Goal: Communication & Community: Answer question/provide support

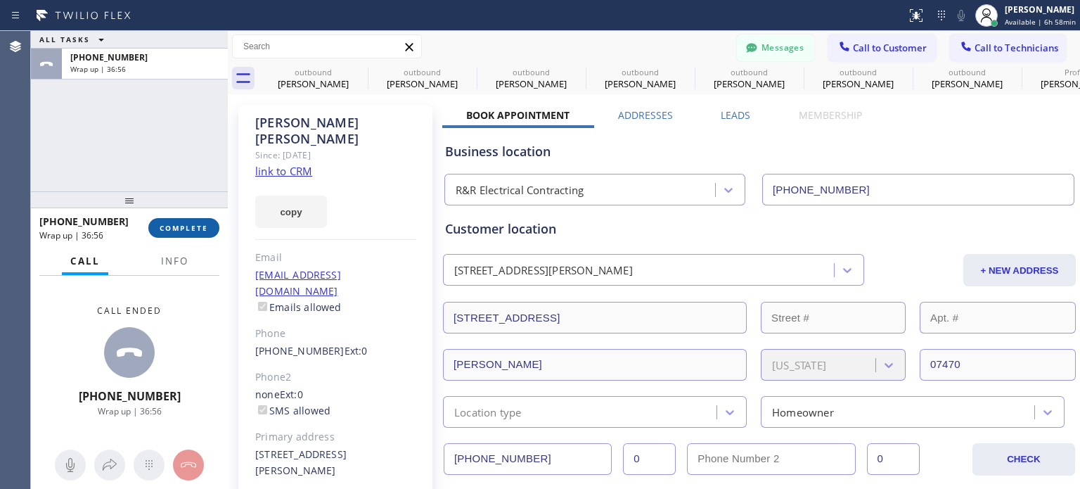
scroll to position [141, 0]
click at [209, 225] on button "COMPLETE" at bounding box center [183, 228] width 71 height 20
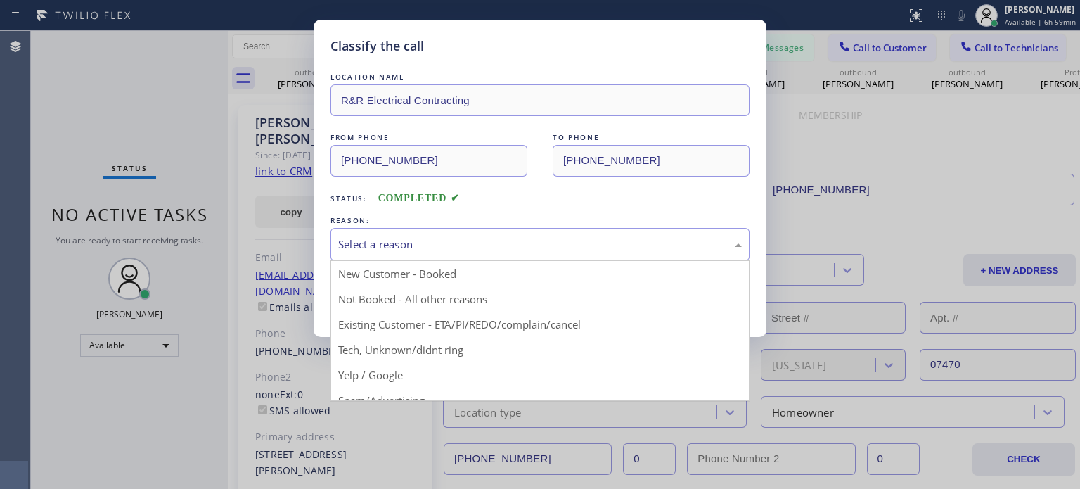
click at [389, 245] on div "Select a reason" at bounding box center [539, 244] width 403 height 16
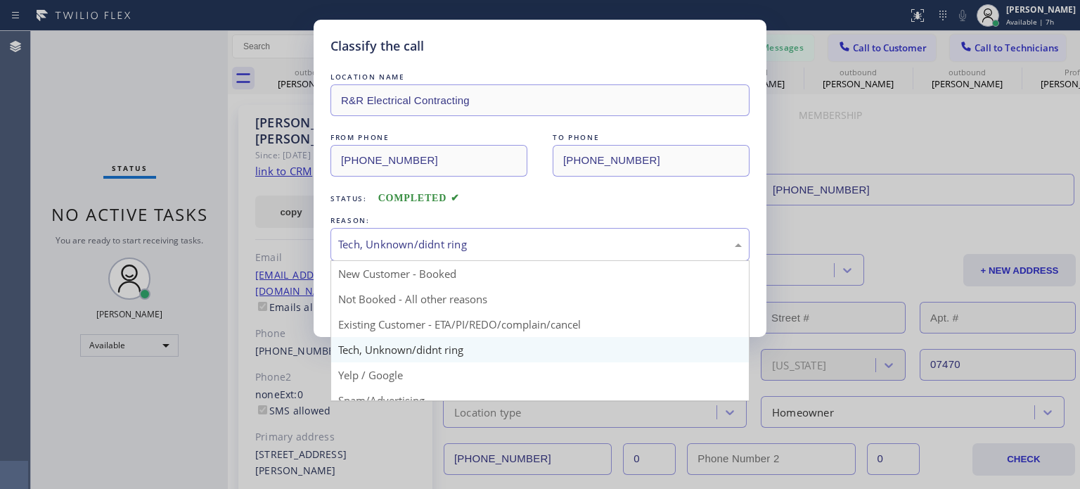
click at [422, 252] on div "Tech, Unknown/didnt ring" at bounding box center [539, 244] width 419 height 33
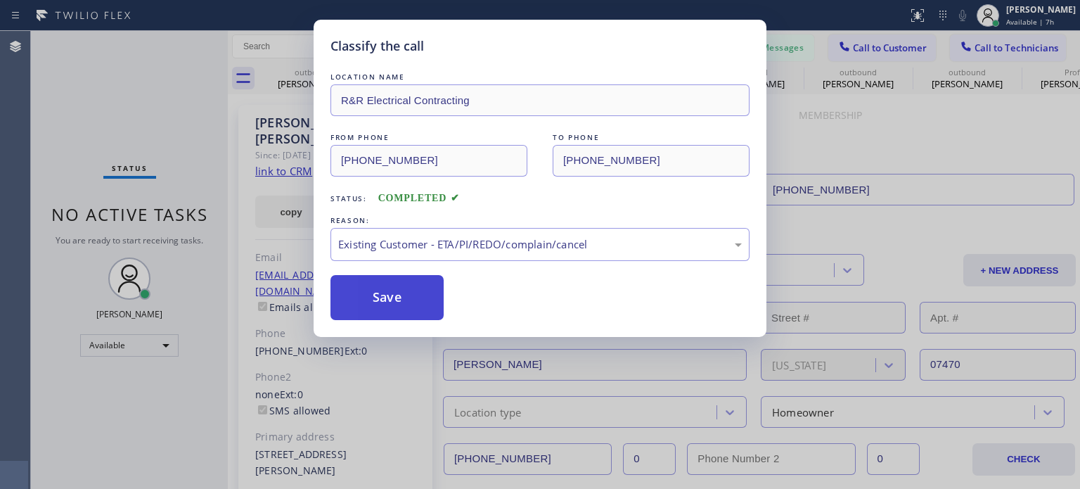
click at [395, 306] on button "Save" at bounding box center [386, 297] width 113 height 45
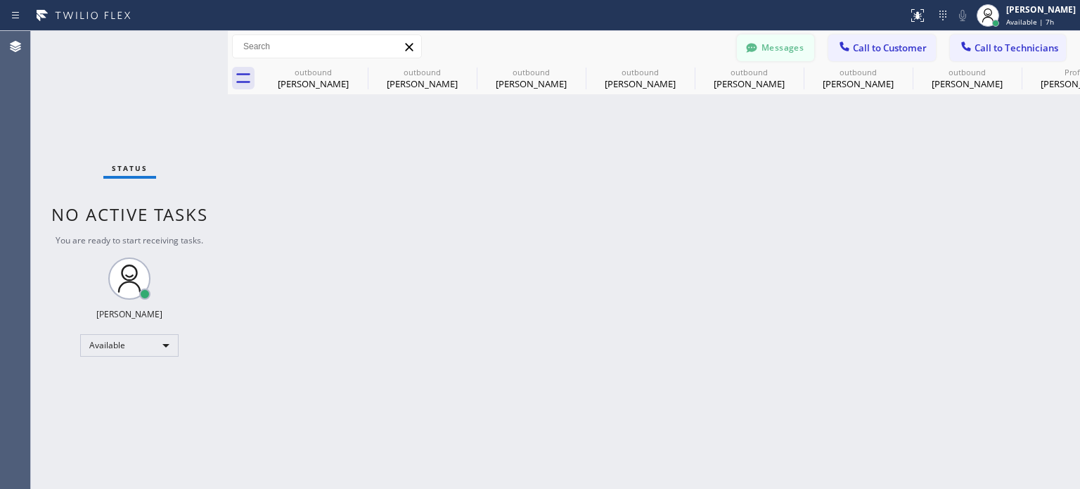
click at [768, 45] on button "Messages" at bounding box center [775, 47] width 77 height 27
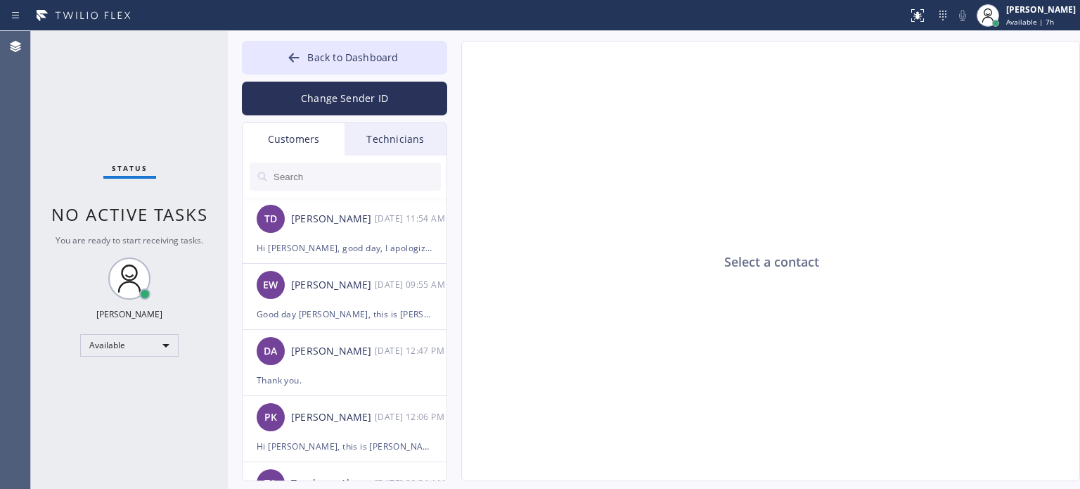
click at [304, 169] on input "text" at bounding box center [356, 176] width 169 height 28
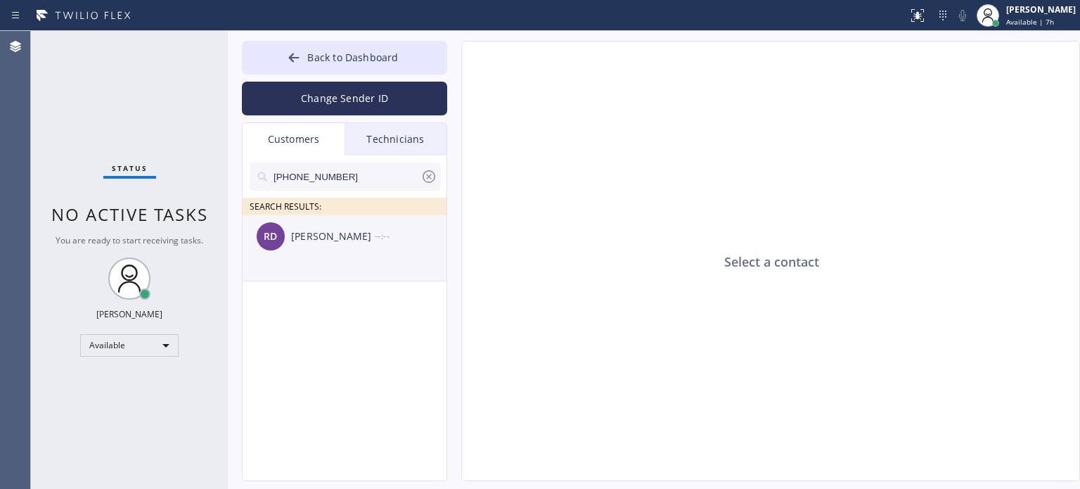
click at [320, 239] on div "[PERSON_NAME]" at bounding box center [333, 236] width 84 height 16
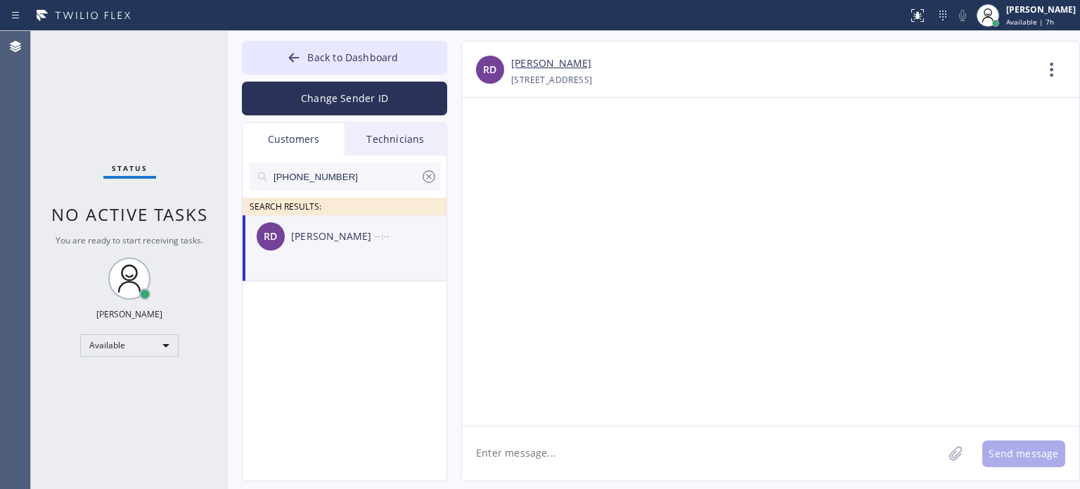
click at [534, 451] on textarea at bounding box center [702, 453] width 481 height 54
paste textarea "[PERSON_NAME] Inc Electric"
click at [664, 455] on textarea "Good day [PERSON_NAME], this is [PERSON_NAME] from [PERSON_NAME] Inc Electric" at bounding box center [715, 453] width 506 height 54
drag, startPoint x: 664, startPoint y: 455, endPoint x: 664, endPoint y: 429, distance: 25.3
click at [664, 451] on textarea "Good day [PERSON_NAME], this is [PERSON_NAME] from [PERSON_NAME] Inc Electric" at bounding box center [715, 453] width 506 height 54
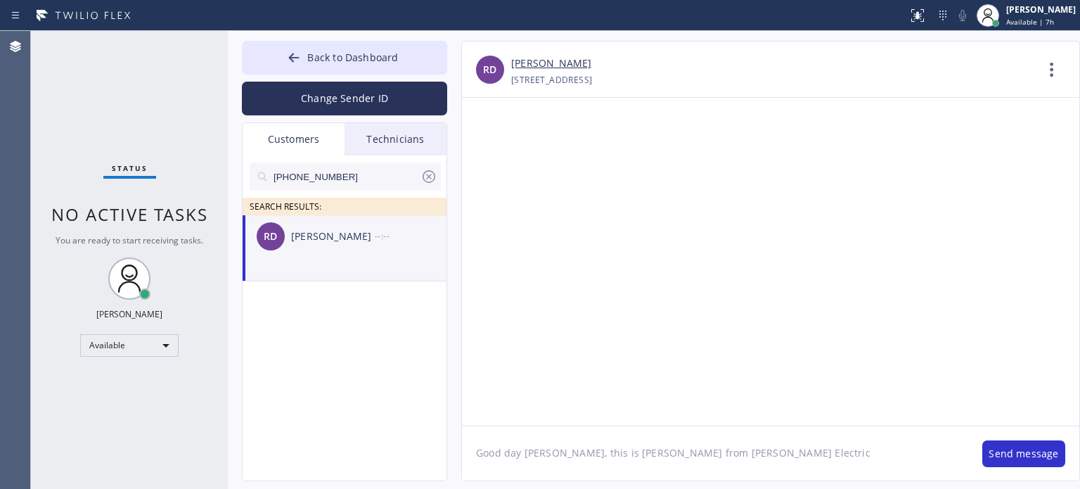
drag, startPoint x: 704, startPoint y: 457, endPoint x: 697, endPoint y: 433, distance: 24.7
click at [704, 455] on textarea "Good day [PERSON_NAME], this is [PERSON_NAME] from [PERSON_NAME] Electric" at bounding box center [715, 453] width 506 height 54
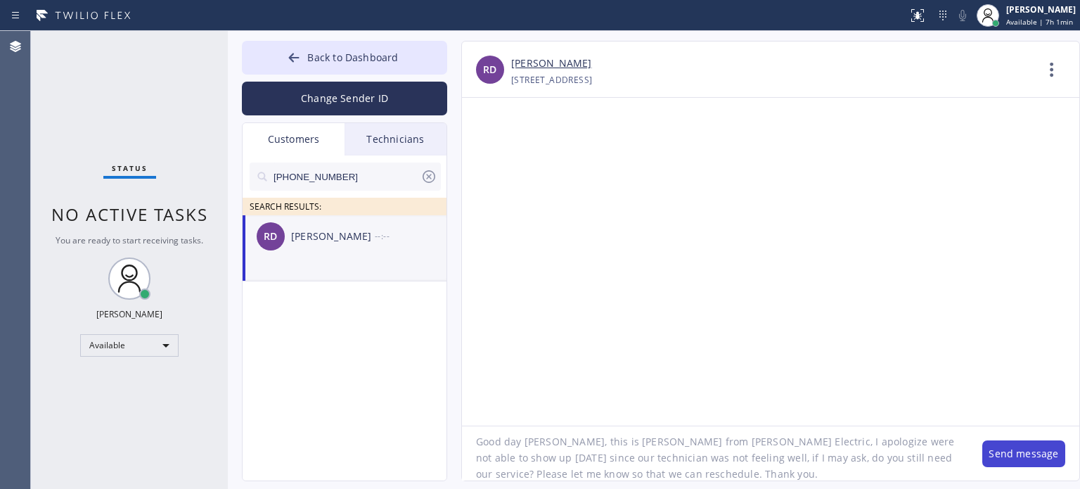
type textarea "Good day [PERSON_NAME], this is [PERSON_NAME] from [PERSON_NAME] Electric, I ap…"
click at [1009, 449] on button "Send message" at bounding box center [1023, 453] width 83 height 27
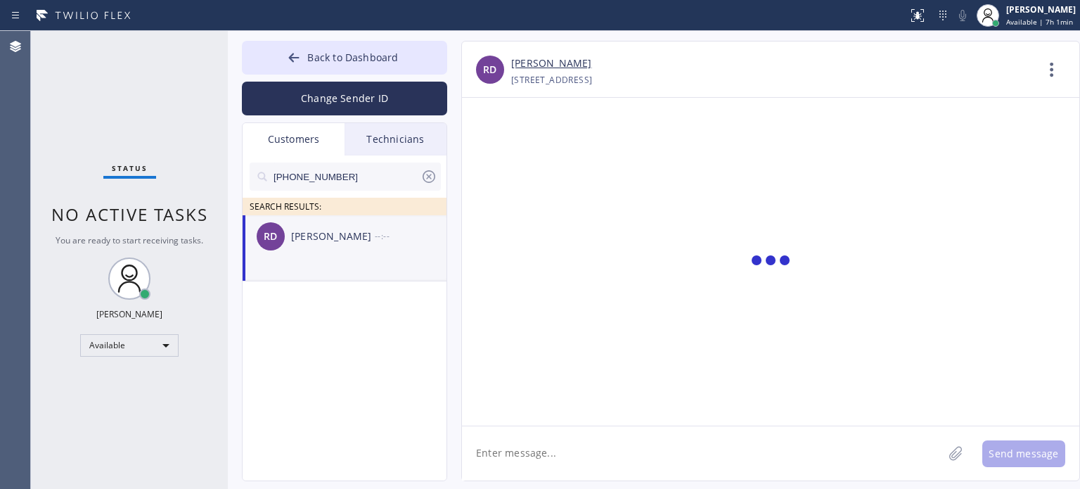
scroll to position [0, 0]
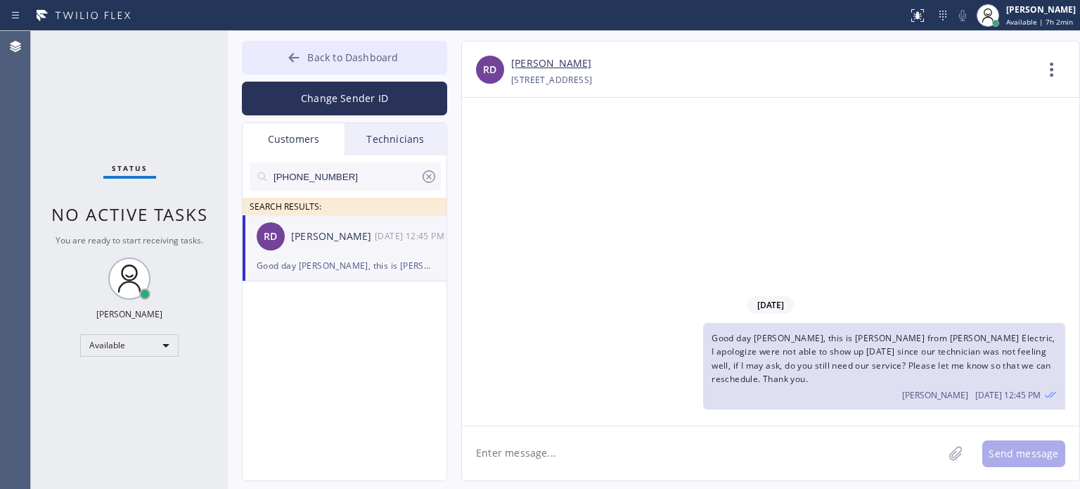
click at [399, 58] on button "Back to Dashboard" at bounding box center [344, 58] width 205 height 34
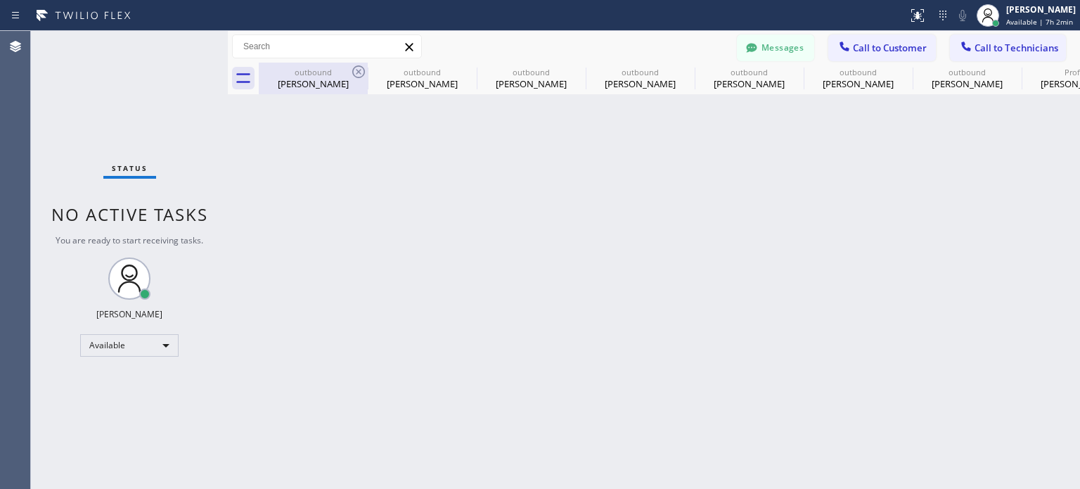
drag, startPoint x: 302, startPoint y: 84, endPoint x: 317, endPoint y: 86, distance: 15.0
click at [302, 84] on div "[PERSON_NAME]" at bounding box center [313, 83] width 106 height 13
type input "[PHONE_NUMBER]"
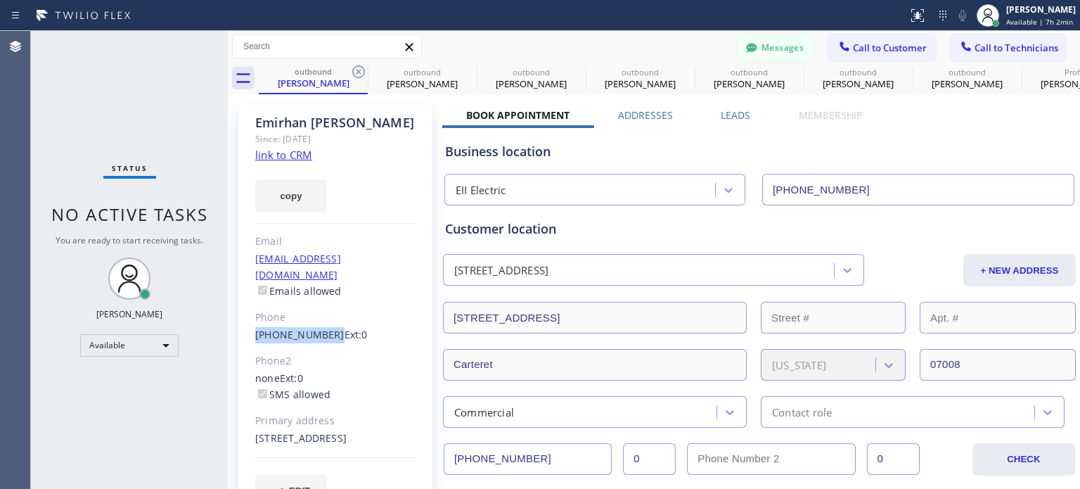
drag, startPoint x: 277, startPoint y: 321, endPoint x: 351, endPoint y: 341, distance: 77.1
click at [323, 316] on div "[PERSON_NAME] Since: [DATE] link to CRM copy Email [EMAIL_ADDRESS][DOMAIN_NAME]…" at bounding box center [335, 314] width 194 height 418
copy link "[PHONE_NUMBER]"
click at [905, 46] on span "Call to Customer" at bounding box center [890, 47] width 74 height 13
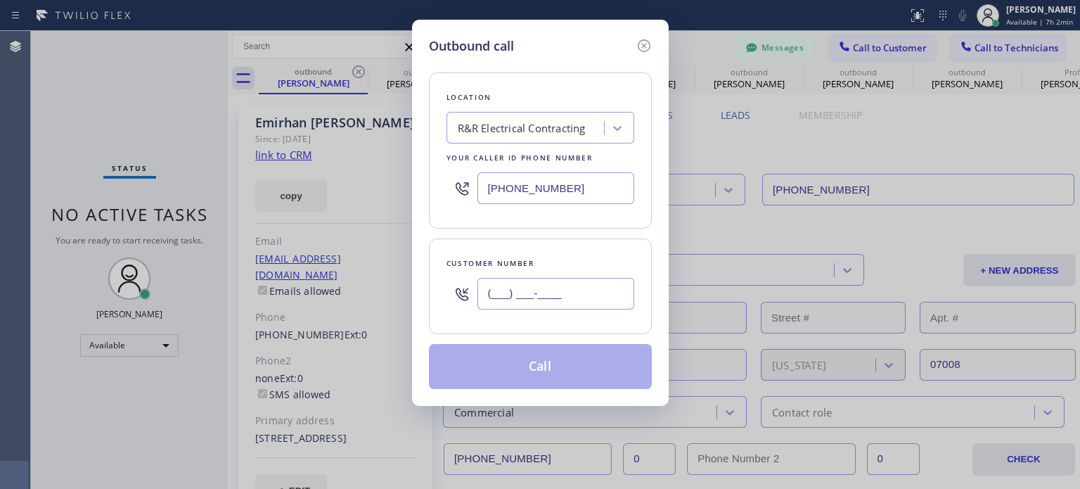
click at [524, 287] on input "(___) ___-____" at bounding box center [555, 294] width 157 height 32
paste input "862) 214-5915"
type input "[PHONE_NUMBER]"
click at [522, 178] on input "[PHONE_NUMBER]" at bounding box center [555, 188] width 157 height 32
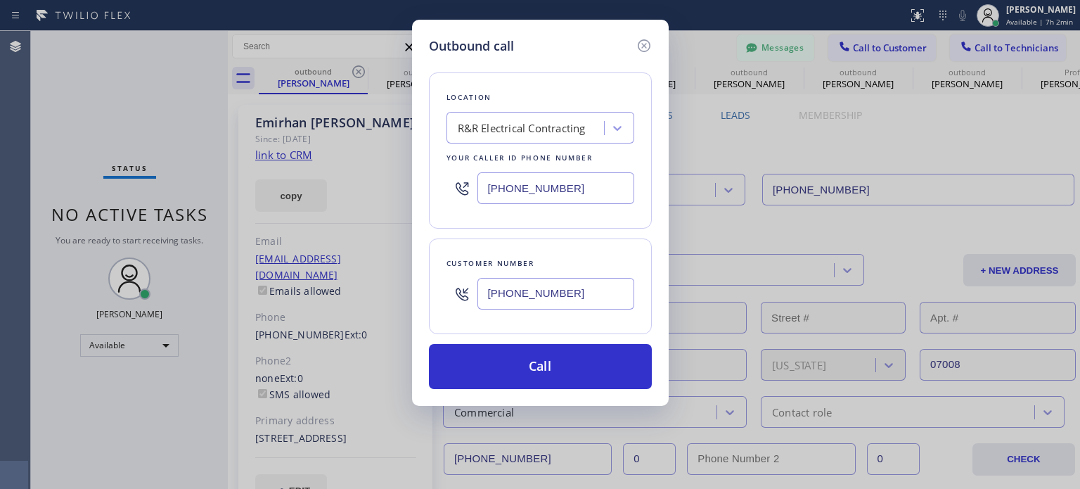
click at [523, 178] on input "[PHONE_NUMBER]" at bounding box center [555, 188] width 157 height 32
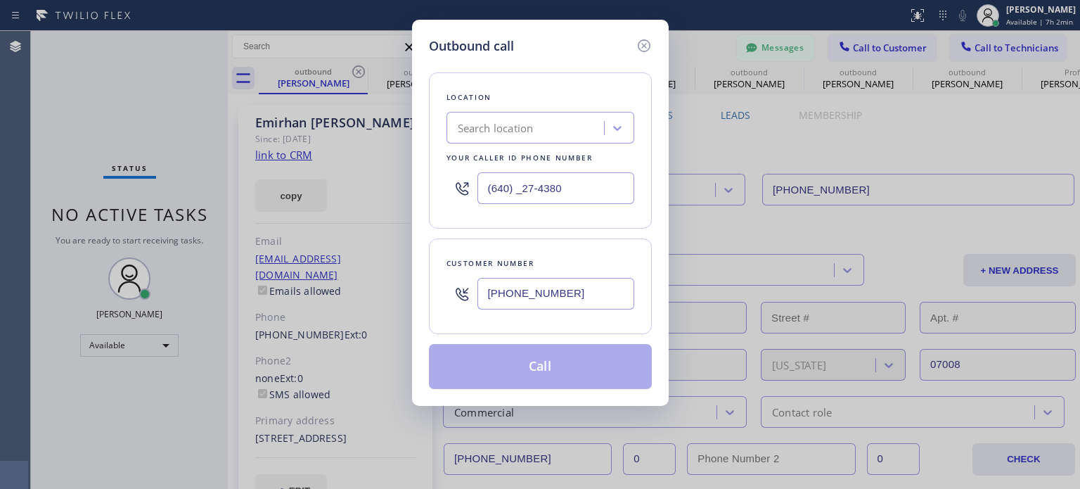
type input "(640) _27-4380"
click at [512, 129] on div "Search location" at bounding box center [496, 128] width 76 height 16
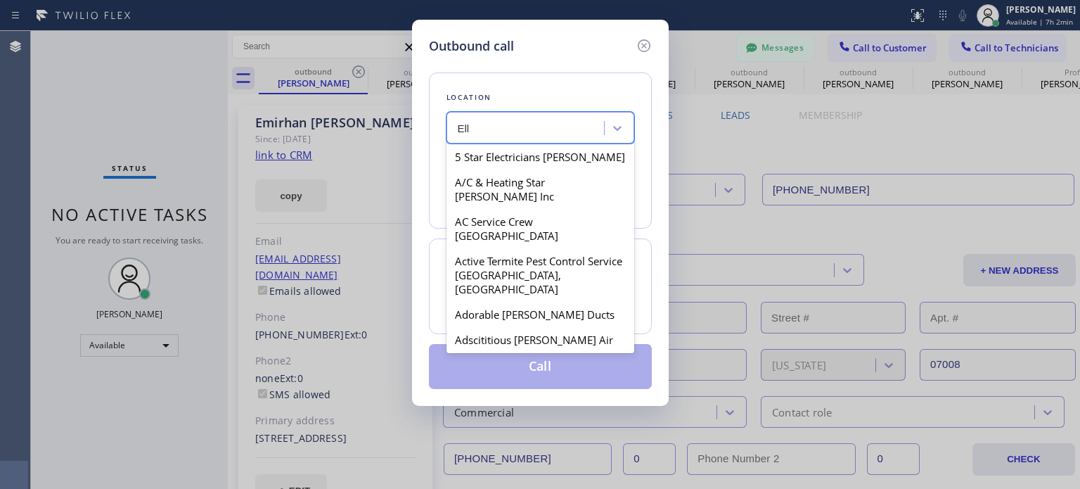
scroll to position [281, 0]
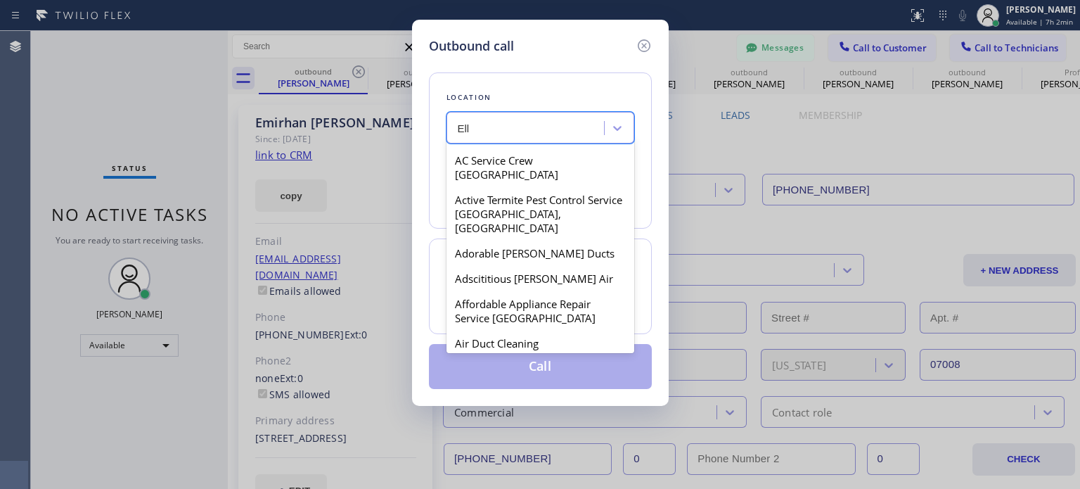
type input "Ell e"
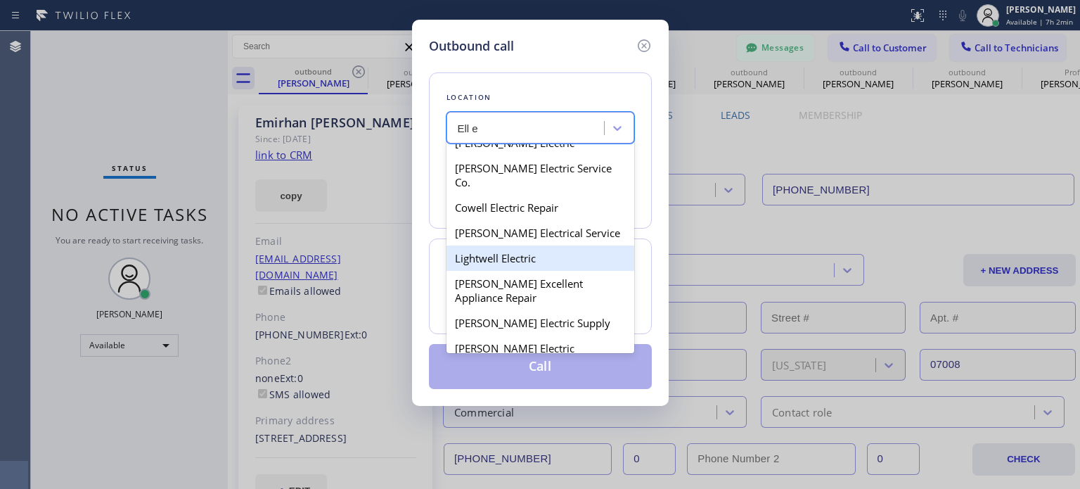
scroll to position [0, 0]
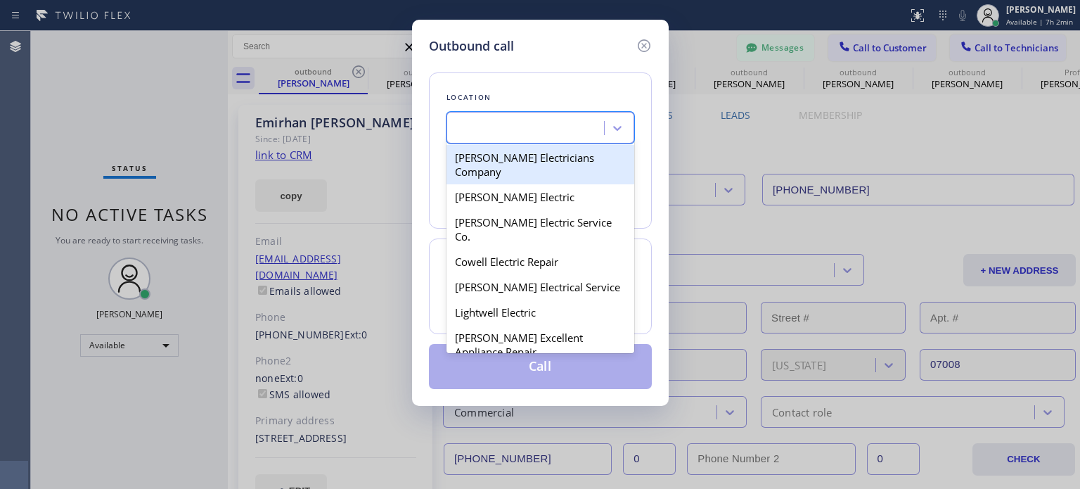
click at [505, 129] on div "Ell e" at bounding box center [527, 128] width 153 height 25
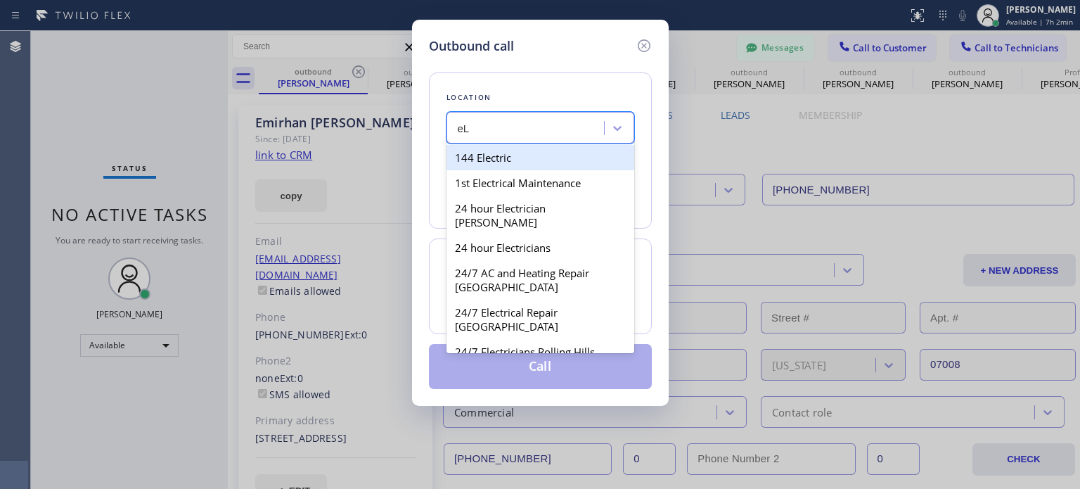
type input "e"
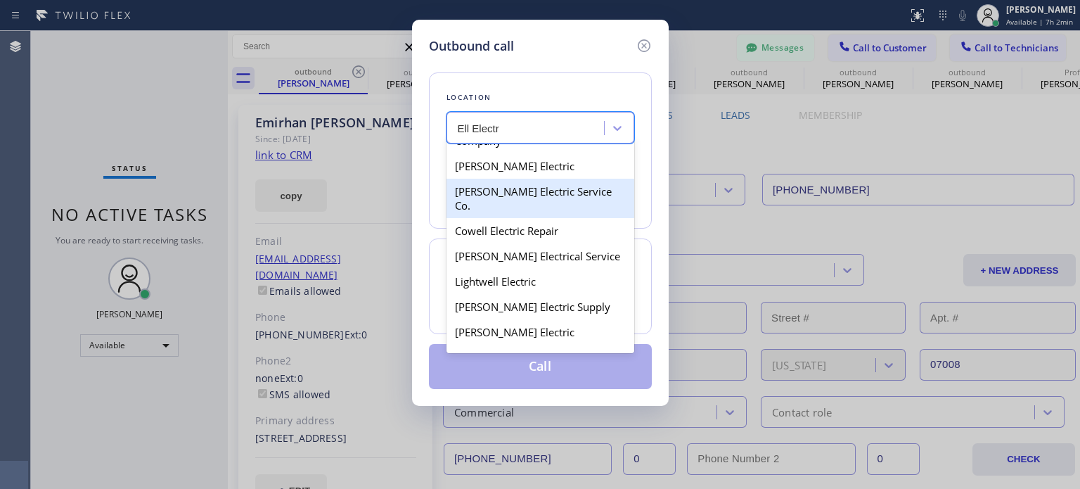
scroll to position [62, 0]
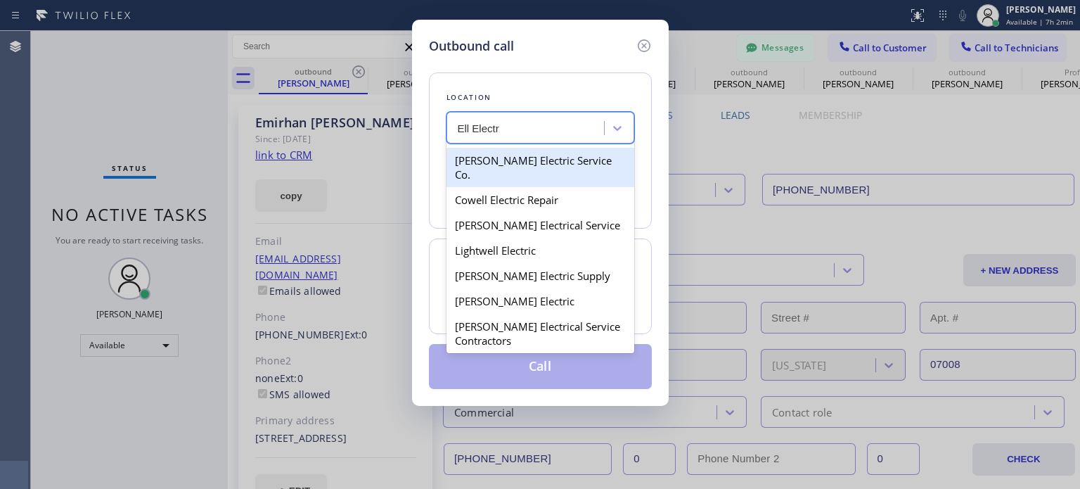
type input "Ell Electr"
click at [604, 88] on div "Location option [PERSON_NAME] Inc Electric, selected. option [PERSON_NAME] Elec…" at bounding box center [540, 150] width 223 height 156
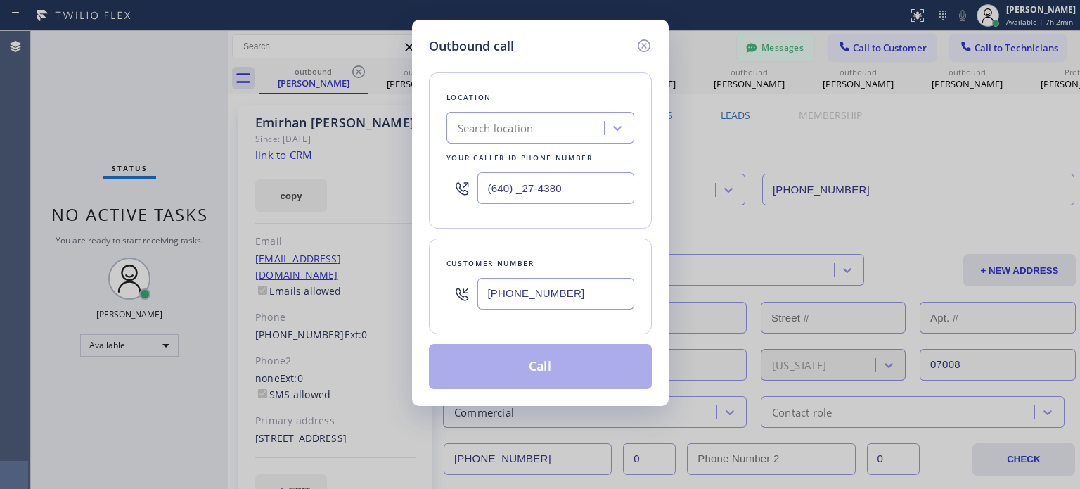
click at [536, 195] on input "(640) _27-4380" at bounding box center [555, 188] width 157 height 32
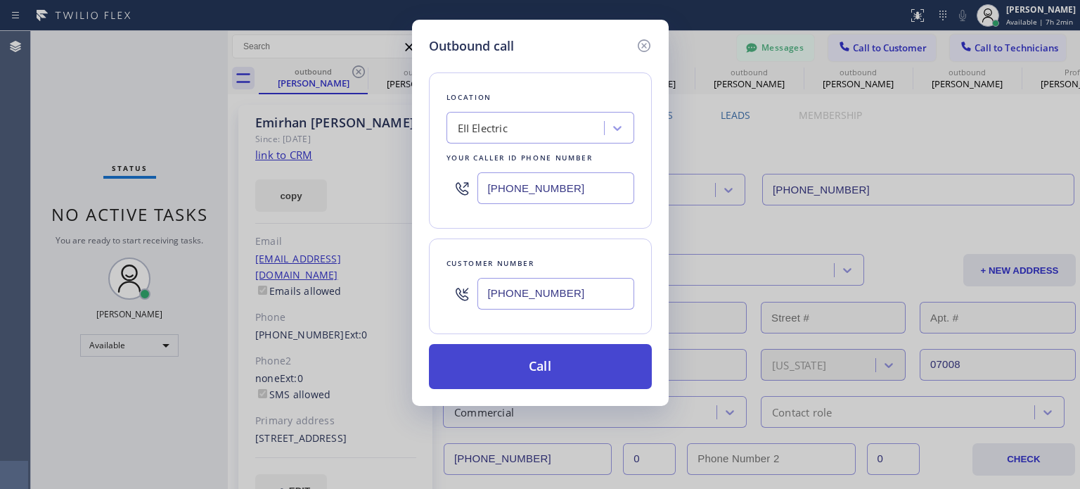
type input "[PHONE_NUMBER]"
click at [550, 364] on button "Call" at bounding box center [540, 366] width 223 height 45
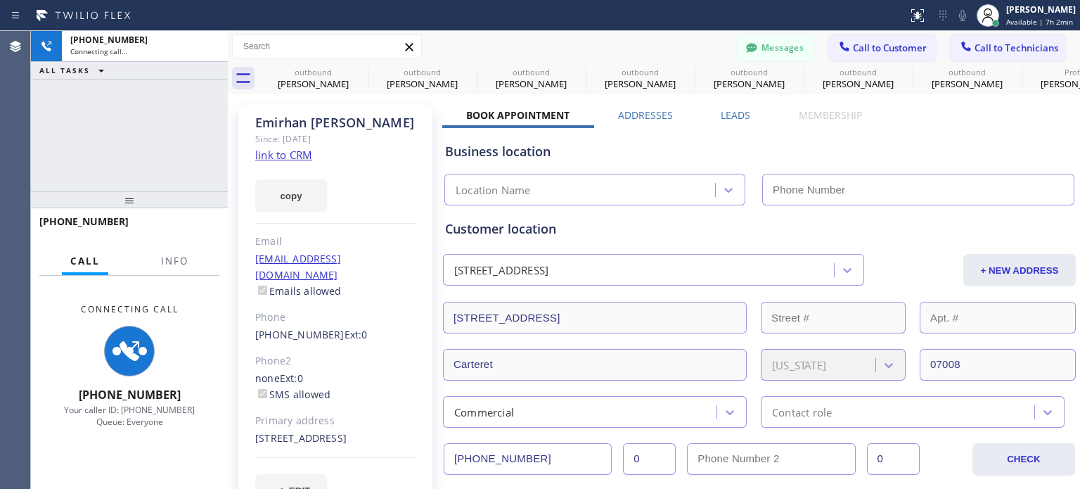
type input "[PHONE_NUMBER]"
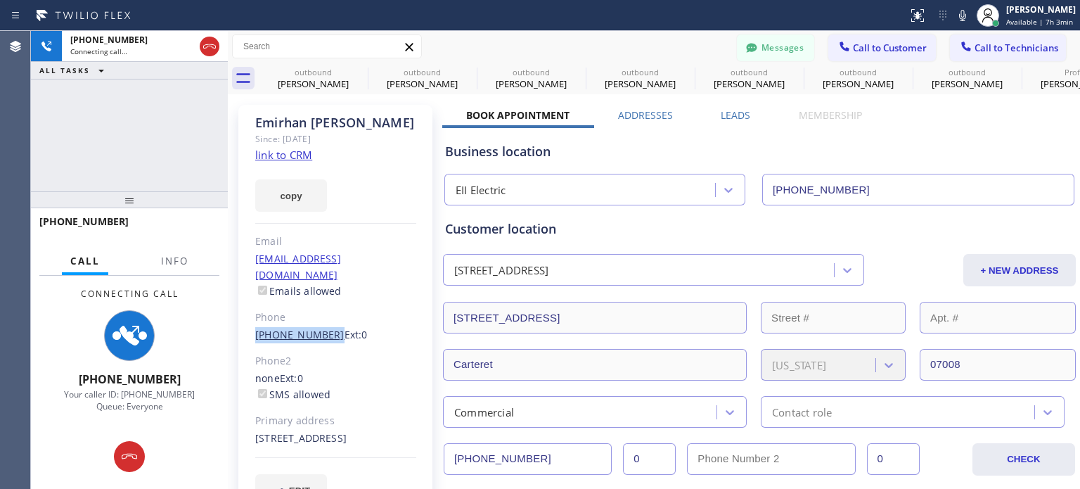
drag, startPoint x: 245, startPoint y: 320, endPoint x: 323, endPoint y: 320, distance: 78.7
click at [323, 320] on div "[PERSON_NAME] Since: [DATE] link to CRM copy Email [EMAIL_ADDRESS][DOMAIN_NAME]…" at bounding box center [335, 314] width 194 height 418
copy link "[PHONE_NUMBER]"
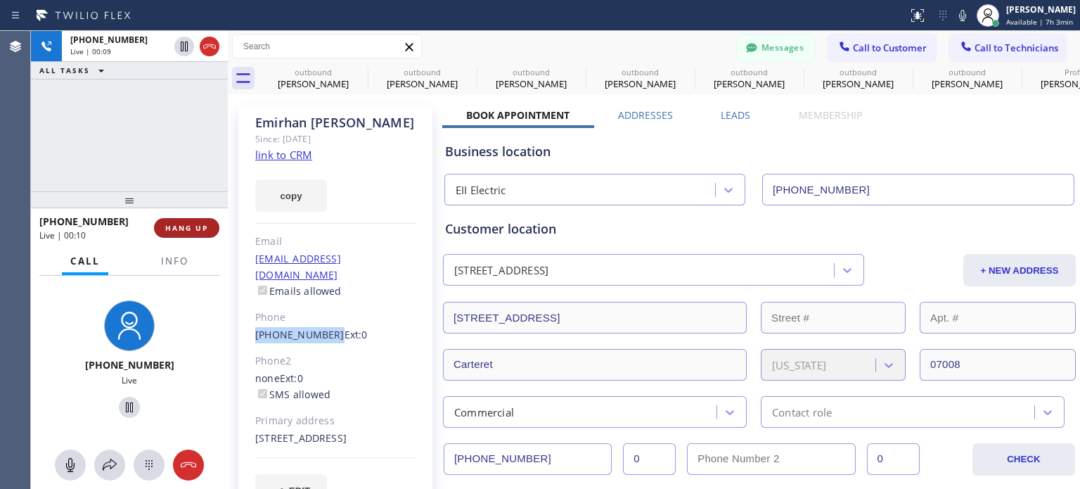
click at [208, 227] on button "HANG UP" at bounding box center [186, 228] width 65 height 20
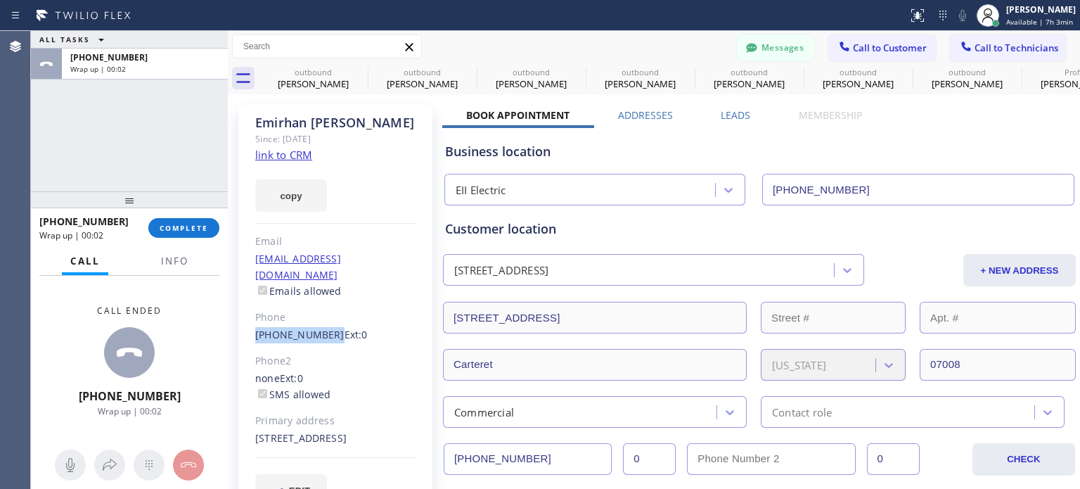
copy link "[PHONE_NUMBER]"
click at [193, 226] on span "COMPLETE" at bounding box center [184, 228] width 49 height 10
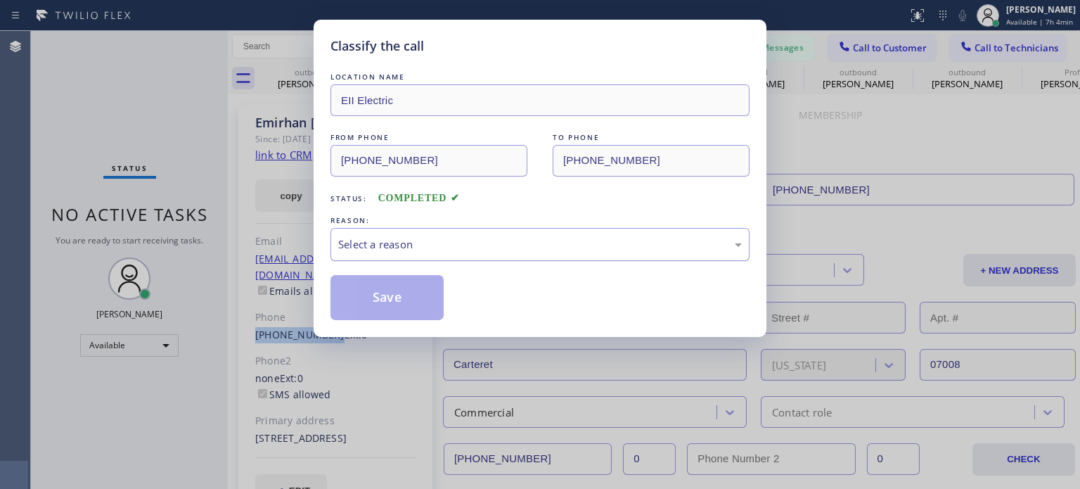
click at [429, 238] on div "Select a reason" at bounding box center [539, 244] width 403 height 16
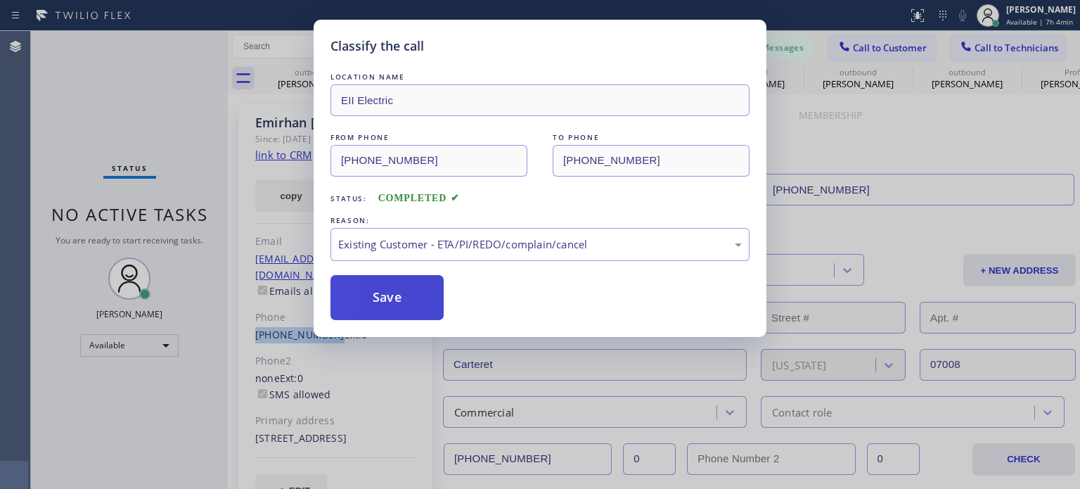
click at [408, 293] on button "Save" at bounding box center [386, 297] width 113 height 45
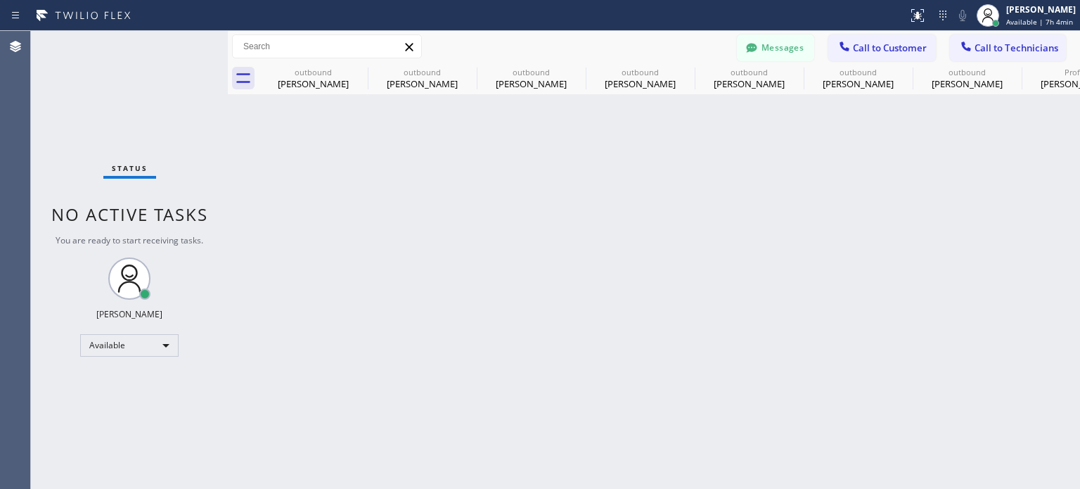
click at [852, 44] on div at bounding box center [844, 47] width 17 height 17
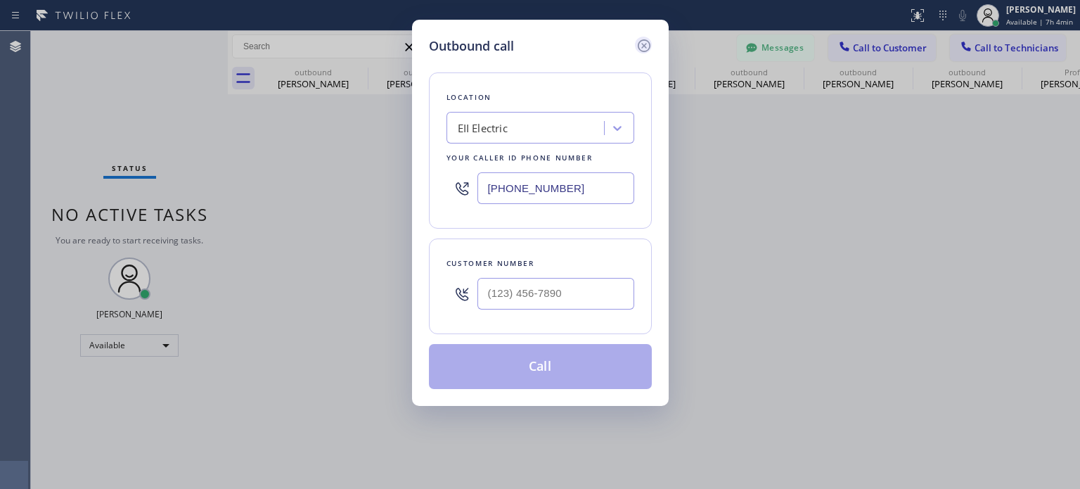
click at [647, 41] on icon at bounding box center [643, 45] width 17 height 17
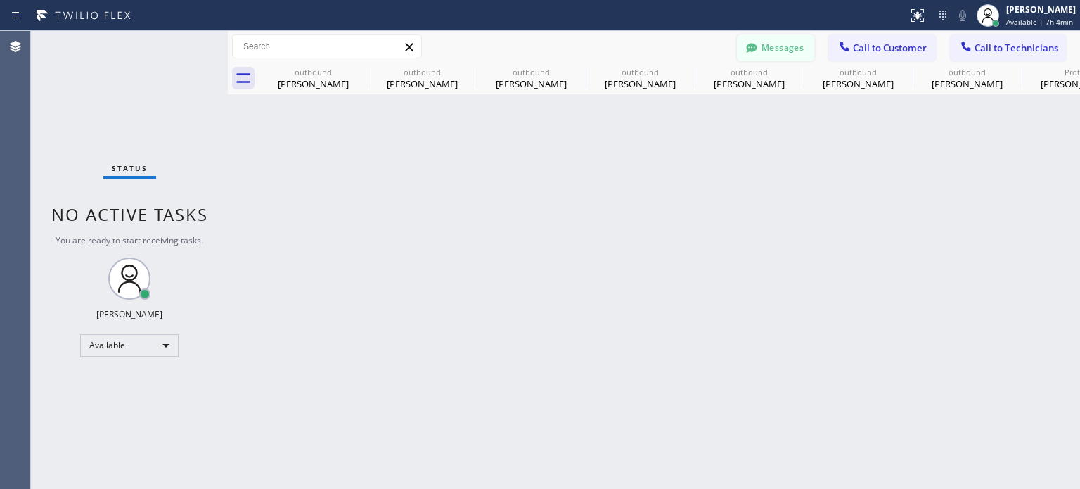
click at [751, 49] on icon at bounding box center [751, 47] width 11 height 9
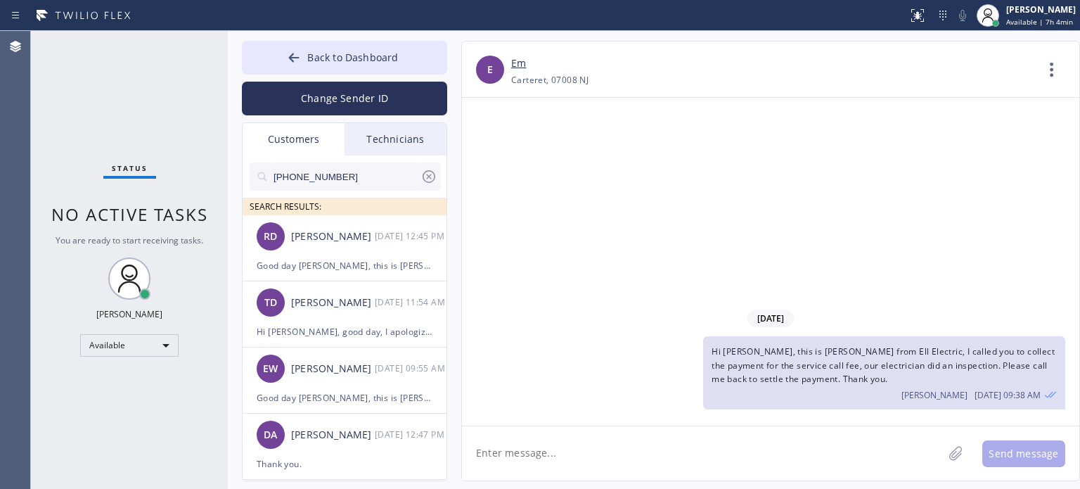
click at [324, 175] on input "[PHONE_NUMBER]" at bounding box center [346, 176] width 148 height 28
paste input "862) 214-5915"
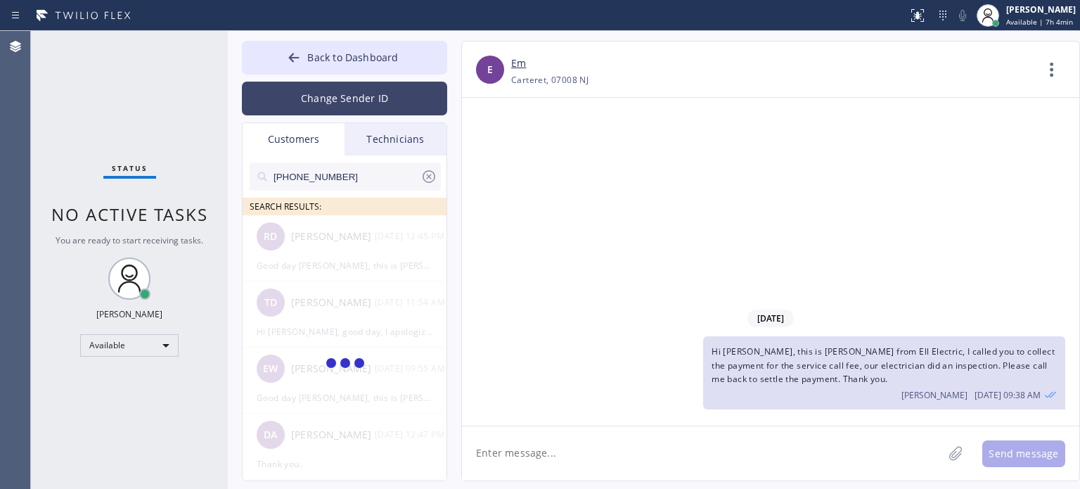
type input "[PHONE_NUMBER]"
click at [331, 95] on button "Change Sender ID" at bounding box center [344, 99] width 205 height 34
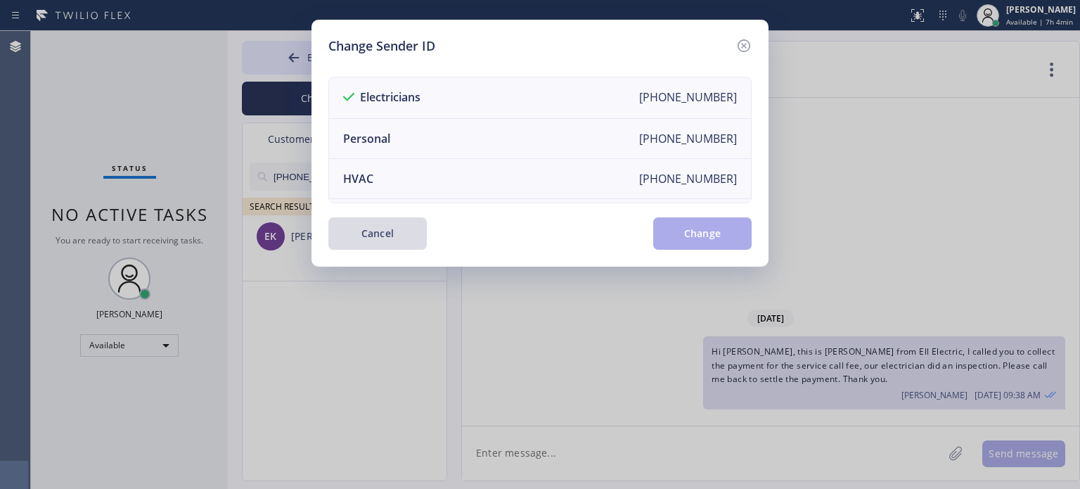
click at [385, 235] on button "Cancel" at bounding box center [377, 233] width 98 height 32
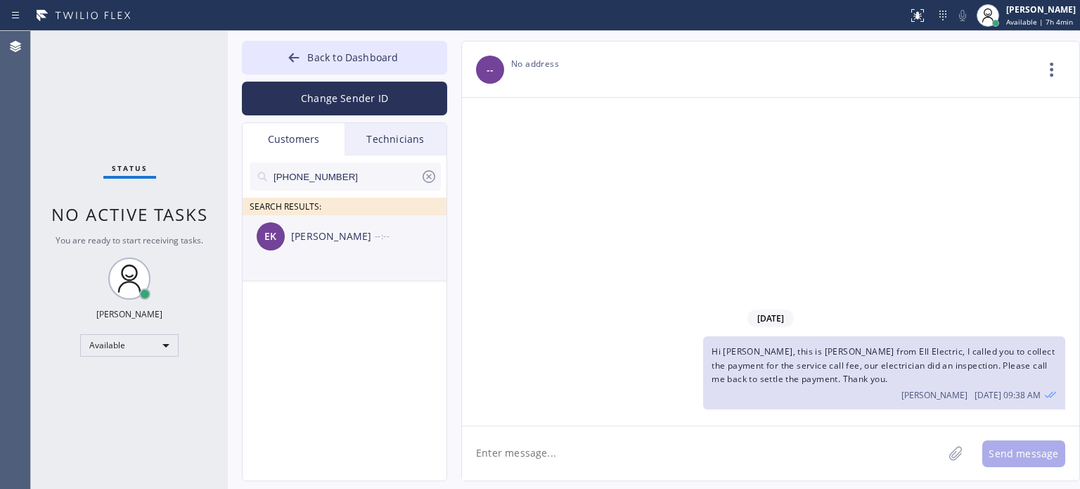
click at [331, 243] on div "[PERSON_NAME]" at bounding box center [333, 236] width 84 height 16
click at [574, 452] on textarea at bounding box center [702, 453] width 481 height 54
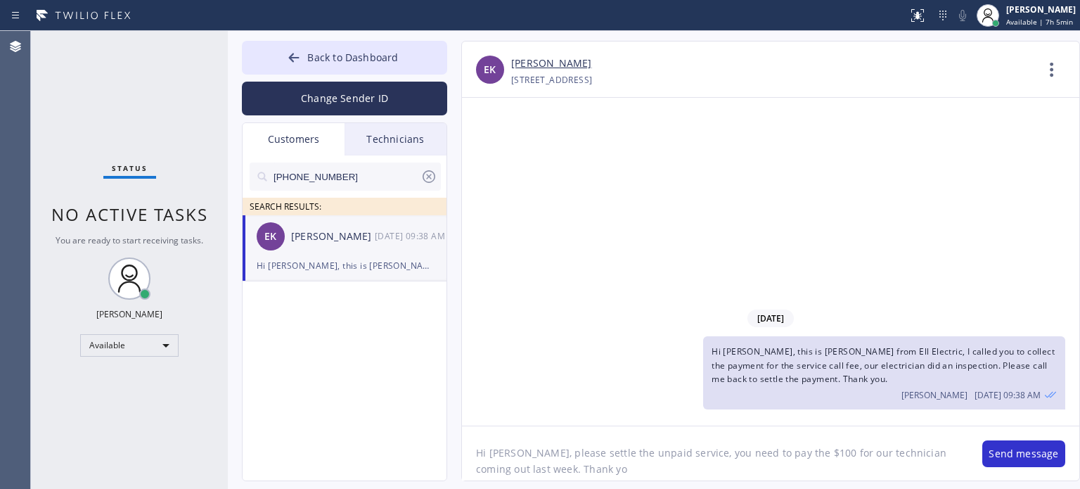
type textarea "Hi [PERSON_NAME], please settle the unpaid service, you need to pay the $100 fo…"
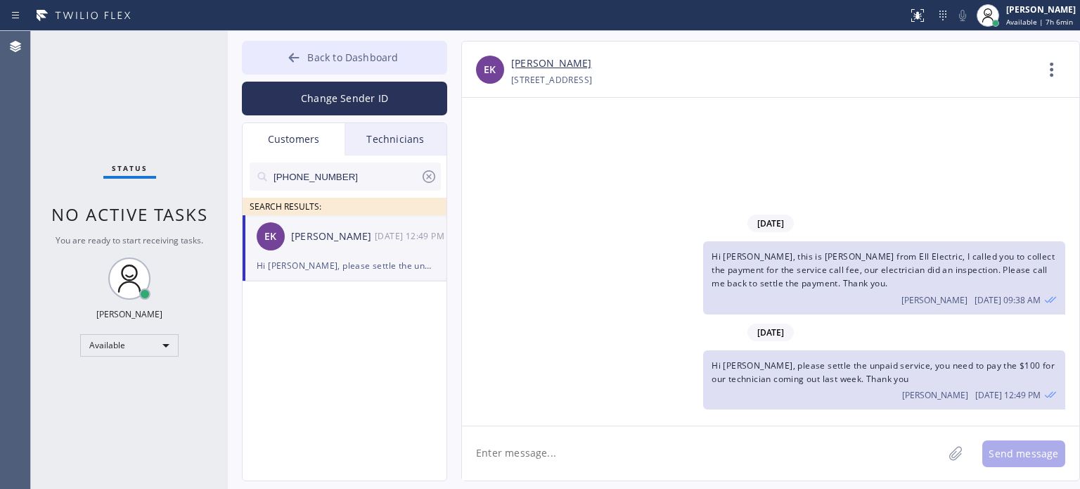
click at [400, 50] on button "Back to Dashboard" at bounding box center [344, 58] width 205 height 34
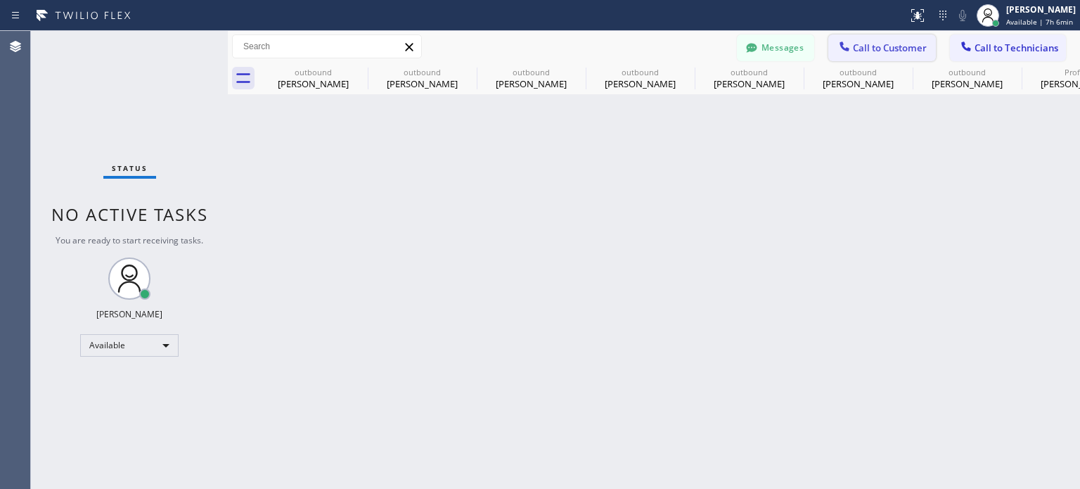
click at [883, 45] on span "Call to Customer" at bounding box center [890, 47] width 74 height 13
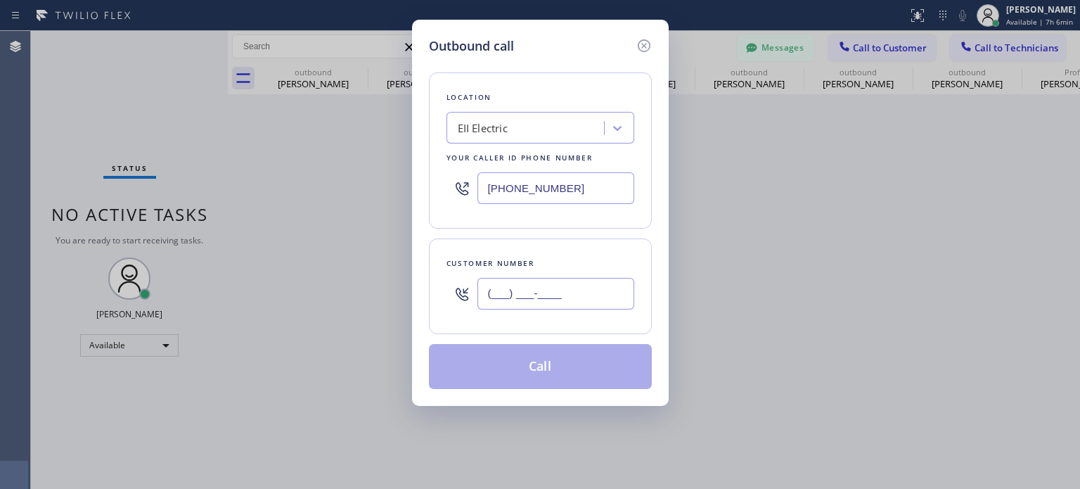
click at [525, 278] on input "(___) ___-____" at bounding box center [555, 294] width 157 height 32
paste input "732) 501-3167"
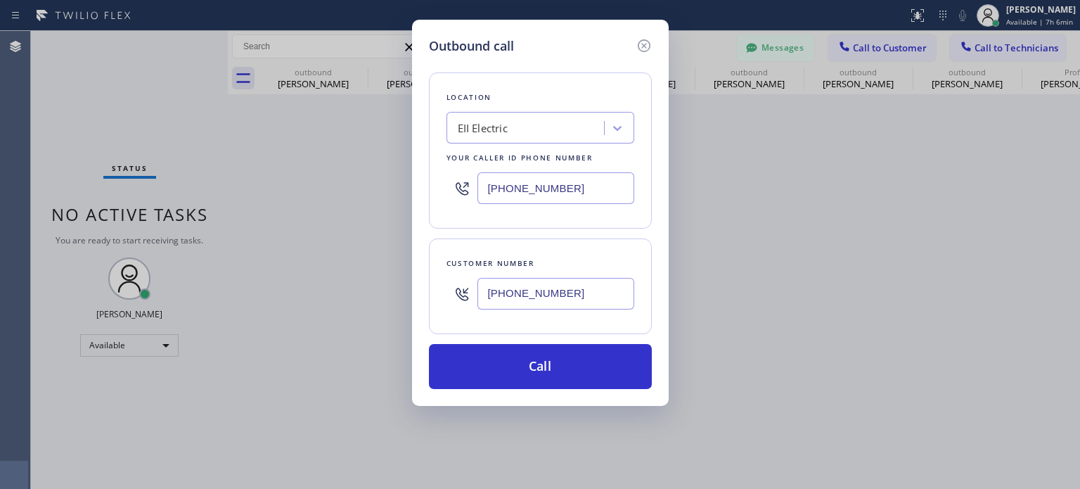
type input "[PHONE_NUMBER]"
click at [534, 193] on input "[PHONE_NUMBER]" at bounding box center [555, 188] width 157 height 32
click at [535, 193] on input "[PHONE_NUMBER]" at bounding box center [555, 188] width 157 height 32
drag, startPoint x: 535, startPoint y: 193, endPoint x: 536, endPoint y: 186, distance: 7.2
click at [536, 193] on input "[PHONE_NUMBER]" at bounding box center [555, 188] width 157 height 32
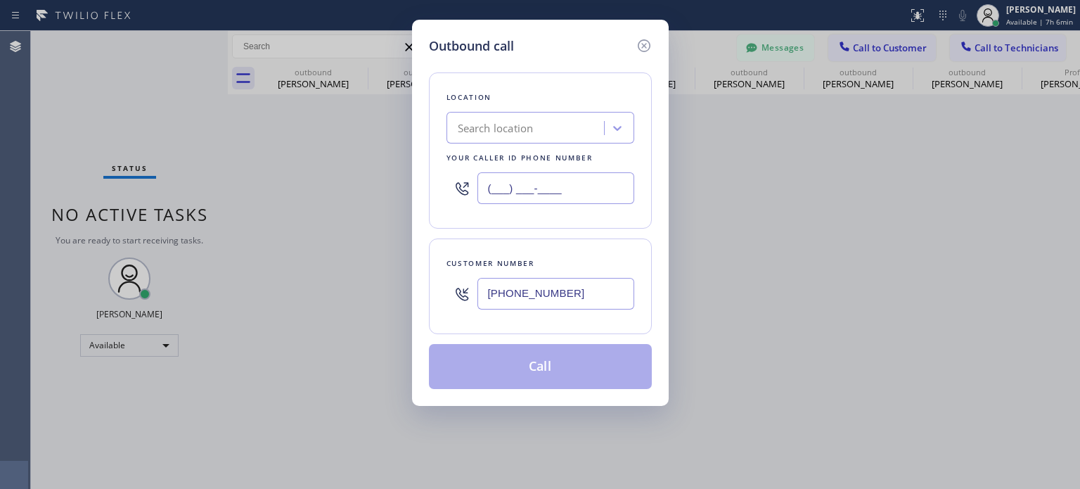
type input "(___) ___-____"
click at [533, 131] on div "Search location" at bounding box center [496, 128] width 76 height 16
paste input "Broadway Energy & Technology"
type input "Broadway Energy & Technology"
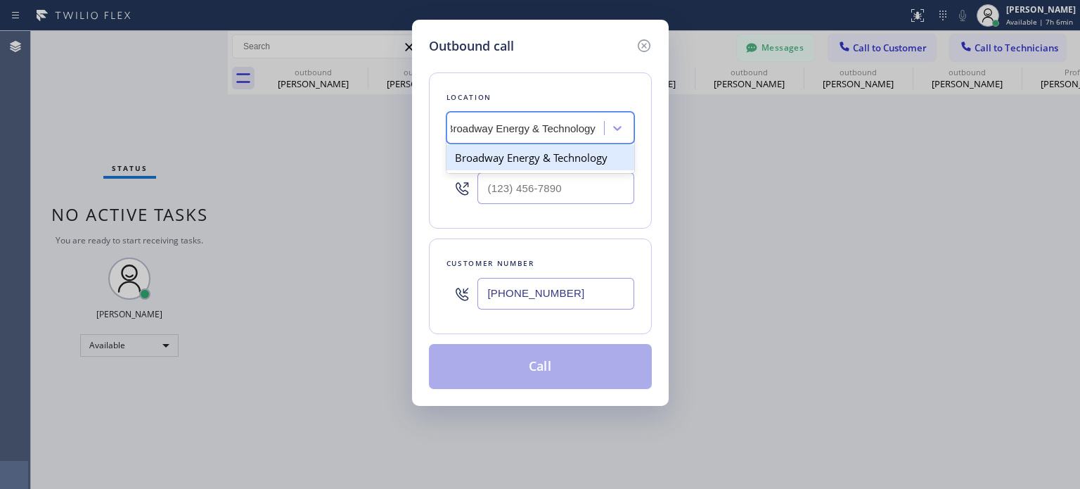
scroll to position [0, 11]
click at [523, 160] on div "Broadway Energy & Technology" at bounding box center [540, 157] width 188 height 25
type input "[PHONE_NUMBER]"
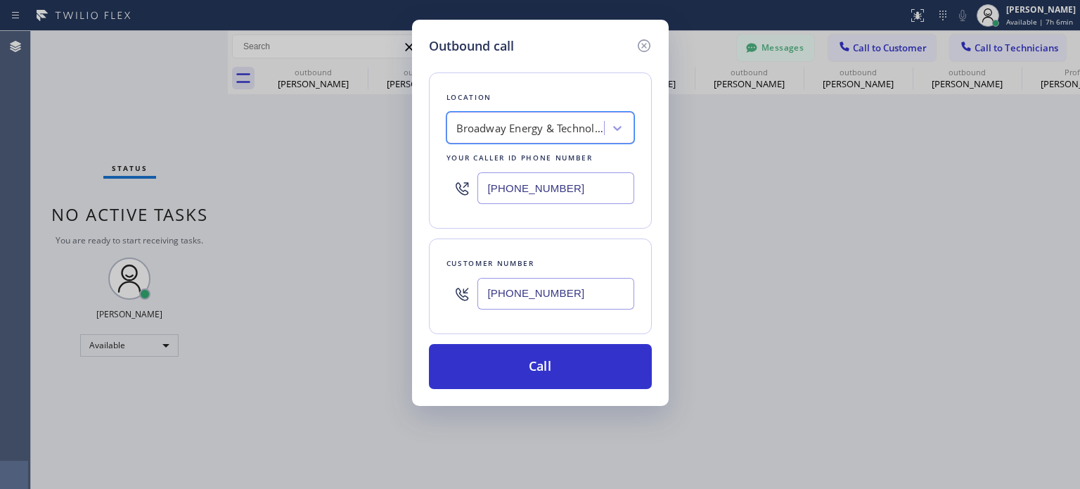
scroll to position [0, 1]
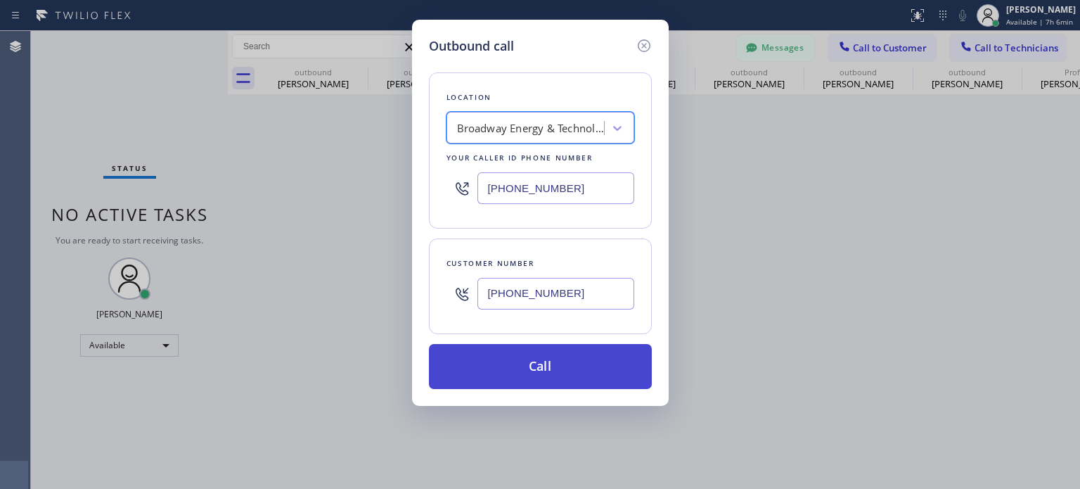
click at [560, 357] on button "Call" at bounding box center [540, 366] width 223 height 45
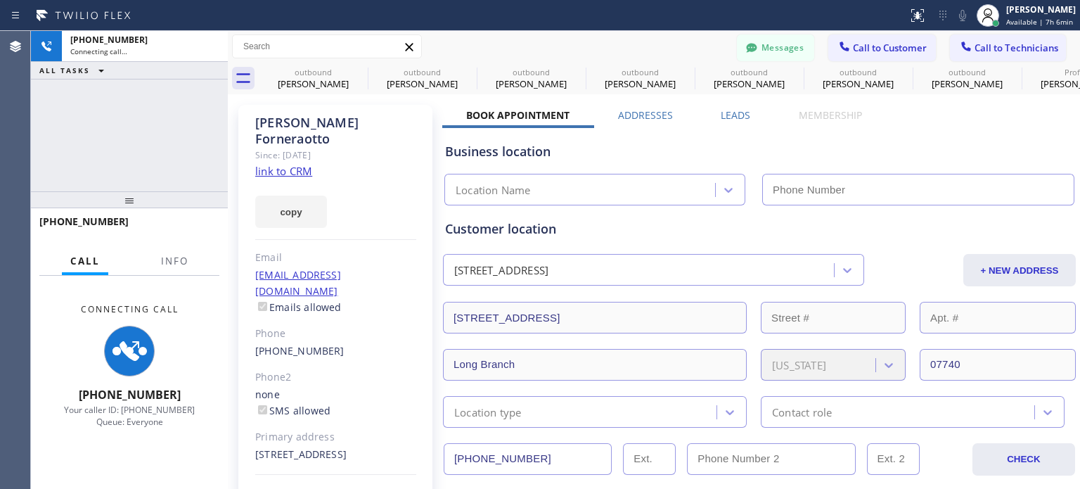
type input "[PHONE_NUMBER]"
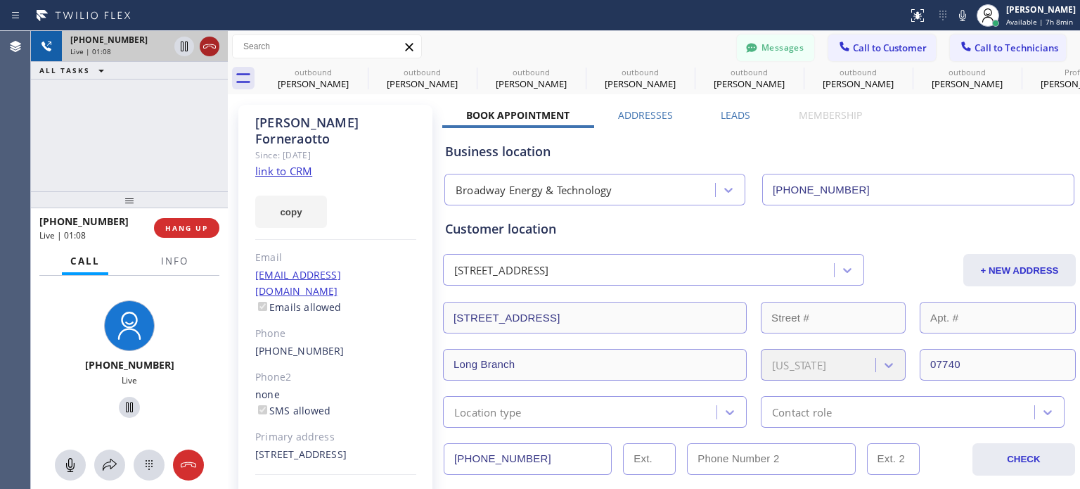
click at [207, 44] on icon at bounding box center [209, 46] width 13 height 4
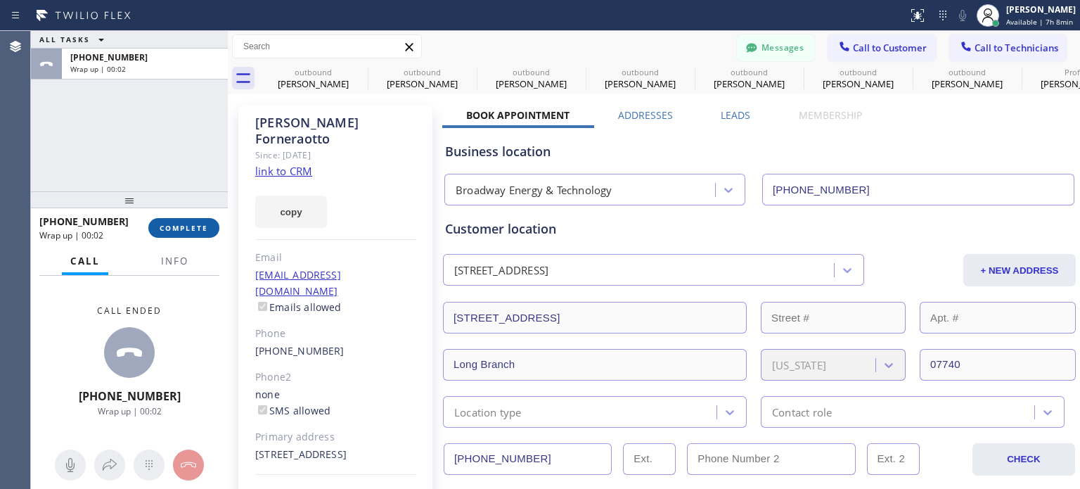
click at [183, 230] on span "COMPLETE" at bounding box center [184, 228] width 49 height 10
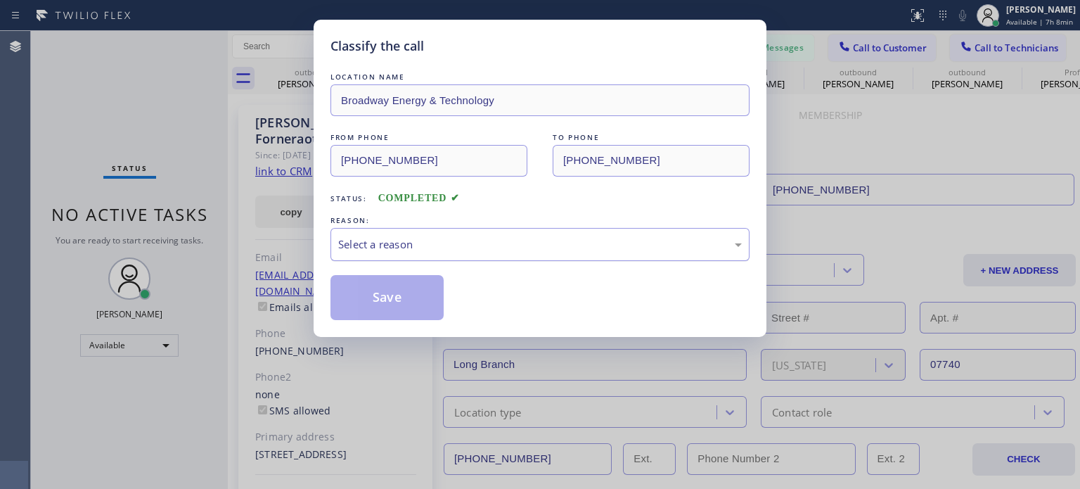
click at [368, 242] on div "Select a reason" at bounding box center [539, 244] width 403 height 16
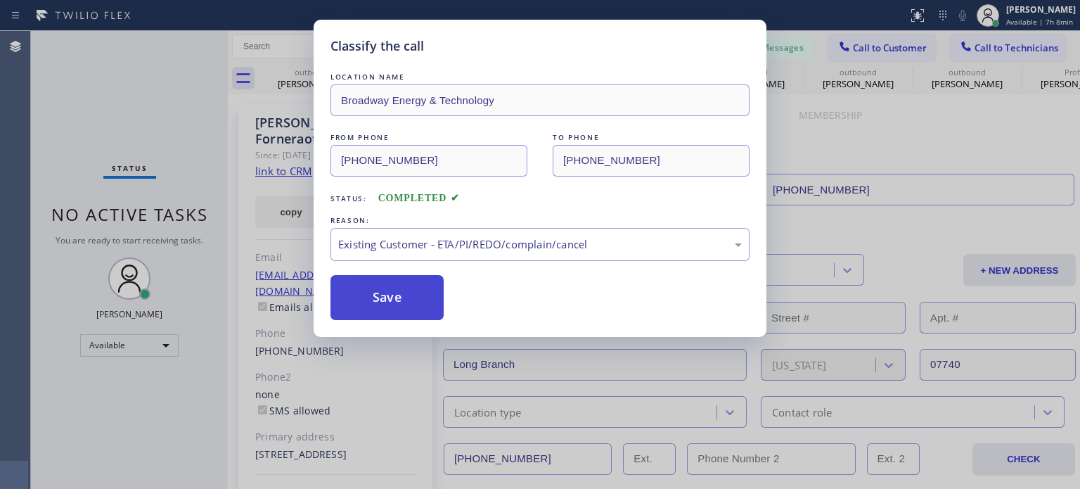
click at [388, 291] on button "Save" at bounding box center [386, 297] width 113 height 45
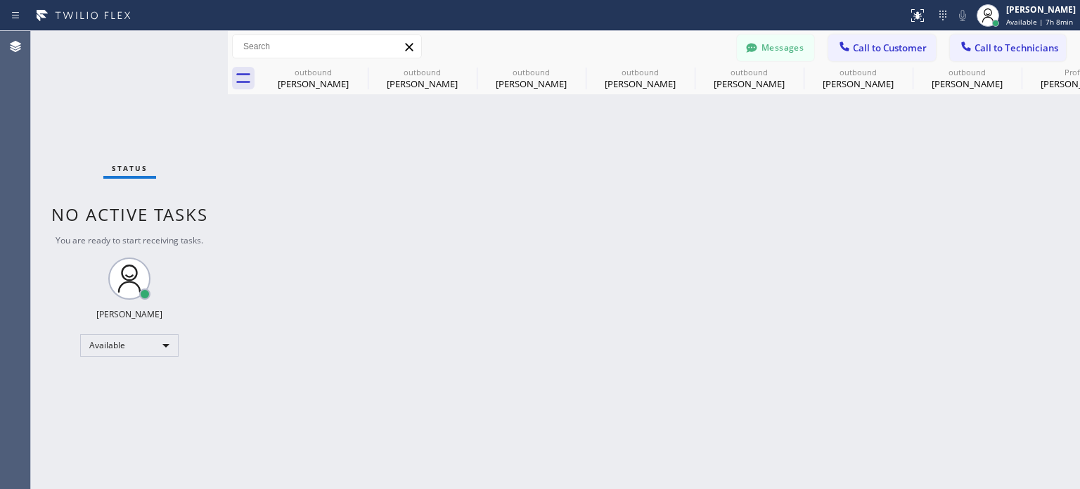
drag, startPoint x: 916, startPoint y: 41, endPoint x: 884, endPoint y: 50, distance: 32.7
click at [914, 41] on span "Call to Customer" at bounding box center [890, 47] width 74 height 13
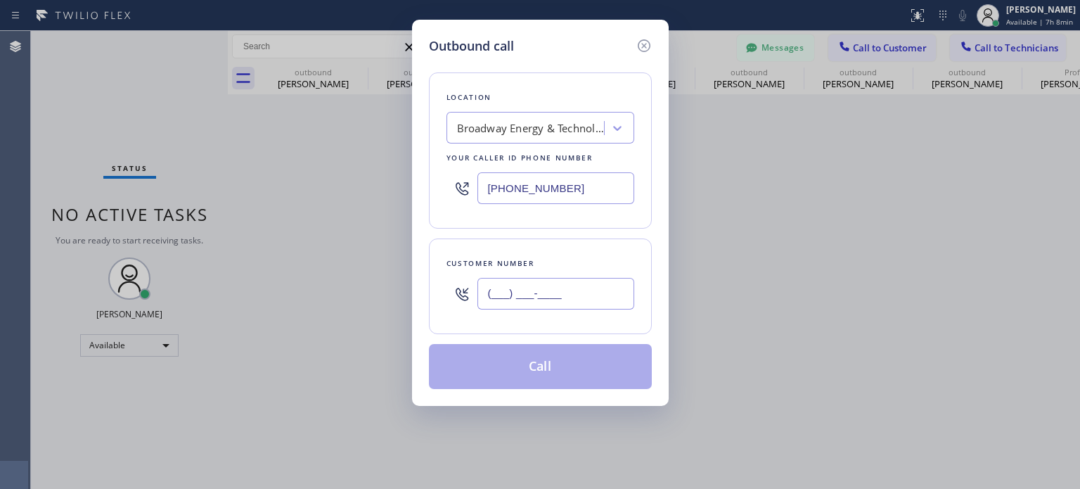
click at [489, 292] on input "(___) ___-____" at bounding box center [555, 294] width 157 height 32
paste input "551) 224-1001"
type input "[PHONE_NUMBER]"
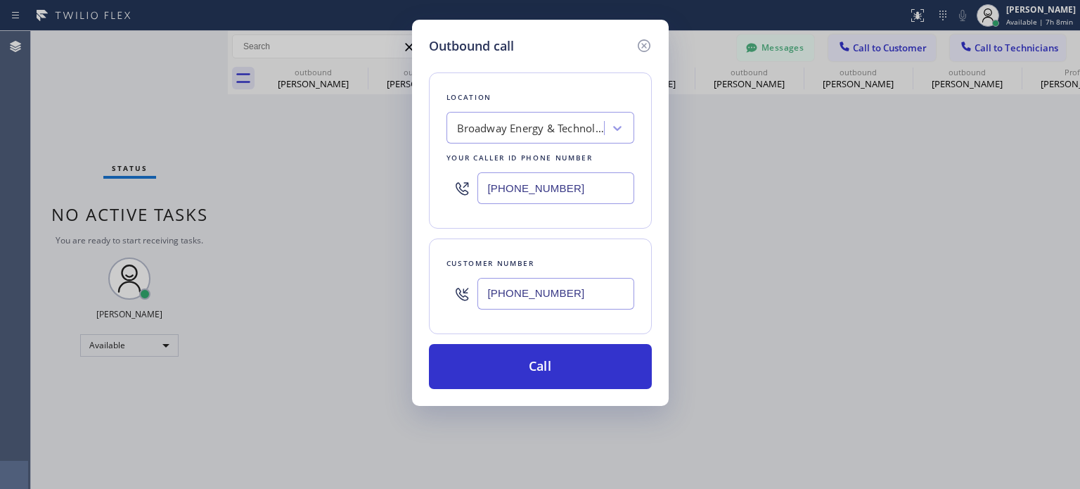
click at [500, 182] on input "[PHONE_NUMBER]" at bounding box center [555, 188] width 157 height 32
click at [501, 182] on input "[PHONE_NUMBER]" at bounding box center [555, 188] width 157 height 32
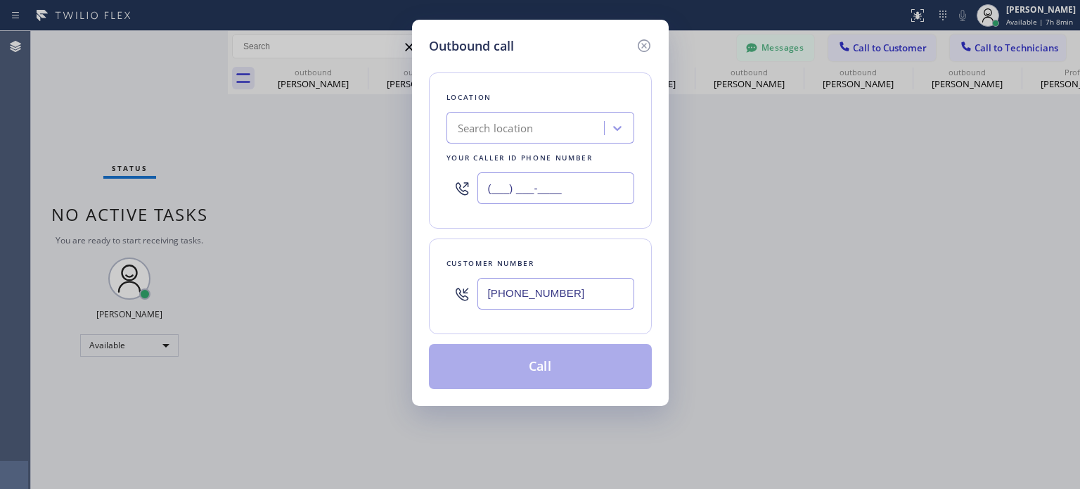
type input "(___) ___-____"
click at [489, 131] on div "Search location" at bounding box center [496, 128] width 76 height 16
type input "a"
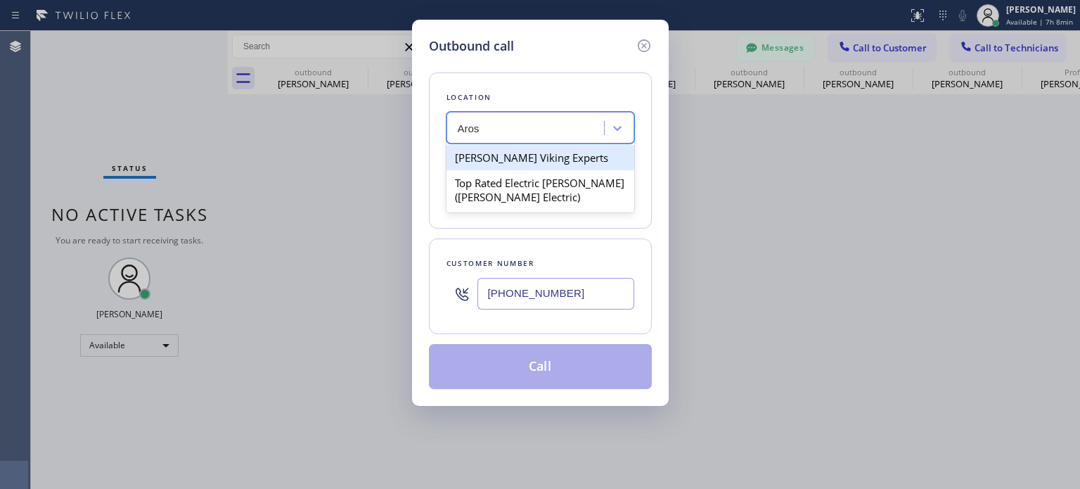
type input "Aros E"
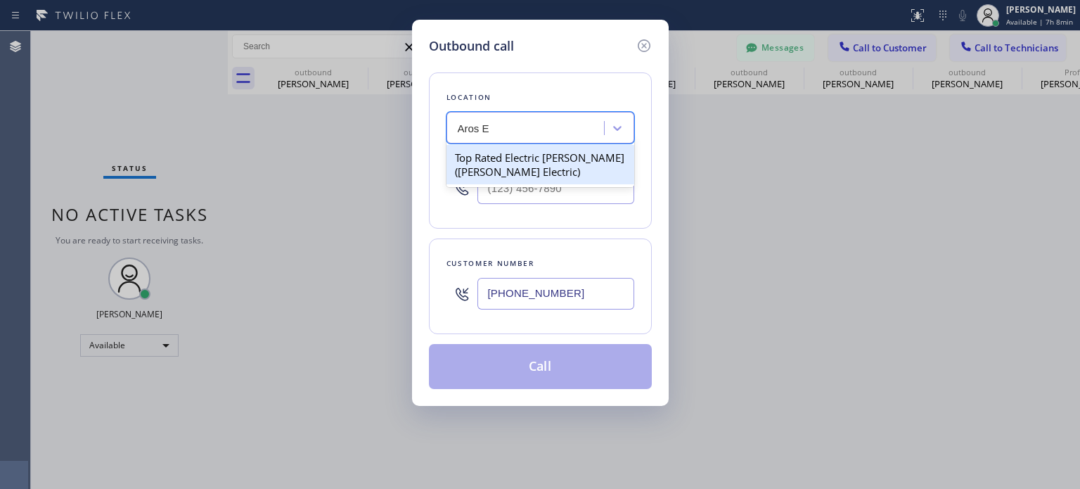
click at [502, 182] on div "Top Rated Electric [PERSON_NAME]([PERSON_NAME] Electric)" at bounding box center [540, 164] width 188 height 39
type input "[PHONE_NUMBER]"
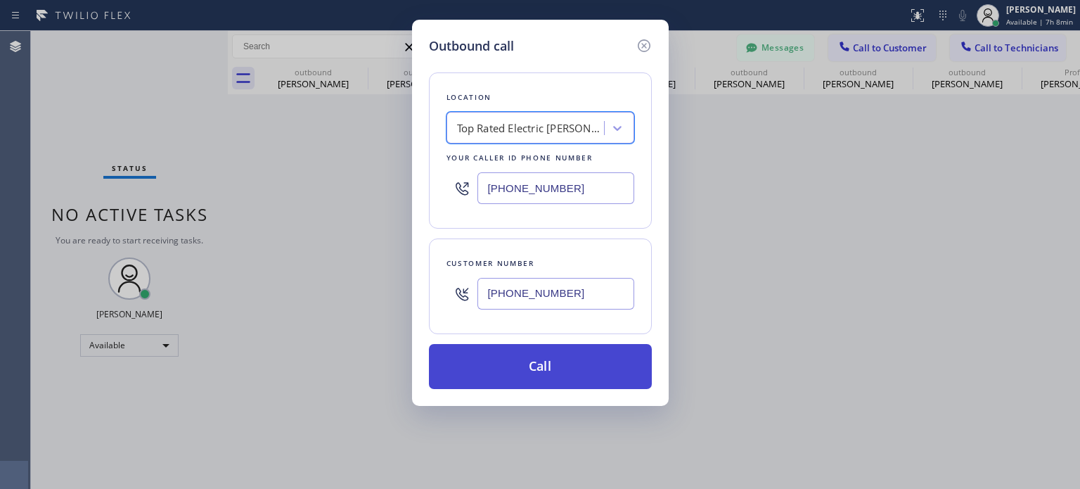
click at [526, 368] on button "Call" at bounding box center [540, 366] width 223 height 45
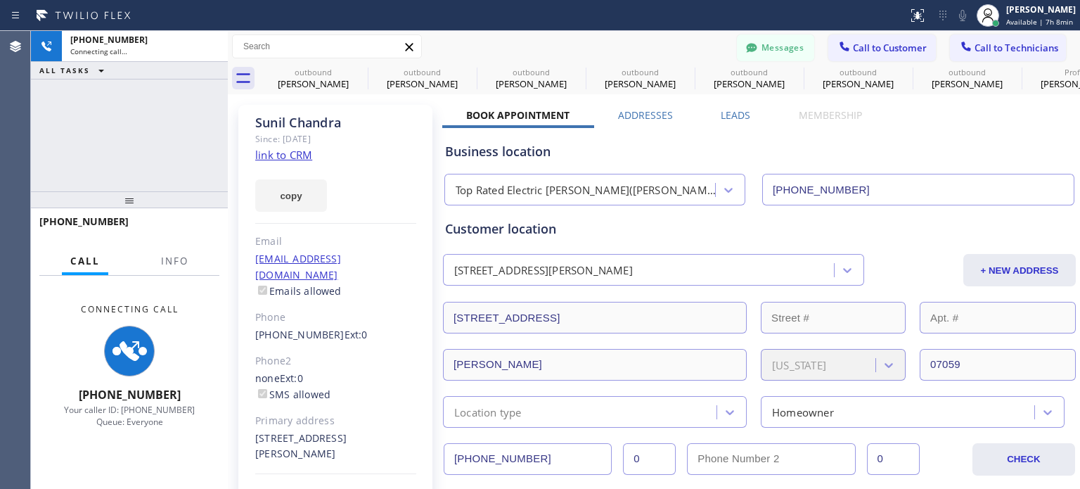
type input "[PHONE_NUMBER]"
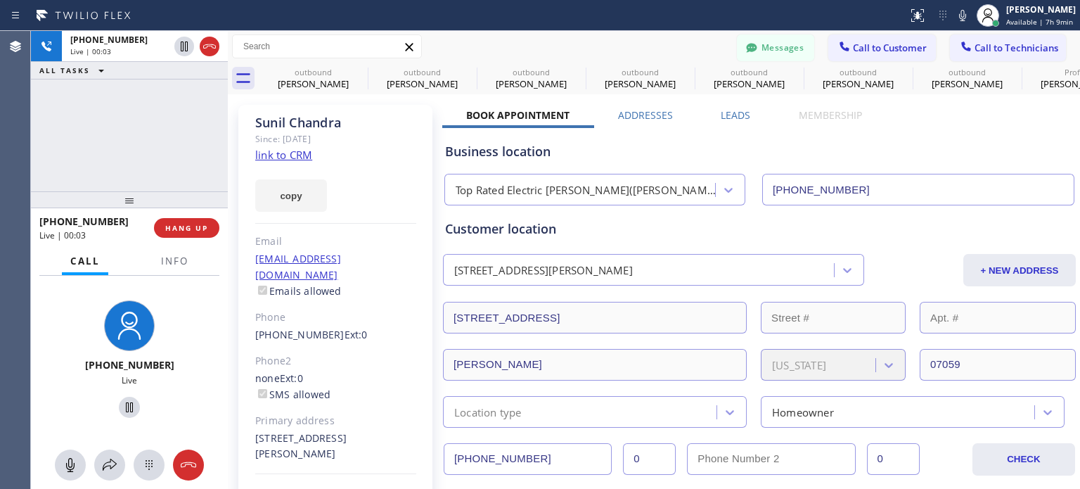
click at [844, 143] on div "Business location" at bounding box center [759, 151] width 628 height 19
click at [172, 230] on span "HANG UP" at bounding box center [186, 228] width 43 height 10
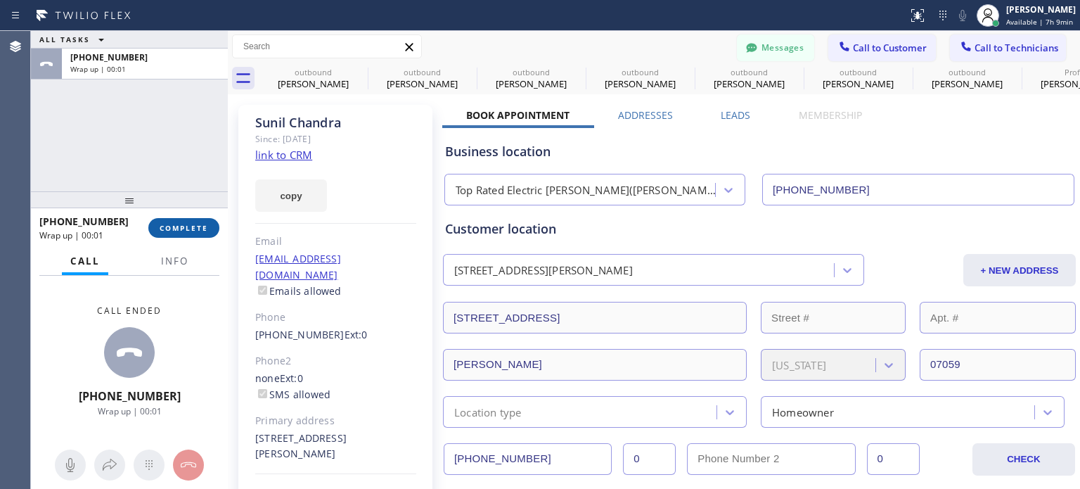
click at [183, 233] on button "COMPLETE" at bounding box center [183, 228] width 71 height 20
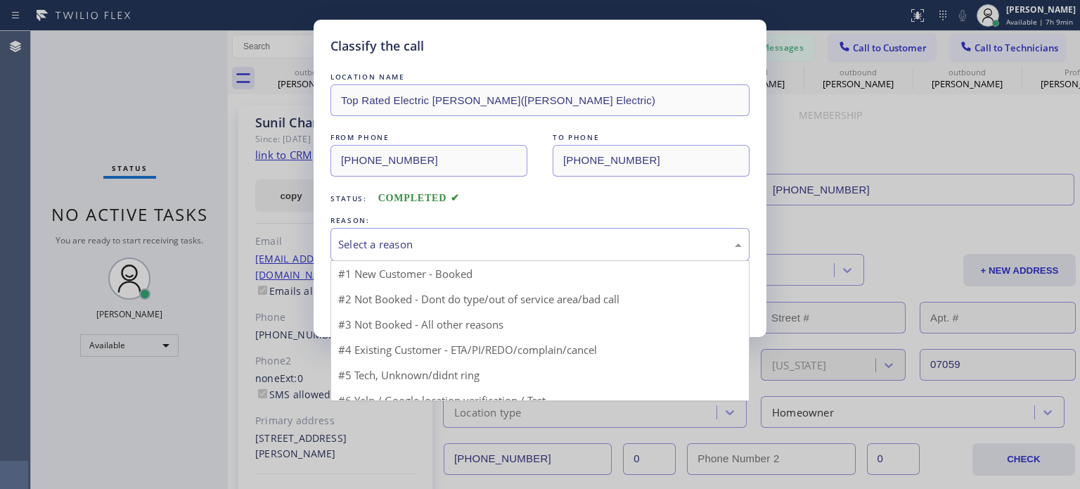
click at [515, 245] on div "Select a reason" at bounding box center [539, 244] width 403 height 16
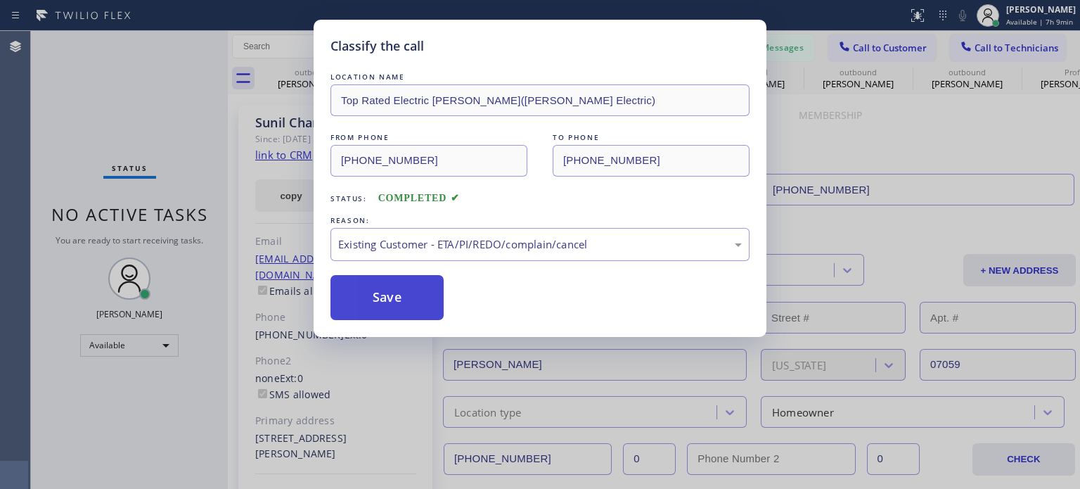
click at [402, 309] on button "Save" at bounding box center [386, 297] width 113 height 45
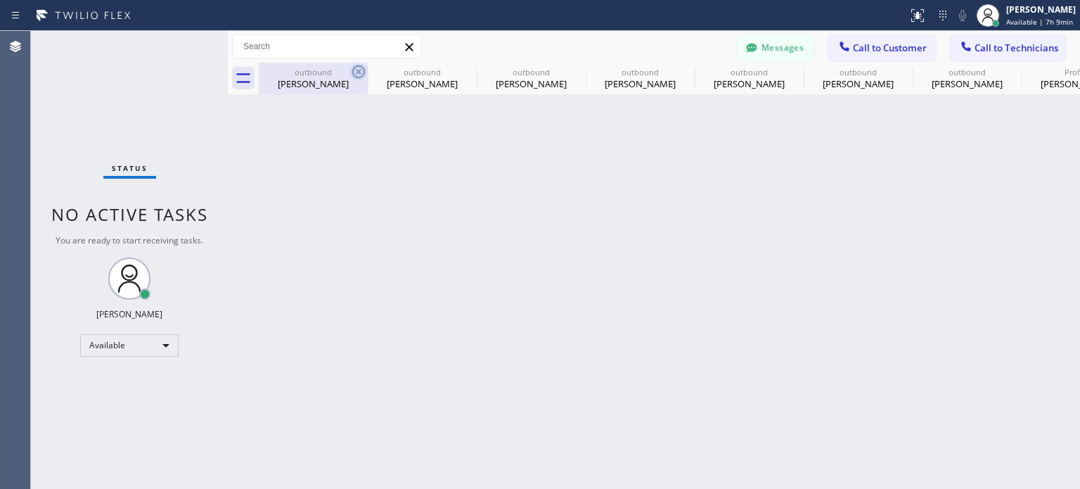
click at [354, 75] on icon at bounding box center [358, 71] width 17 height 17
click at [0, 0] on icon at bounding box center [0, 0] width 0 height 0
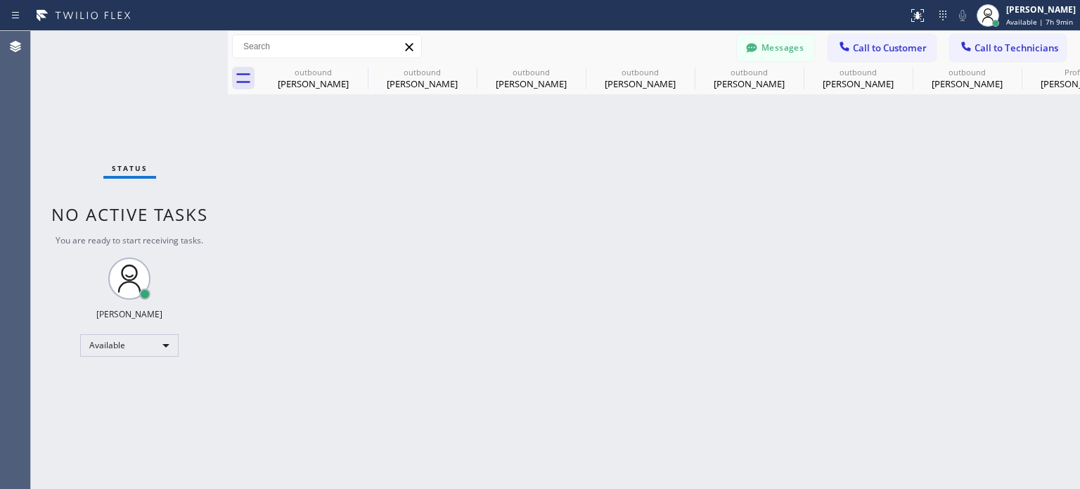
click at [0, 0] on icon at bounding box center [0, 0] width 0 height 0
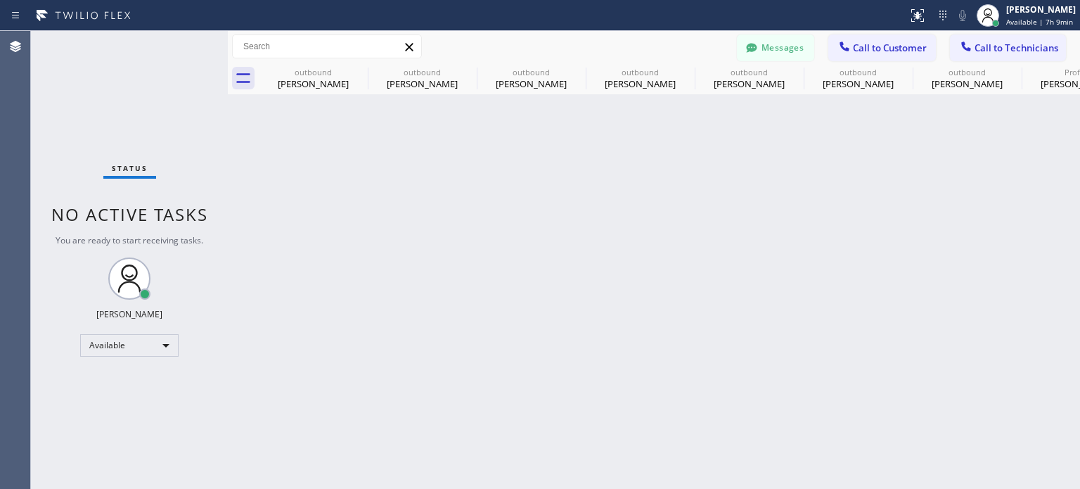
click at [0, 0] on icon at bounding box center [0, 0] width 0 height 0
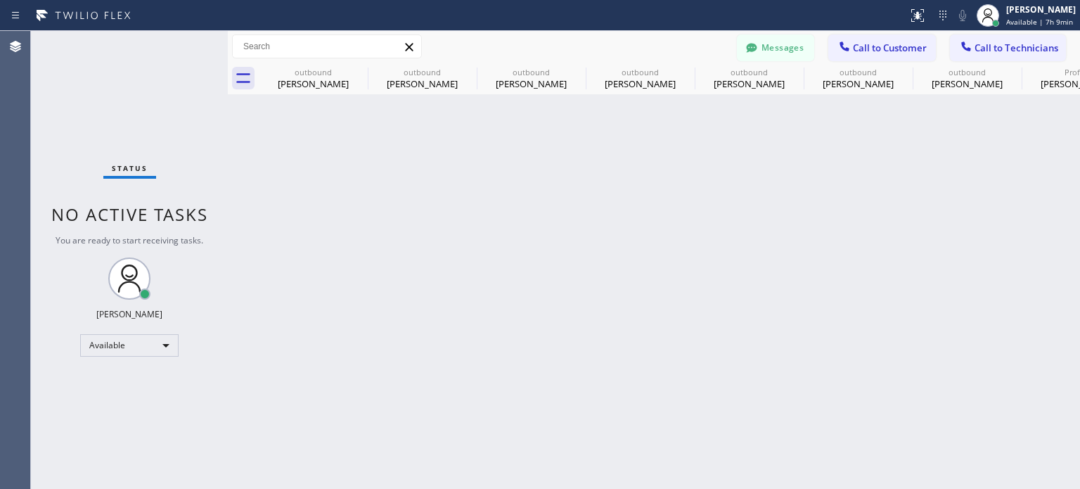
click at [0, 0] on icon at bounding box center [0, 0] width 0 height 0
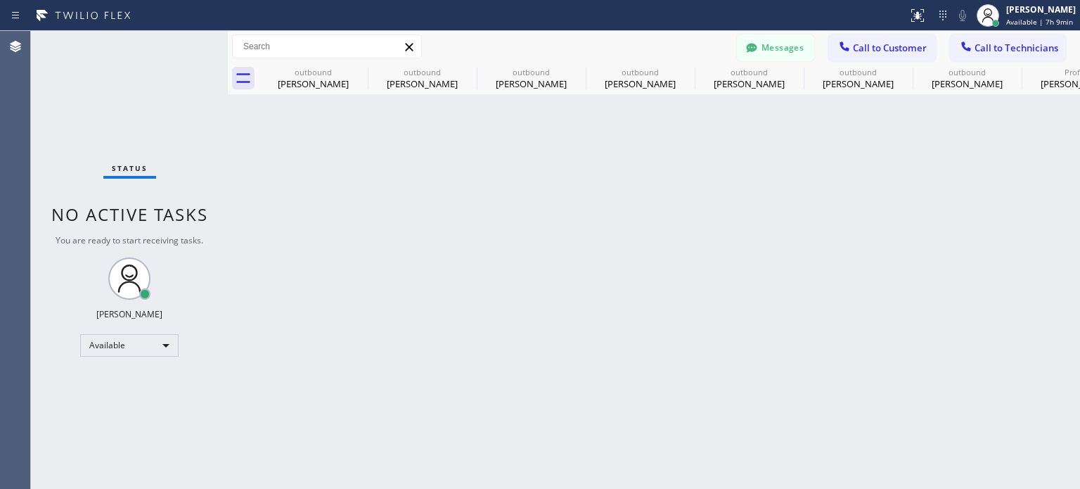
click at [0, 0] on icon at bounding box center [0, 0] width 0 height 0
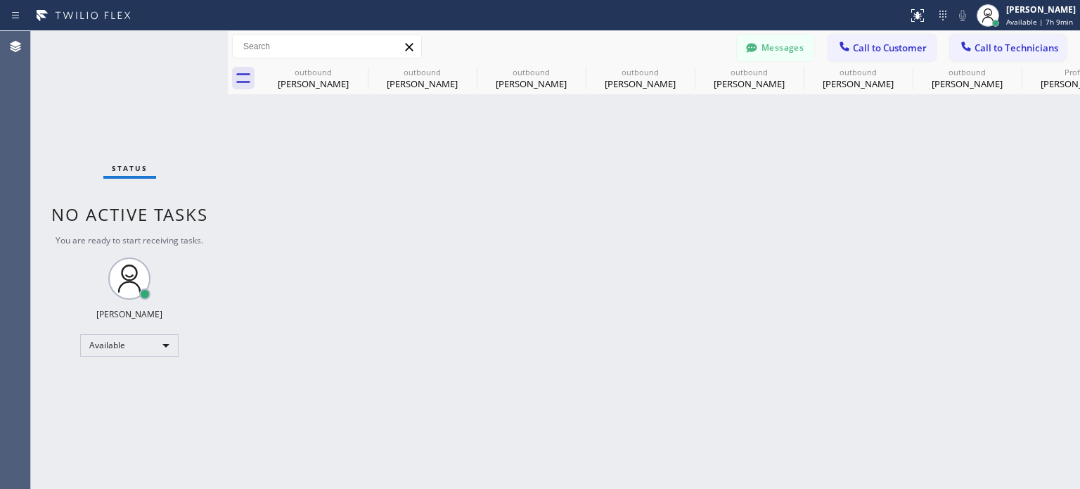
click at [0, 0] on icon at bounding box center [0, 0] width 0 height 0
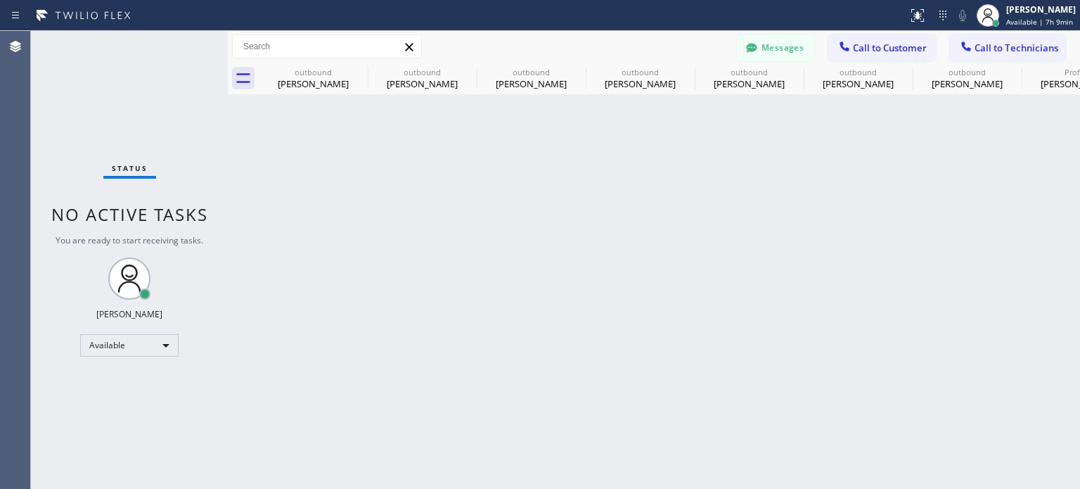
click at [0, 0] on icon at bounding box center [0, 0] width 0 height 0
type input "[PHONE_NUMBER]"
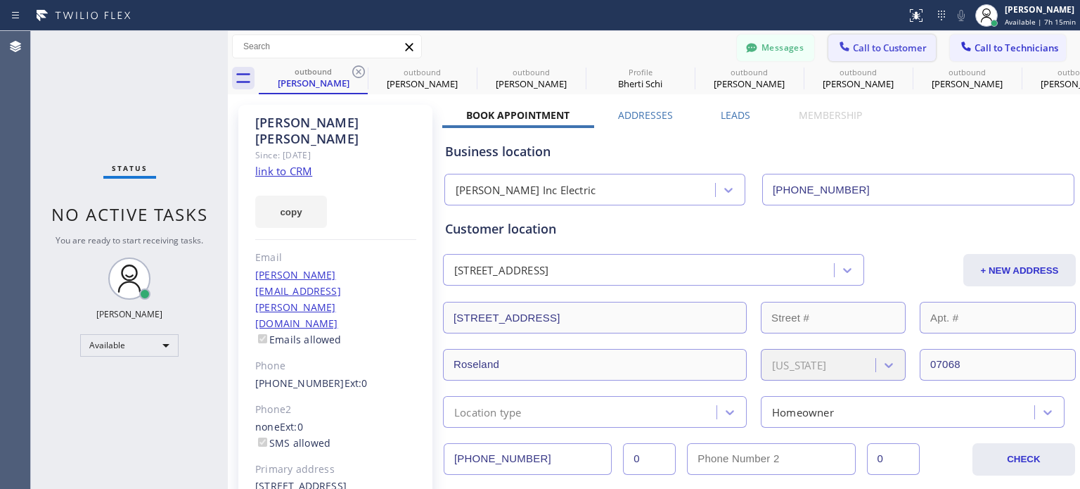
click at [853, 53] on span "Call to Customer" at bounding box center [890, 47] width 74 height 13
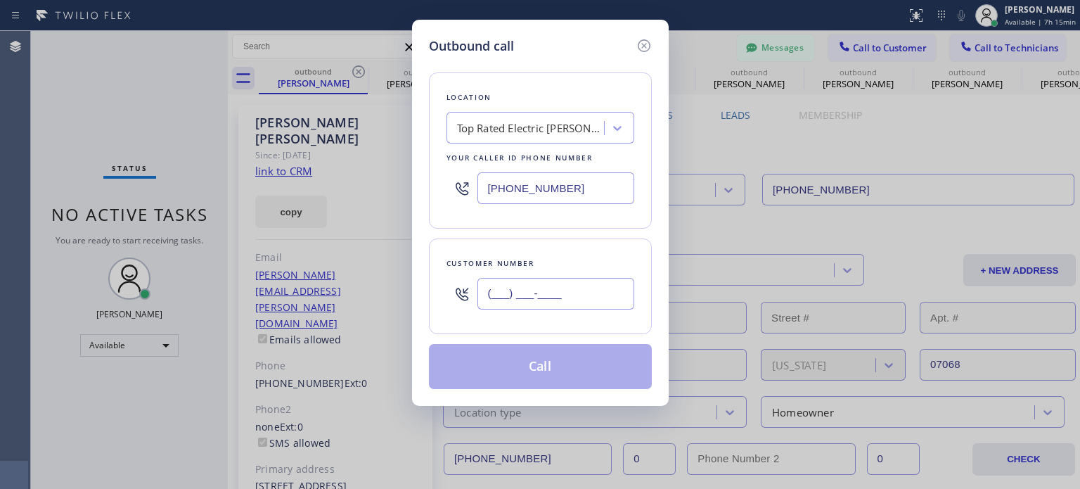
click at [530, 280] on input "(___) ___-____" at bounding box center [555, 294] width 157 height 32
paste input "908) 514-2209"
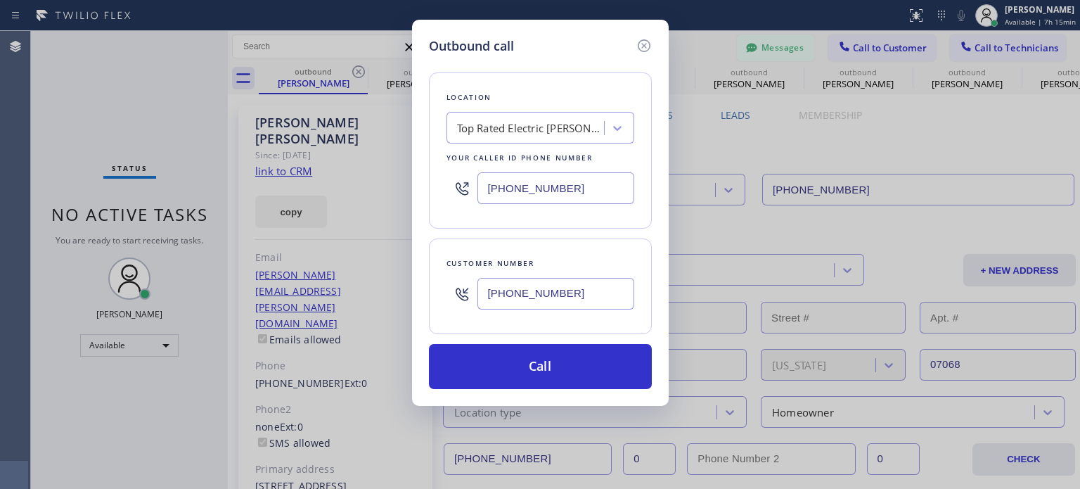
type input "[PHONE_NUMBER]"
click at [559, 190] on input "[PHONE_NUMBER]" at bounding box center [555, 188] width 157 height 32
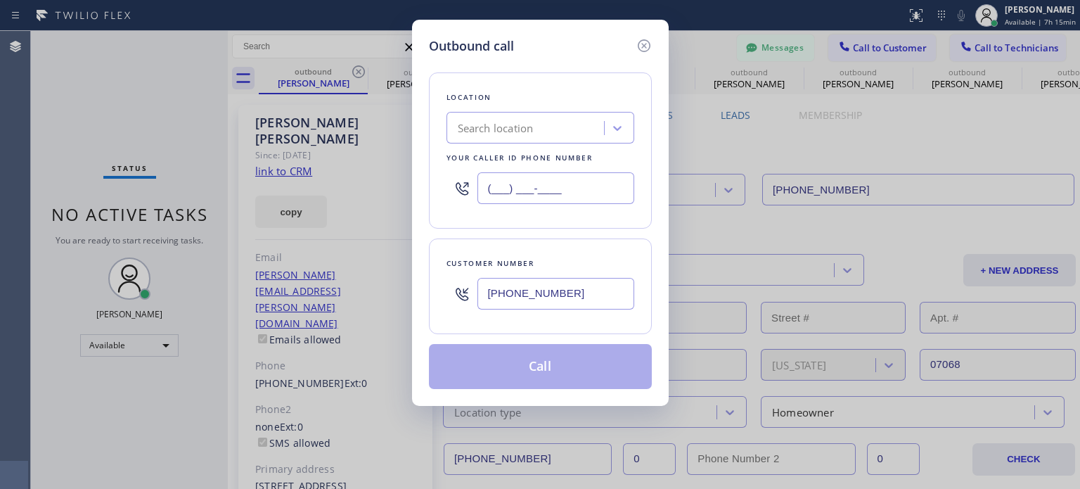
type input "(___) ___-____"
click at [527, 129] on div "Search location" at bounding box center [496, 128] width 76 height 16
paste input "Top [US_STATE] Heating and AC Service"
type input "Top [US_STATE] Heating and AC Service"
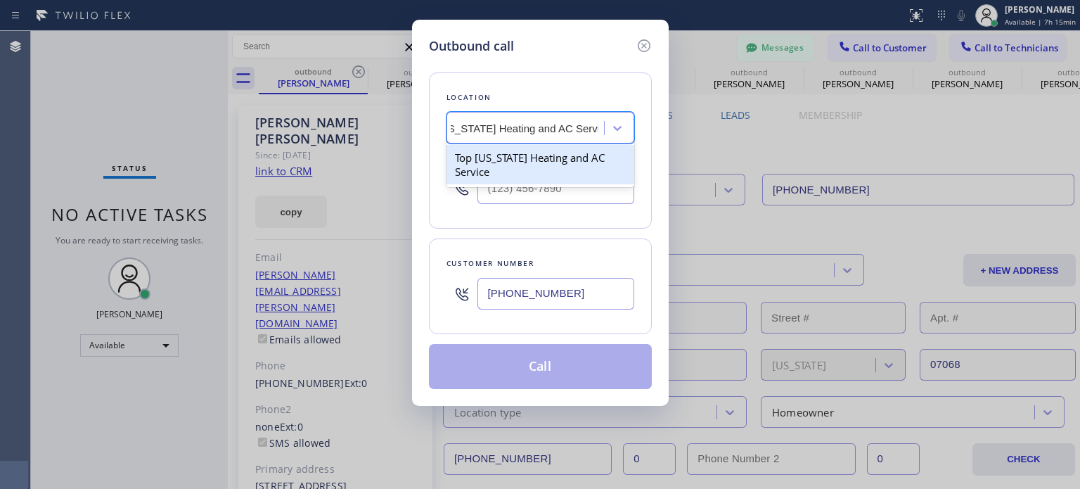
click at [519, 162] on div "Top [US_STATE] Heating and AC Service" at bounding box center [540, 164] width 188 height 39
type input "[PHONE_NUMBER]"
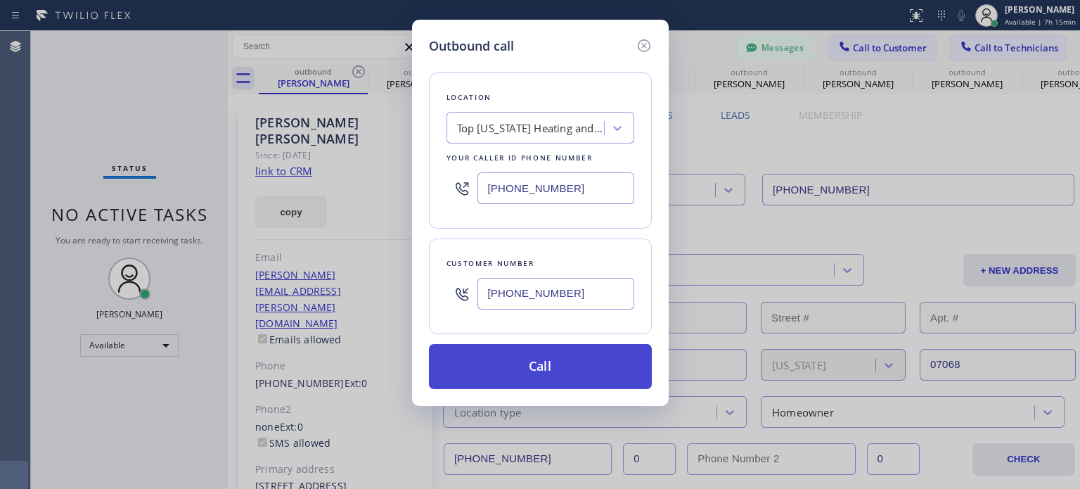
click at [533, 365] on button "Call" at bounding box center [540, 366] width 223 height 45
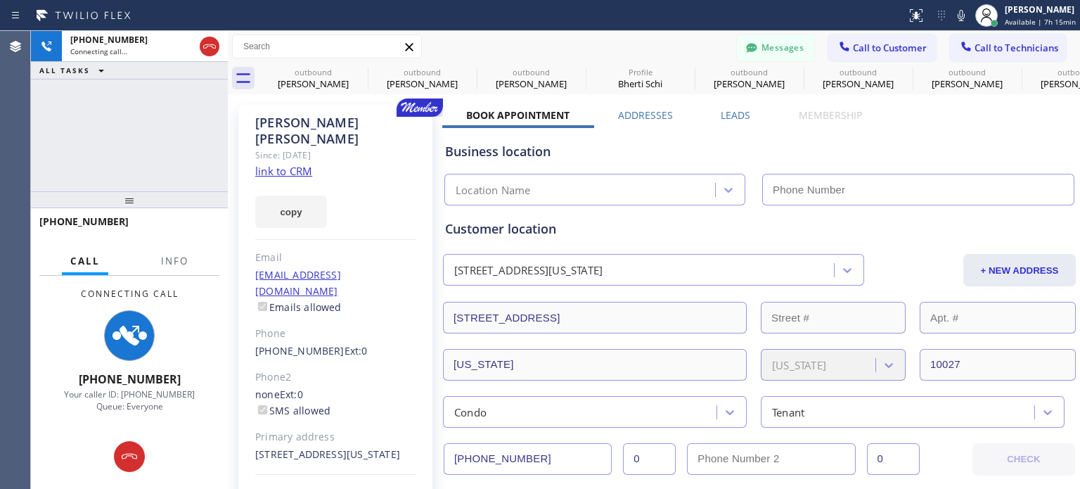
type input "[PHONE_NUMBER]"
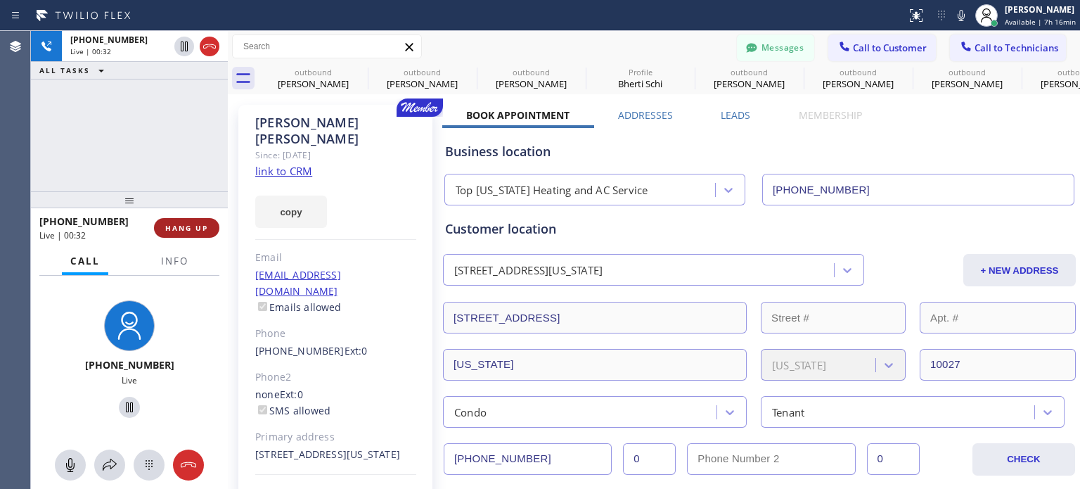
click at [194, 233] on button "HANG UP" at bounding box center [186, 228] width 65 height 20
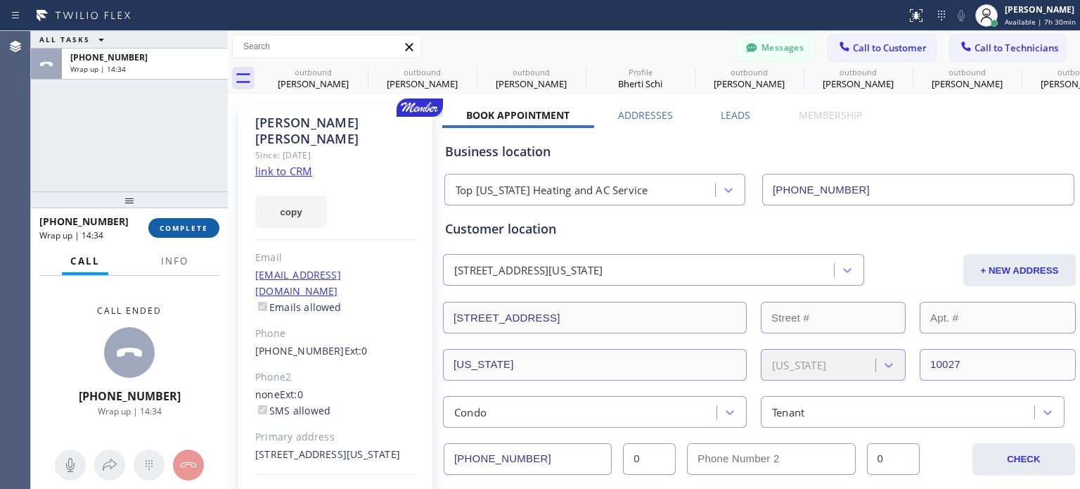
click at [173, 233] on button "COMPLETE" at bounding box center [183, 228] width 71 height 20
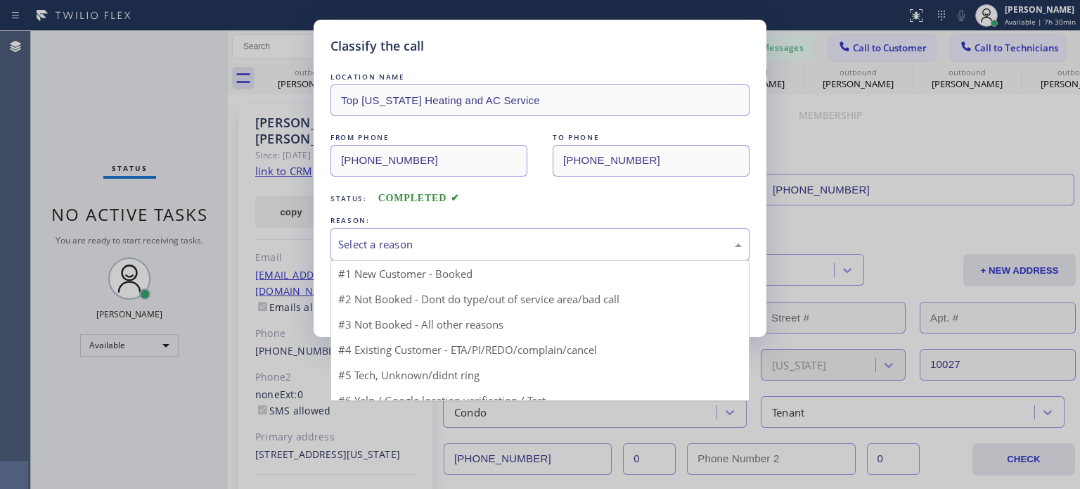
click at [453, 241] on div "Select a reason" at bounding box center [539, 244] width 403 height 16
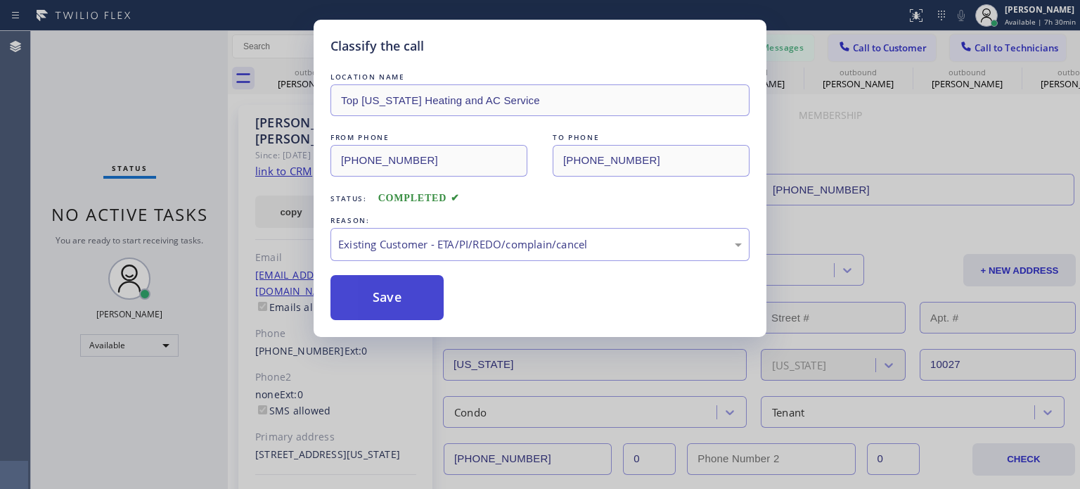
click at [433, 289] on button "Save" at bounding box center [386, 297] width 113 height 45
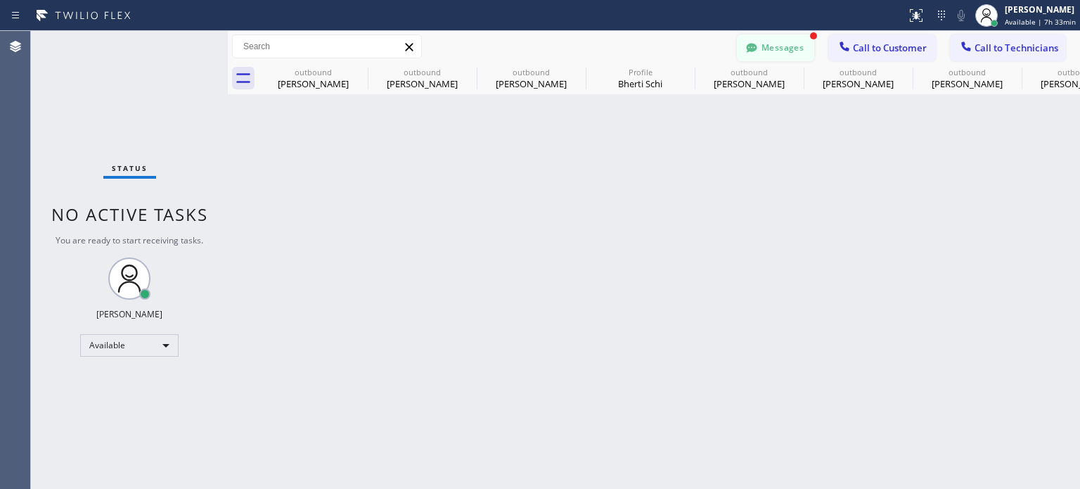
click at [778, 44] on button "Messages" at bounding box center [775, 47] width 77 height 27
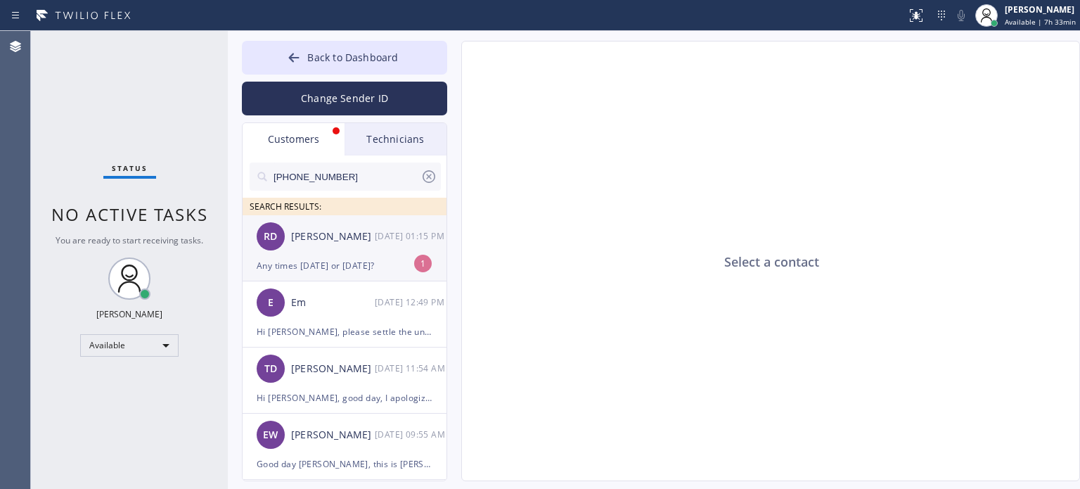
click at [344, 260] on div "Any times [DATE] or [DATE]?" at bounding box center [345, 265] width 176 height 16
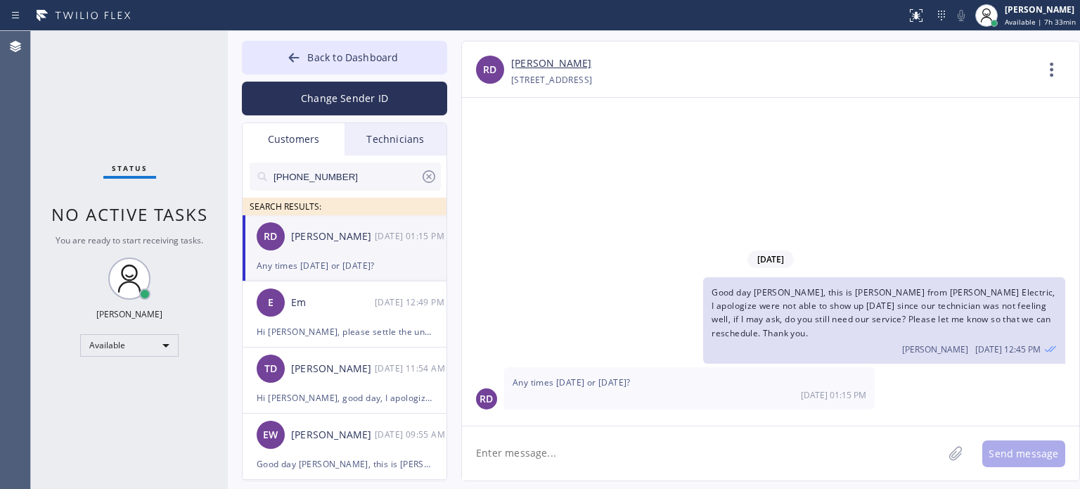
click at [579, 448] on textarea at bounding box center [702, 453] width 481 height 54
drag, startPoint x: 507, startPoint y: 458, endPoint x: 500, endPoint y: 413, distance: 44.7
click at [506, 457] on textarea at bounding box center [702, 453] width 481 height 54
type textarea "we can do [DATE] between 3 and 6 pm, that works for you?"
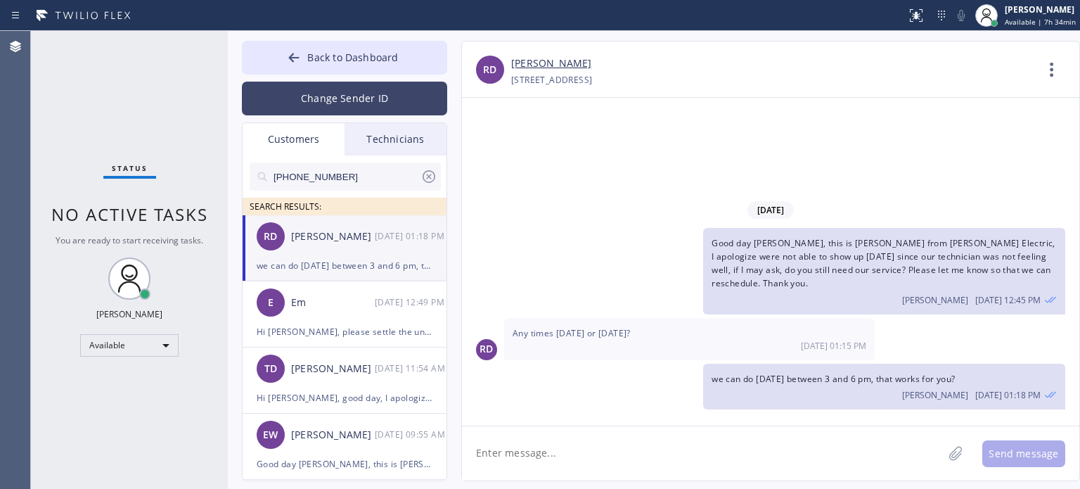
click at [358, 92] on button "Change Sender ID" at bounding box center [344, 99] width 205 height 34
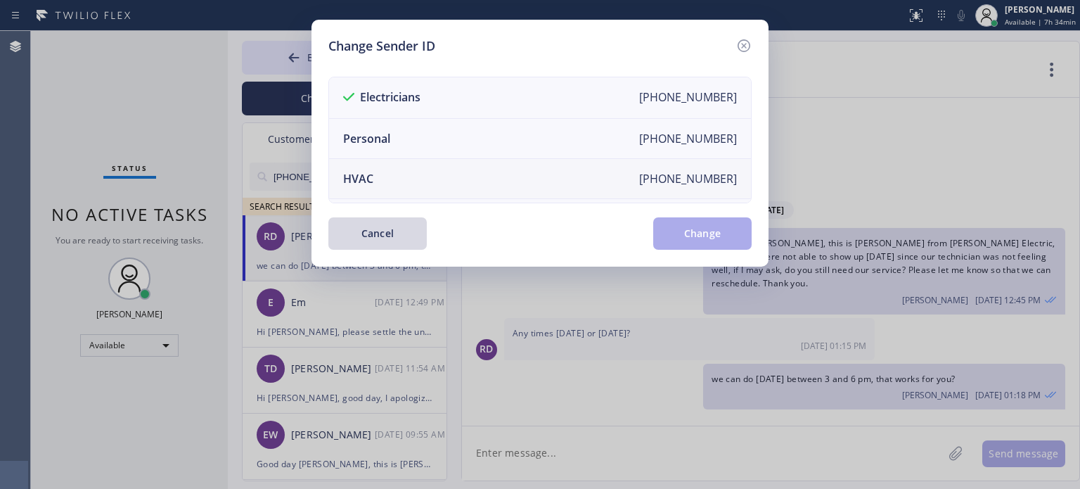
click at [383, 174] on li "HVAC [PHONE_NUMBER]" at bounding box center [540, 179] width 422 height 40
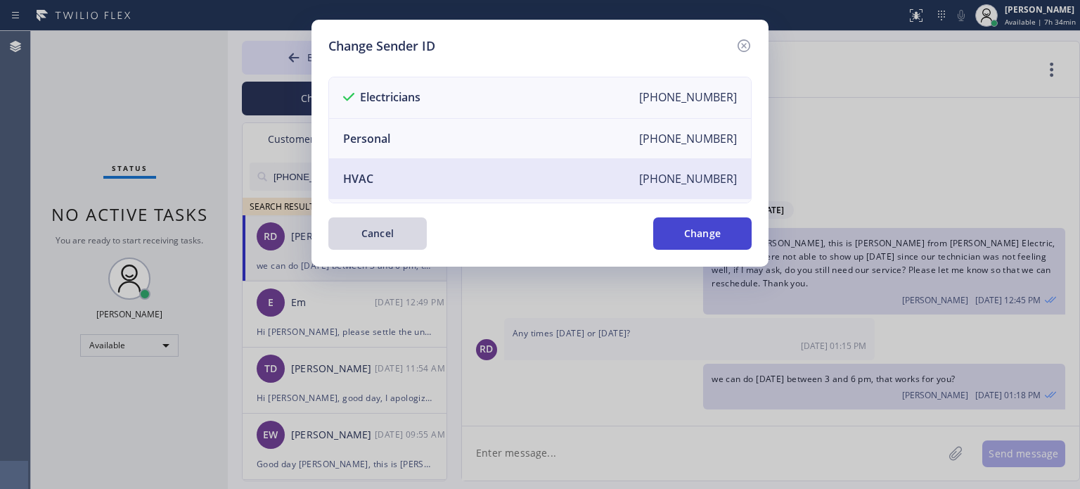
click at [725, 235] on button "Change" at bounding box center [702, 233] width 98 height 32
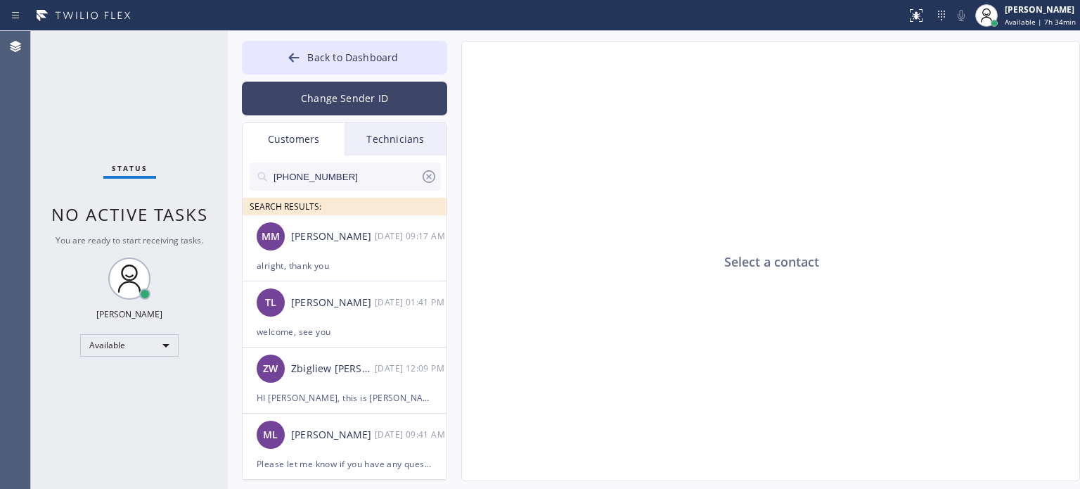
click at [328, 103] on button "Change Sender ID" at bounding box center [344, 99] width 205 height 34
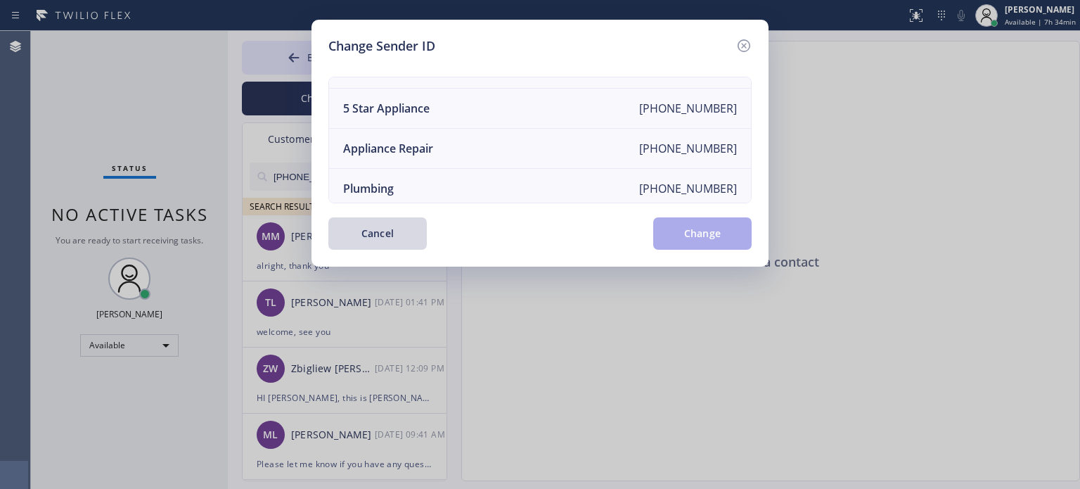
scroll to position [164, 0]
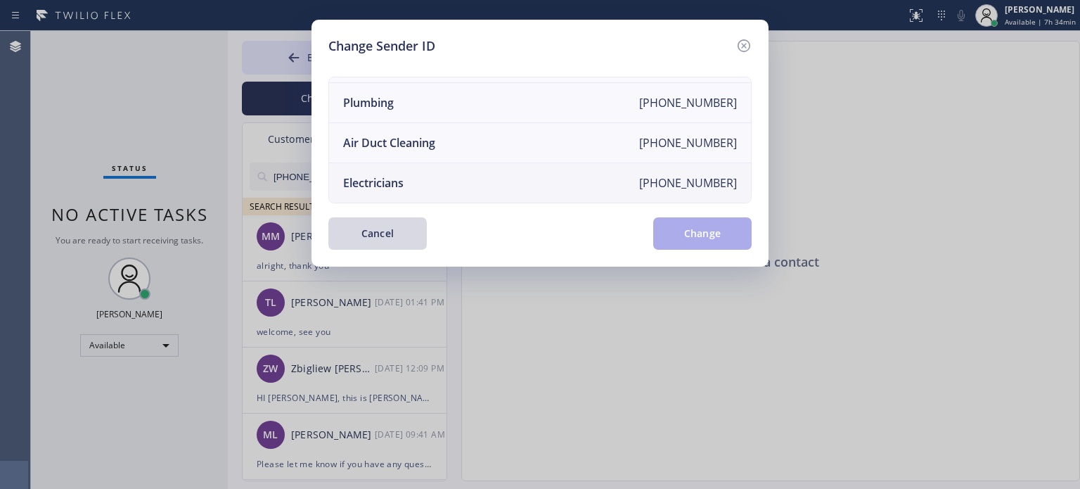
click at [395, 163] on li "Electricians [PHONE_NUMBER]" at bounding box center [540, 182] width 422 height 39
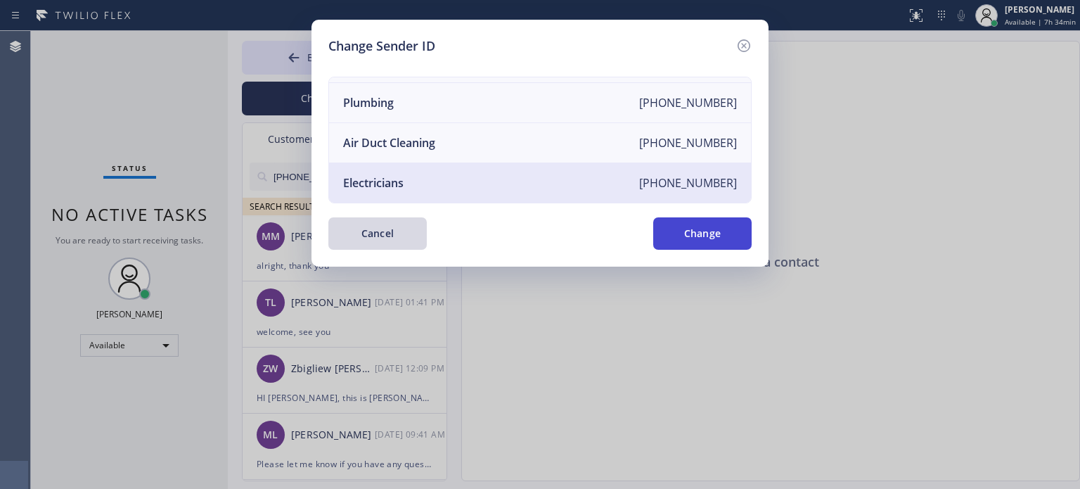
click at [726, 239] on button "Change" at bounding box center [702, 233] width 98 height 32
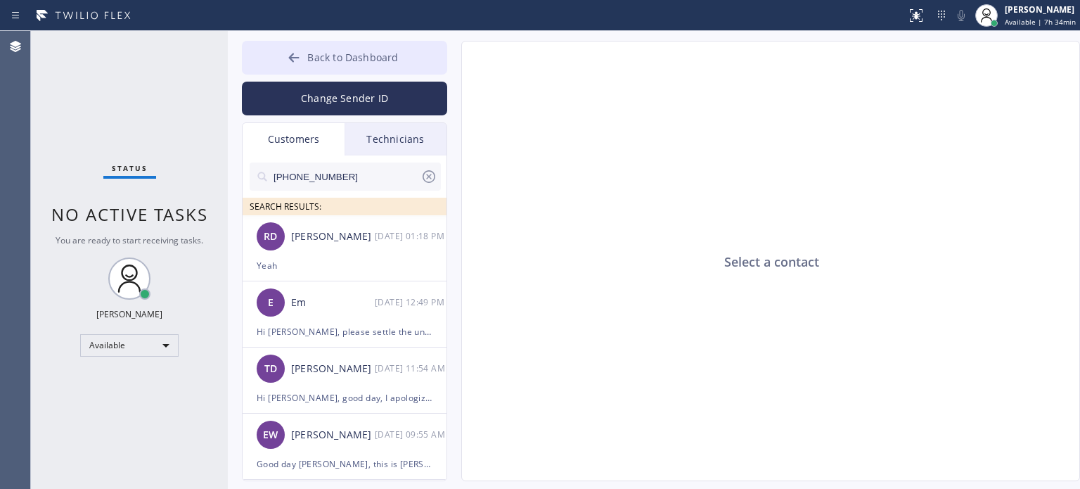
click at [362, 53] on span "Back to Dashboard" at bounding box center [352, 57] width 91 height 13
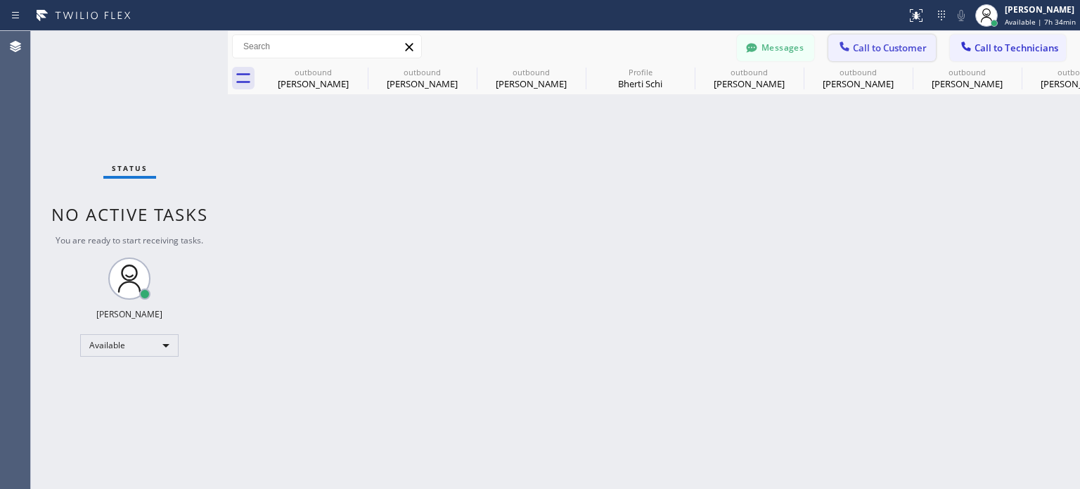
click at [881, 37] on button "Call to Customer" at bounding box center [882, 47] width 108 height 27
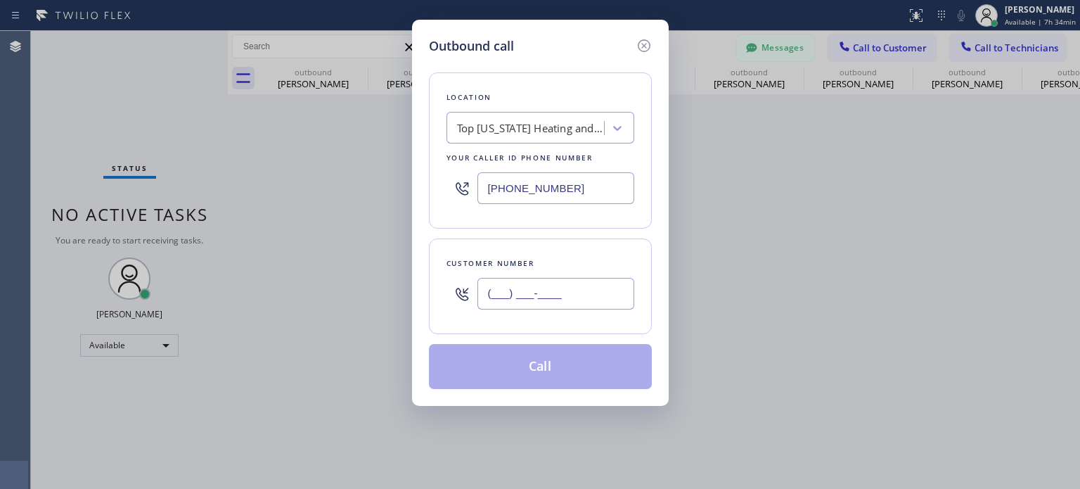
click at [572, 282] on input "(___) ___-____" at bounding box center [555, 294] width 157 height 32
paste input "908) 514-2209"
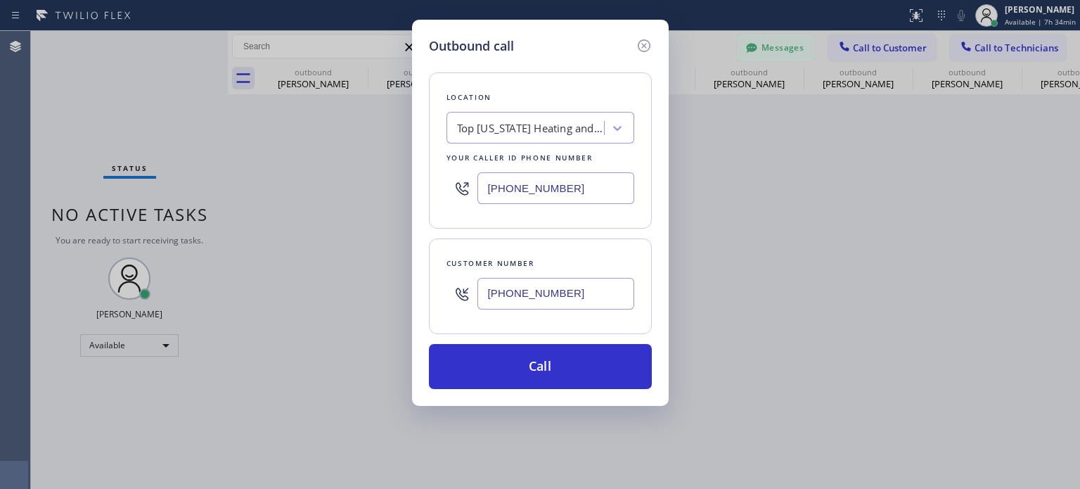
type input "[PHONE_NUMBER]"
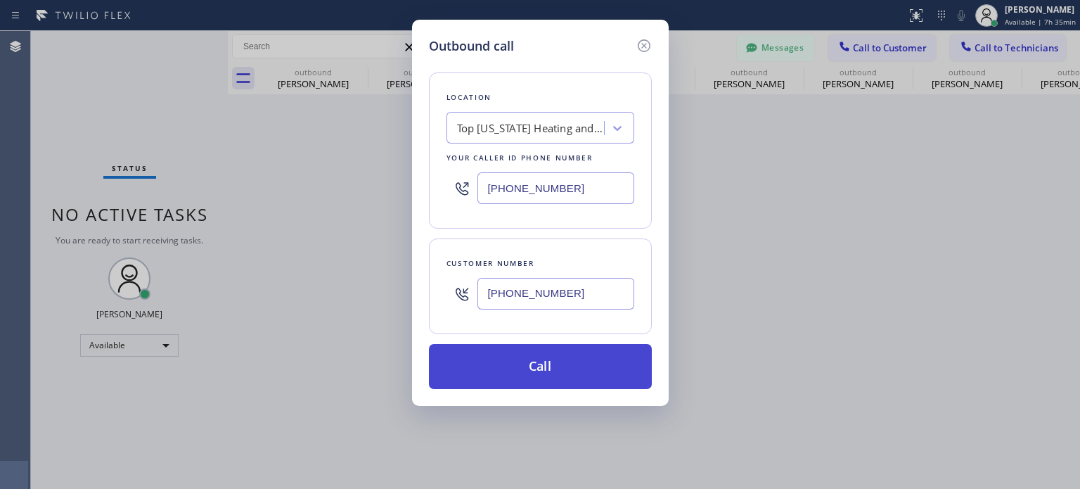
click at [512, 355] on button "Call" at bounding box center [540, 366] width 223 height 45
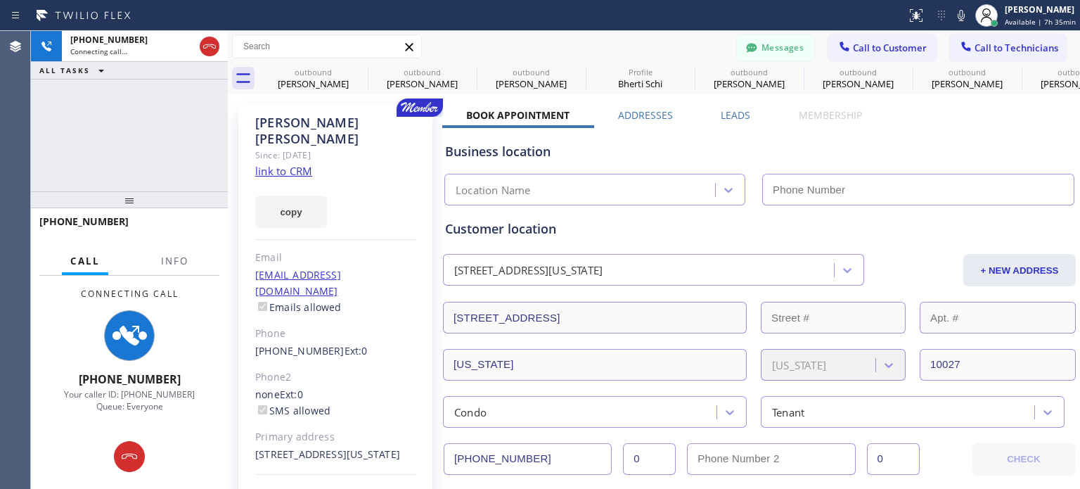
type input "[PHONE_NUMBER]"
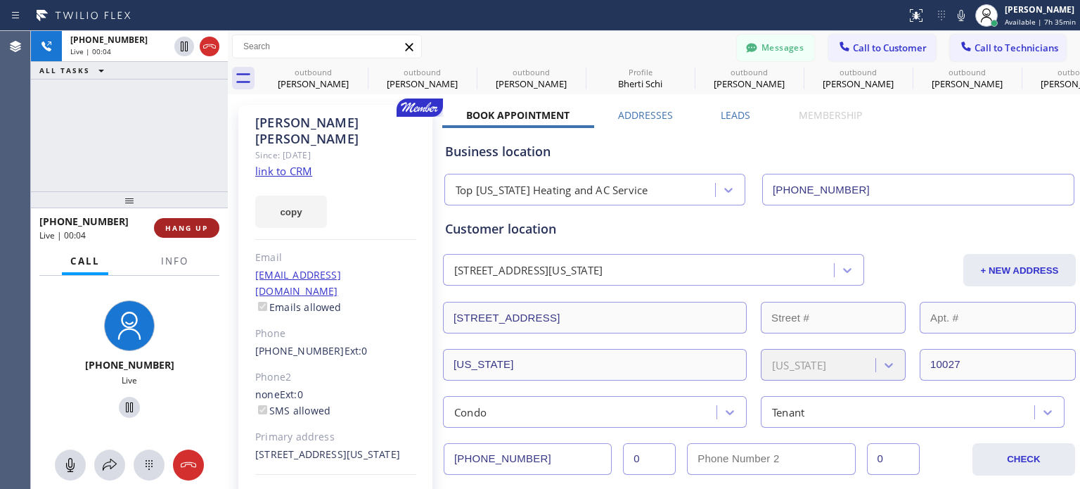
click at [178, 233] on button "HANG UP" at bounding box center [186, 228] width 65 height 20
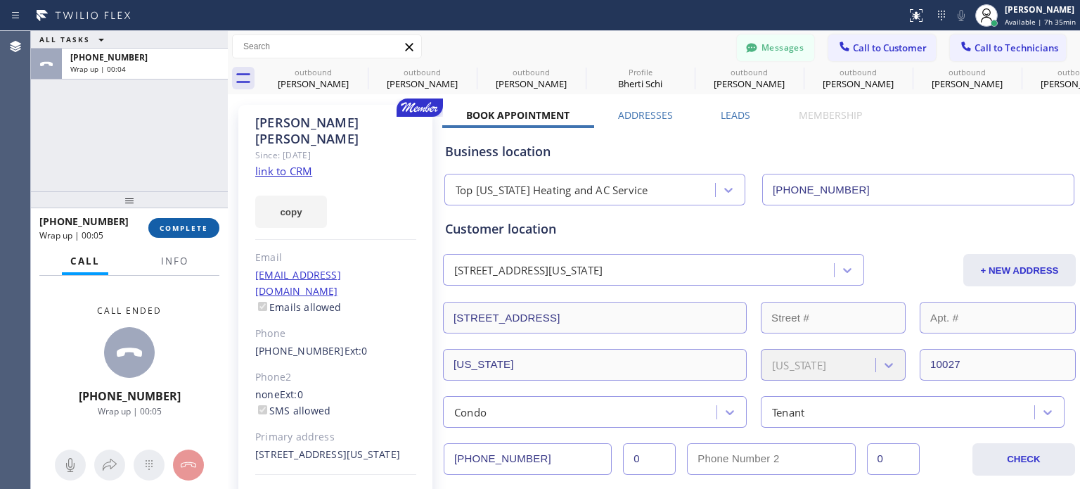
click at [209, 220] on button "COMPLETE" at bounding box center [183, 228] width 71 height 20
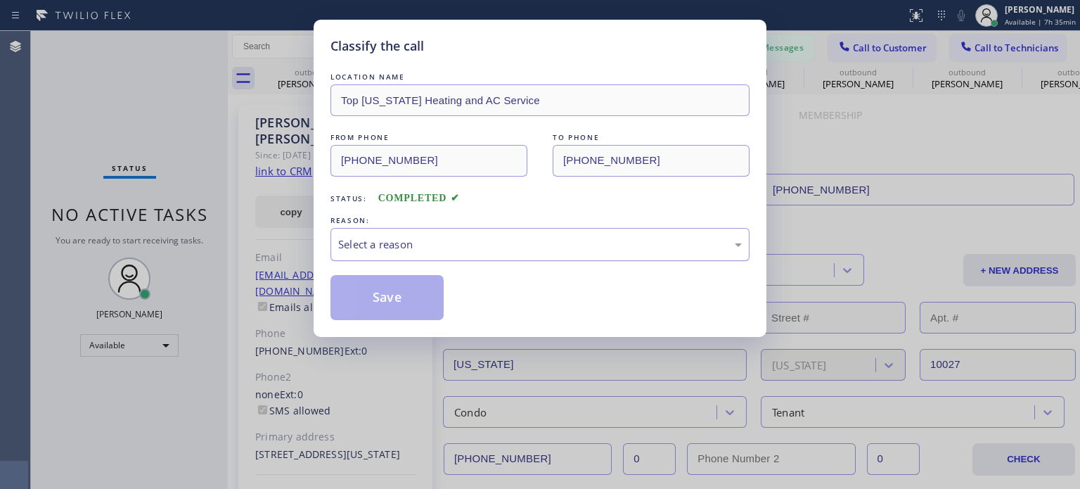
click at [456, 247] on div "Select a reason" at bounding box center [539, 244] width 403 height 16
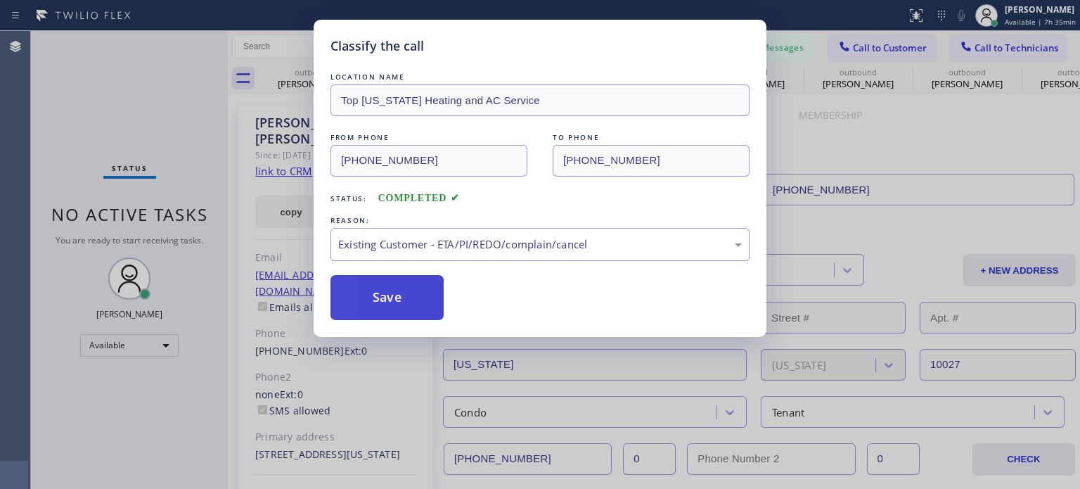
click at [415, 291] on button "Save" at bounding box center [386, 297] width 113 height 45
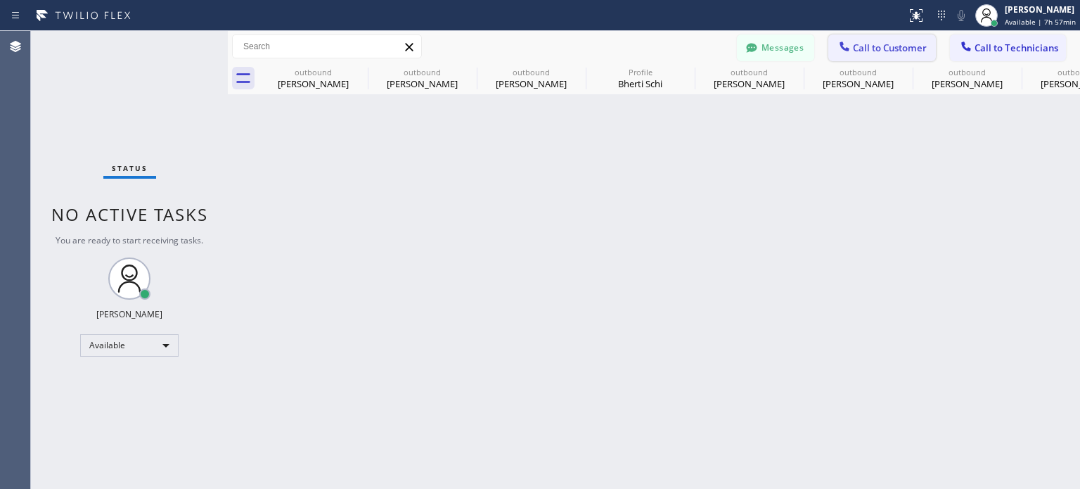
click at [903, 42] on span "Call to Customer" at bounding box center [890, 47] width 74 height 13
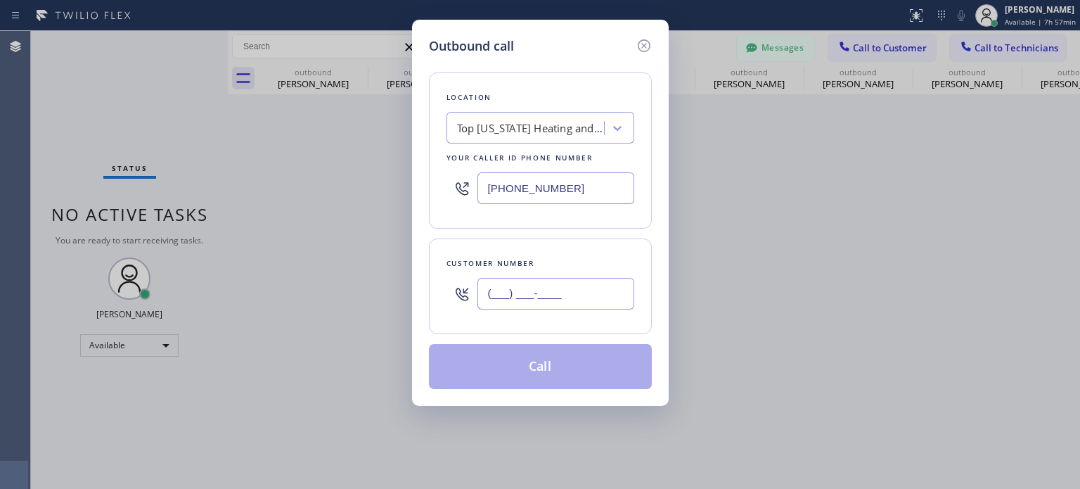
click at [539, 300] on input "(___) ___-____" at bounding box center [555, 294] width 157 height 32
paste input "916) 834-4957"
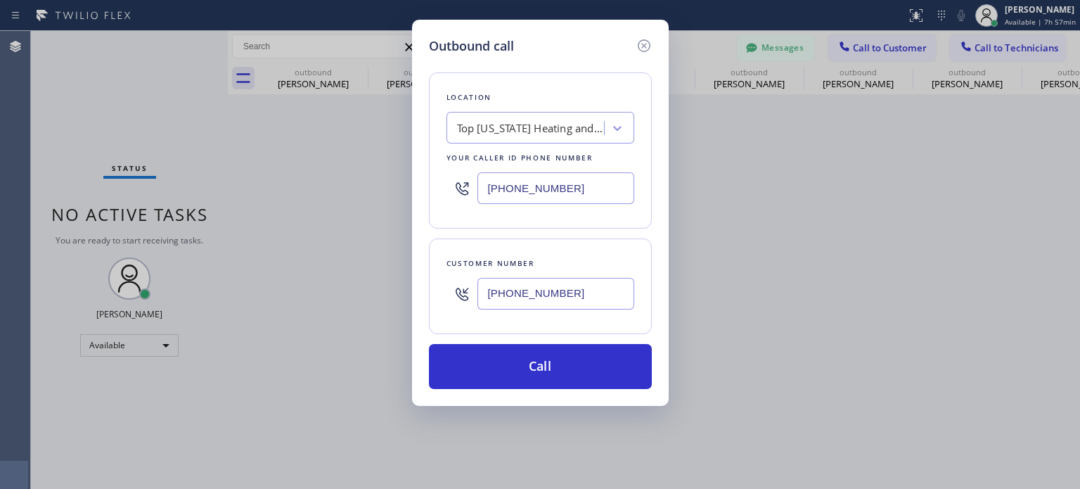
type input "[PHONE_NUMBER]"
click at [529, 190] on input "[PHONE_NUMBER]" at bounding box center [555, 188] width 157 height 32
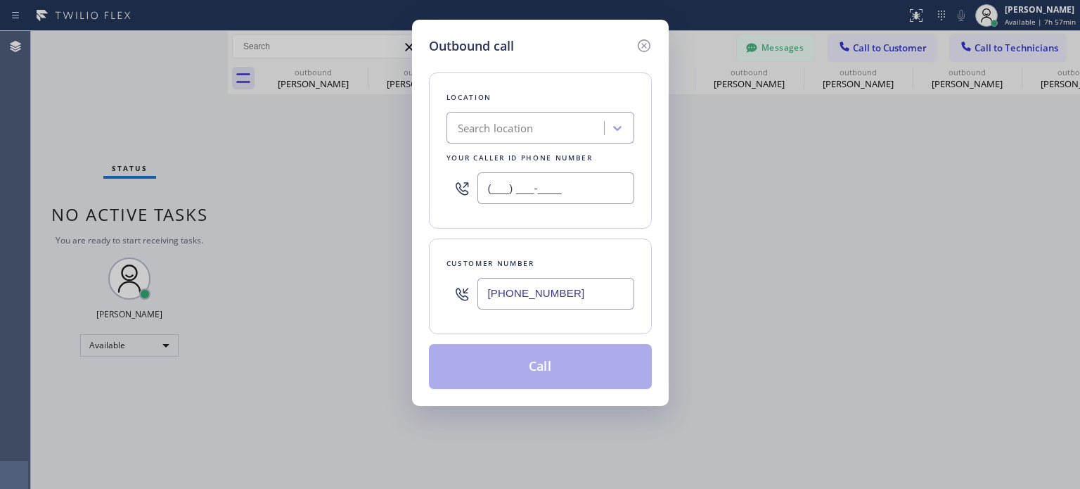
type input "(___) ___-____"
click at [508, 128] on div "Search location" at bounding box center [496, 128] width 76 height 16
paste input "Best [US_STATE] HVAC Repair"
type input "Best [US_STATE] HVAC Repair"
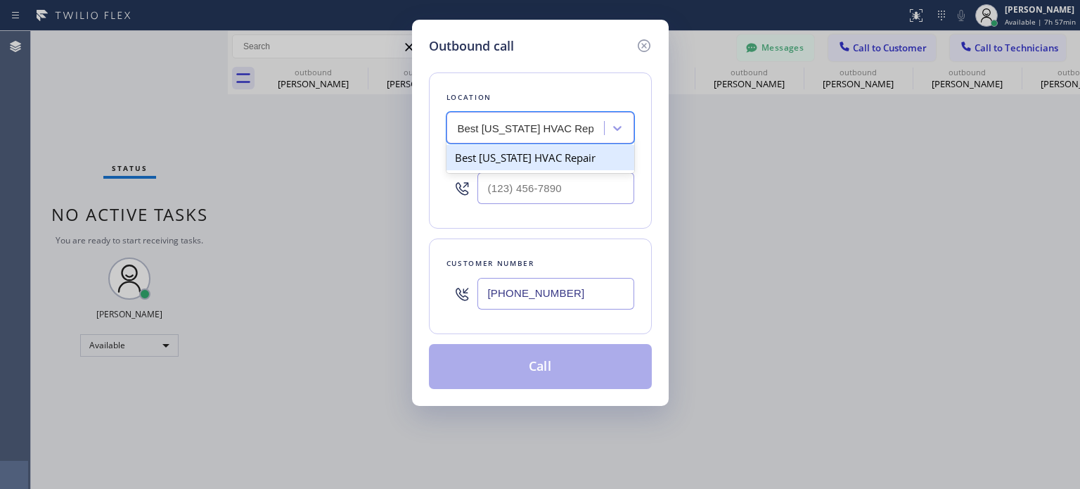
click at [523, 158] on div "Best [US_STATE] HVAC Repair" at bounding box center [540, 157] width 188 height 25
type input "[PHONE_NUMBER]"
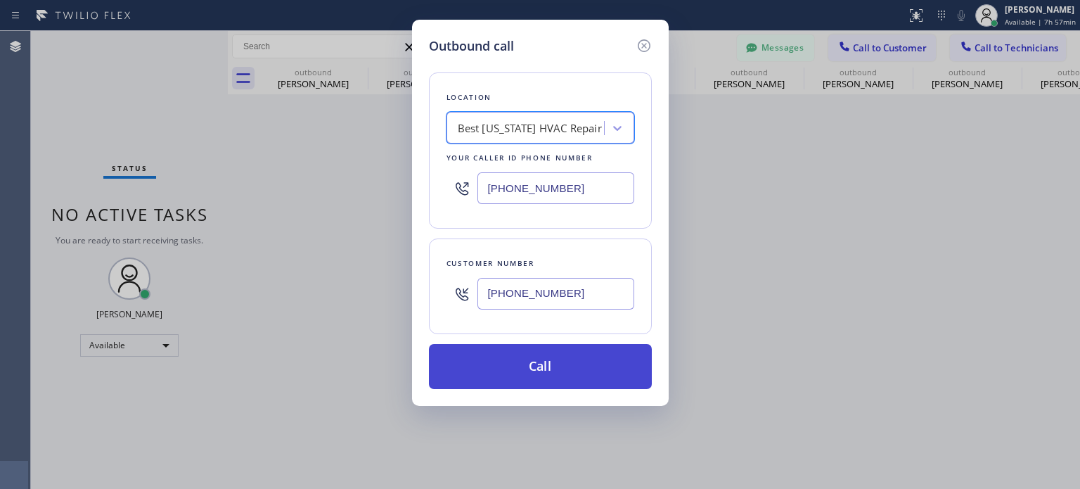
click at [509, 358] on button "Call" at bounding box center [540, 366] width 223 height 45
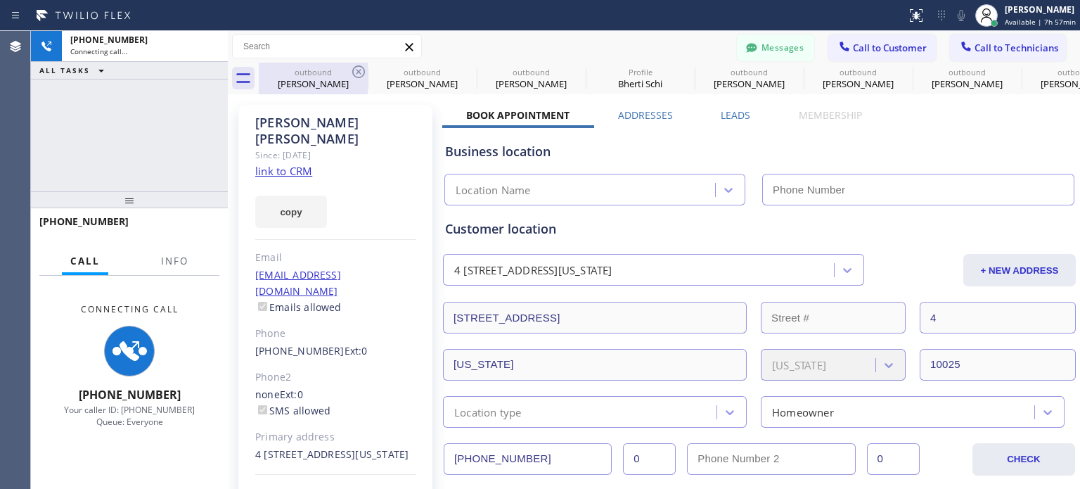
type input "[PHONE_NUMBER]"
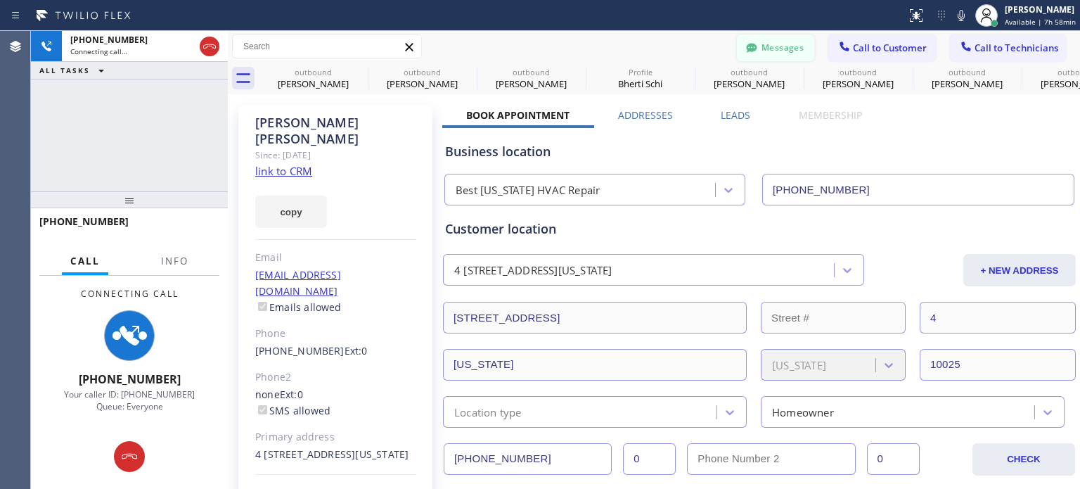
click at [788, 44] on button "Messages" at bounding box center [775, 47] width 77 height 27
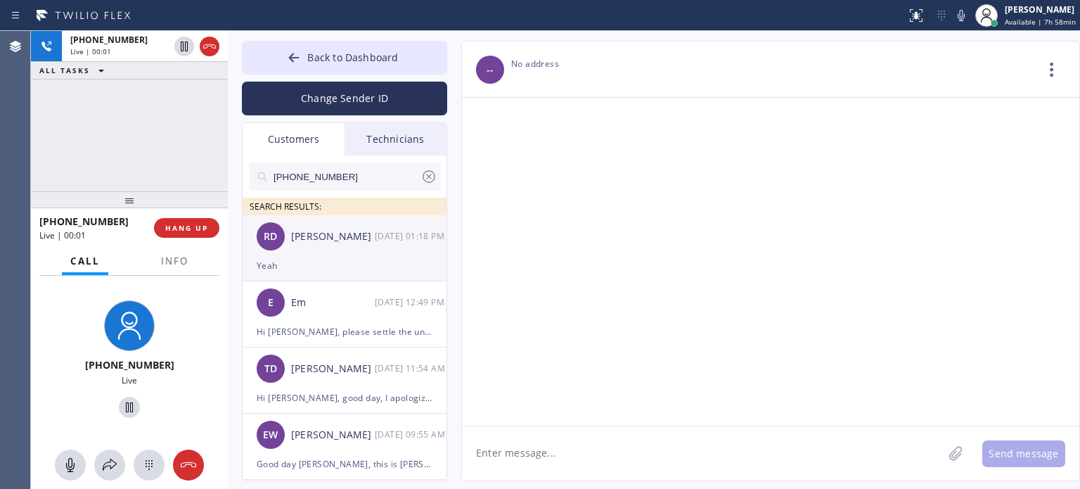
click at [366, 265] on div "Yeah" at bounding box center [345, 265] width 176 height 16
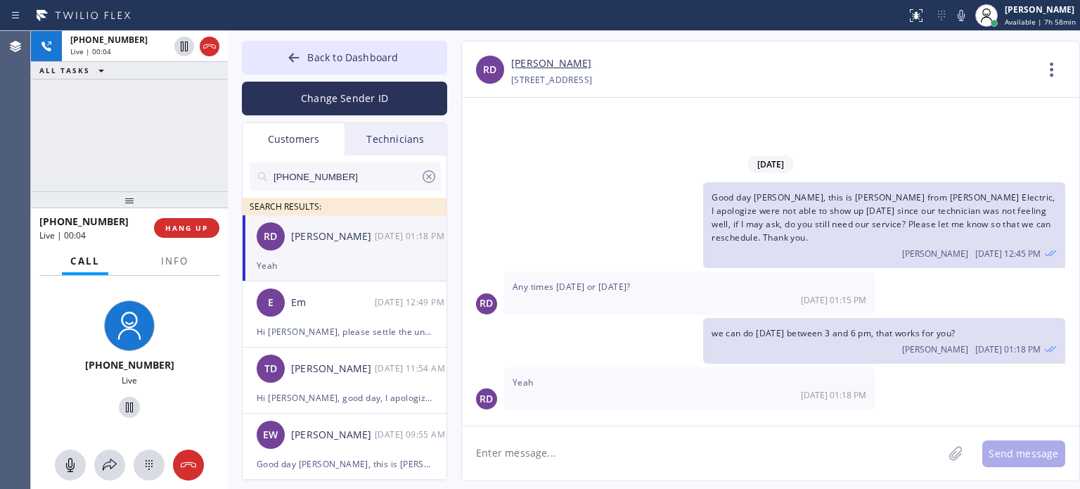
drag, startPoint x: 626, startPoint y: 442, endPoint x: 642, endPoint y: 424, distance: 23.9
click at [627, 442] on textarea at bounding box center [702, 453] width 481 height 54
click at [624, 449] on textarea "perfect, see you" at bounding box center [715, 453] width 506 height 54
type textarea "perfect, see you thehn"
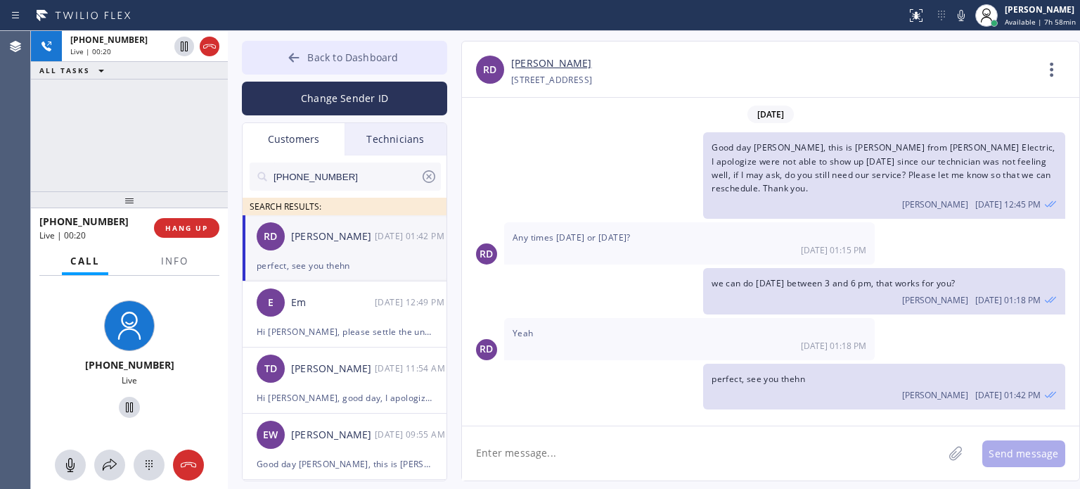
click at [342, 56] on span "Back to Dashboard" at bounding box center [352, 57] width 91 height 13
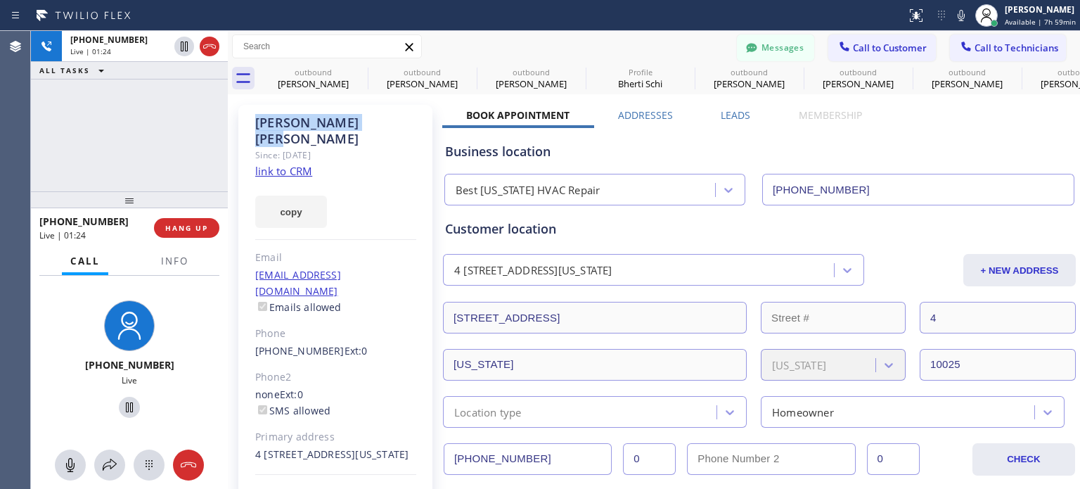
drag, startPoint x: 346, startPoint y: 123, endPoint x: 255, endPoint y: 119, distance: 90.7
click at [255, 119] on div "[PERSON_NAME]" at bounding box center [335, 131] width 161 height 32
copy div "[PERSON_NAME]"
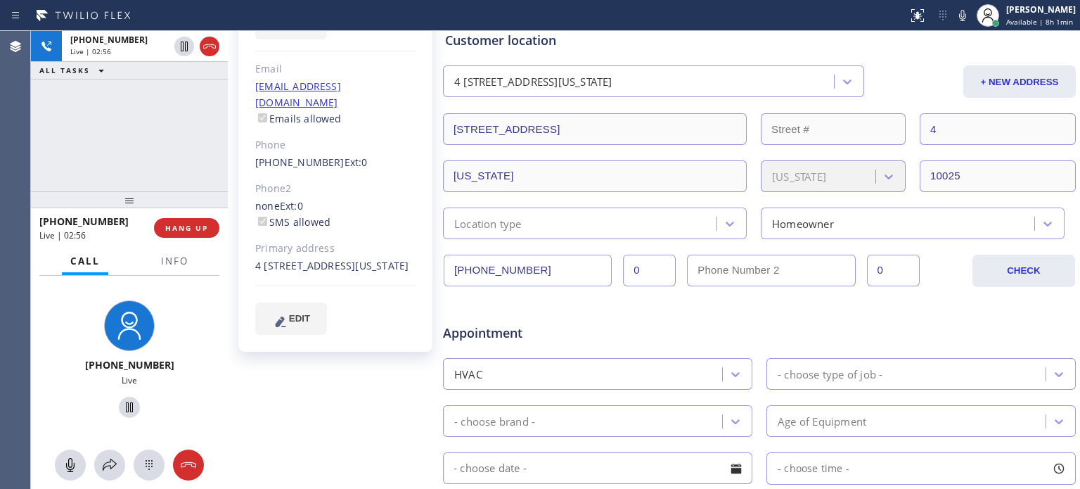
scroll to position [492, 0]
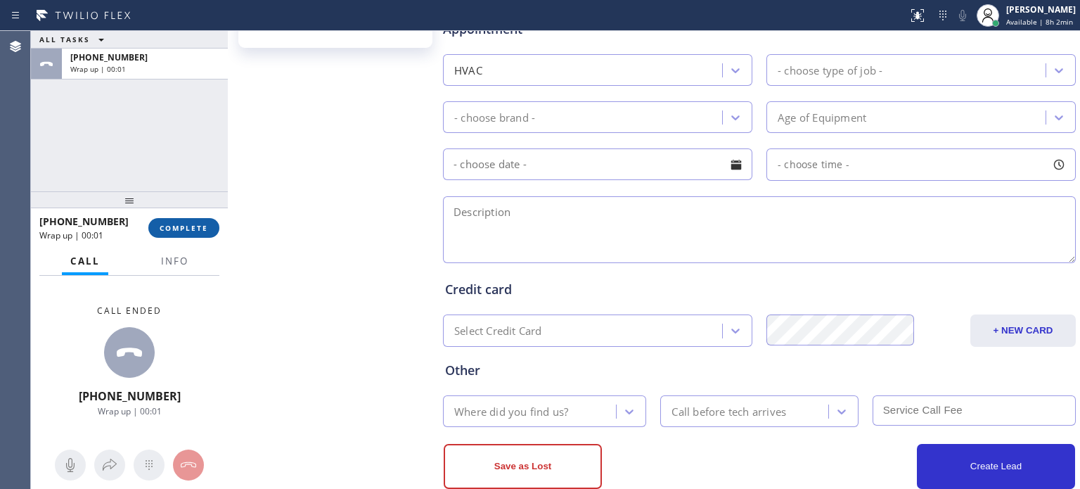
click at [174, 228] on span "COMPLETE" at bounding box center [184, 228] width 49 height 10
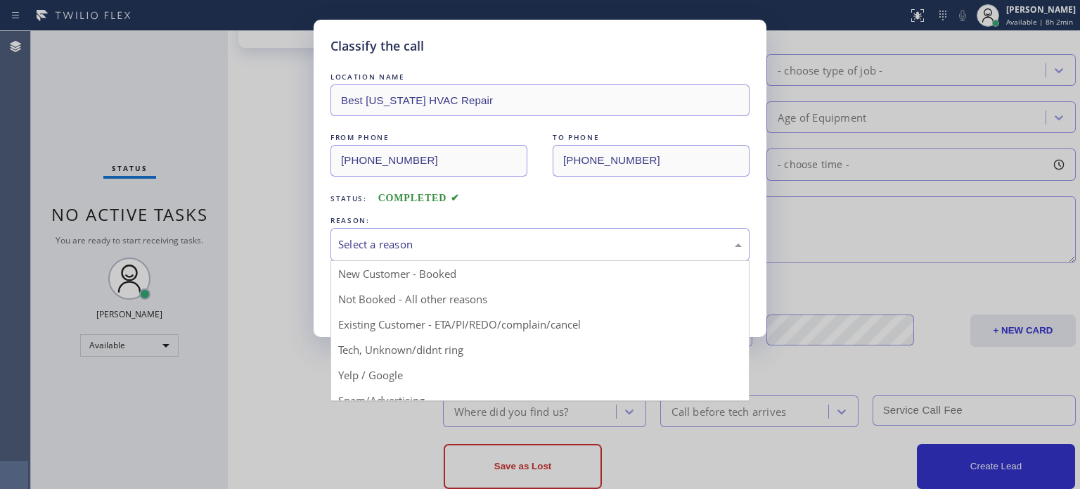
click at [380, 232] on div "Select a reason" at bounding box center [539, 244] width 419 height 33
drag, startPoint x: 464, startPoint y: 323, endPoint x: 403, endPoint y: 310, distance: 61.8
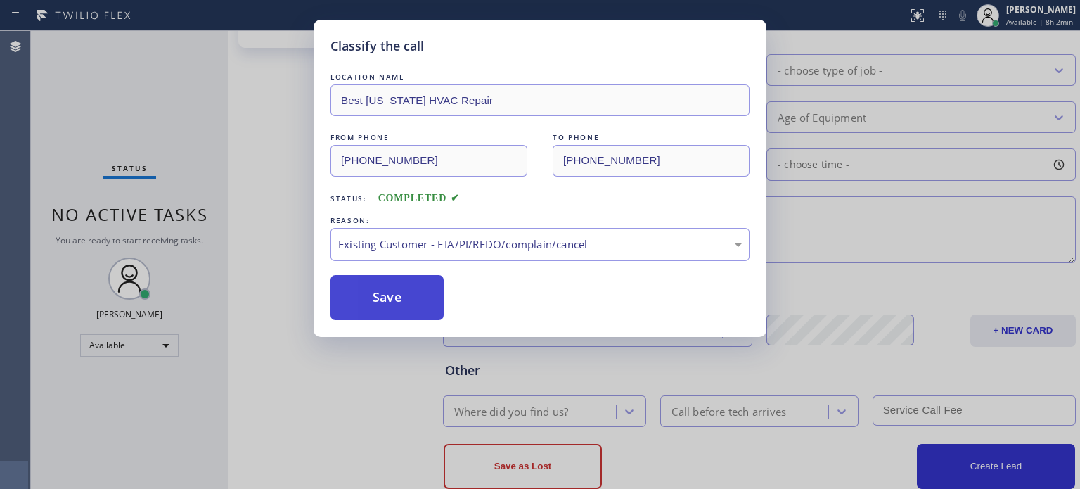
click at [373, 297] on button "Save" at bounding box center [386, 297] width 113 height 45
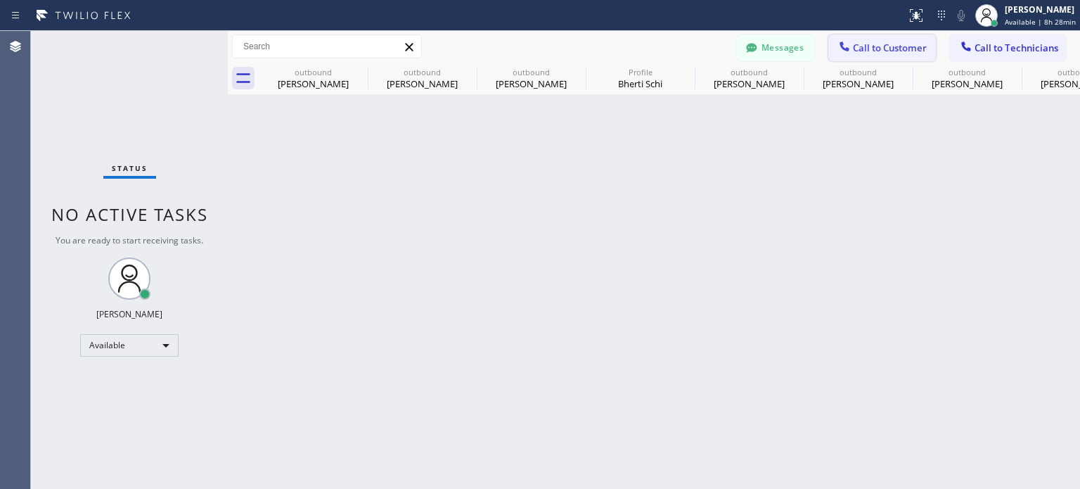
click at [880, 49] on span "Call to Customer" at bounding box center [890, 47] width 74 height 13
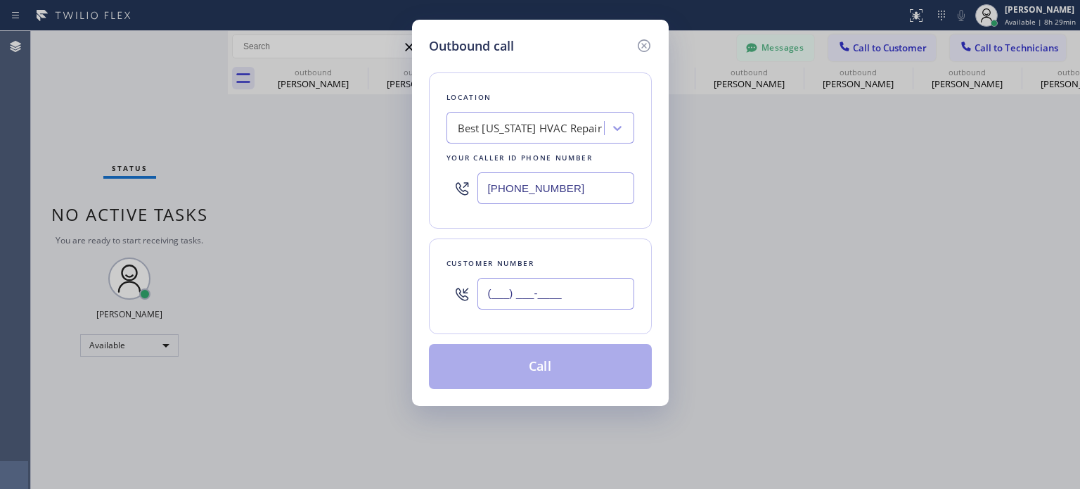
click at [584, 295] on input "(___) ___-____" at bounding box center [555, 294] width 157 height 32
paste input "908) 514-2209"
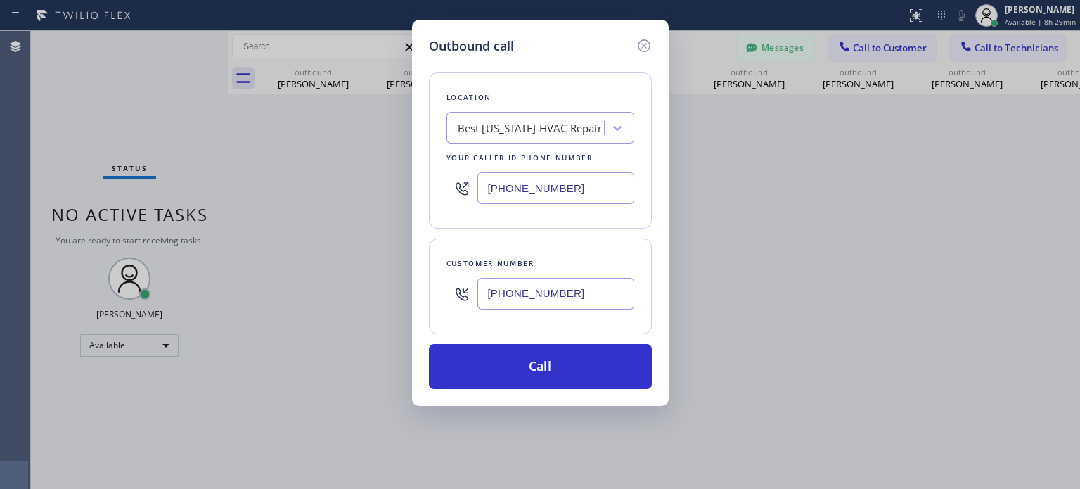
type input "[PHONE_NUMBER]"
click at [525, 188] on input "[PHONE_NUMBER]" at bounding box center [555, 188] width 157 height 32
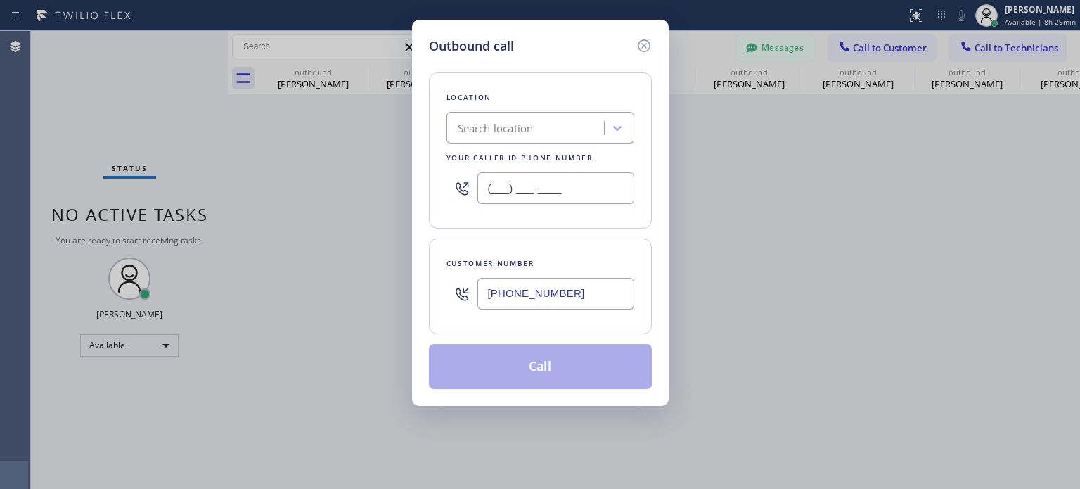
type input "(___) ___-____"
click at [495, 125] on div "Search location" at bounding box center [496, 128] width 76 height 16
paste input "Top [US_STATE] Heating and AC Service"
type input "Top [US_STATE] Heating and AC Service"
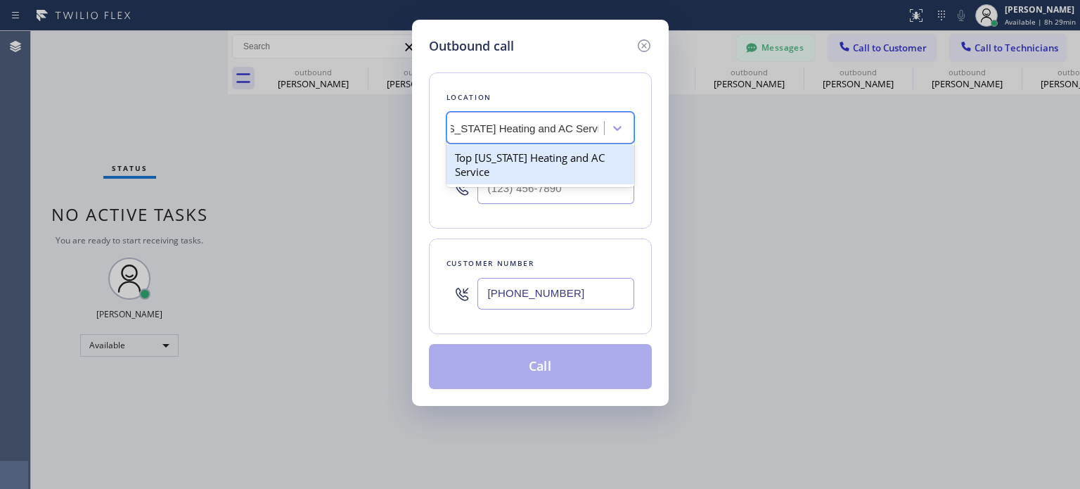
click at [506, 165] on div "Top [US_STATE] Heating and AC Service" at bounding box center [540, 164] width 188 height 39
type input "[PHONE_NUMBER]"
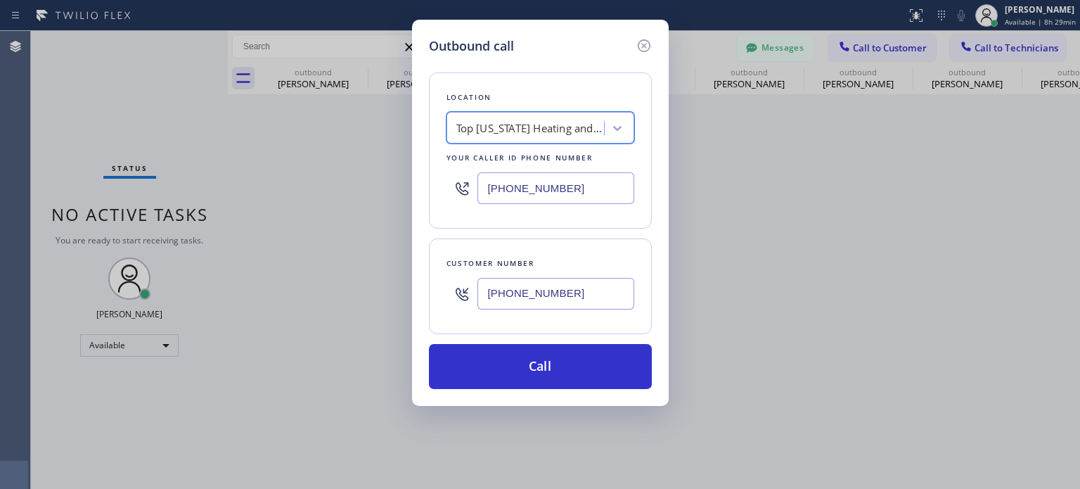
scroll to position [0, 1]
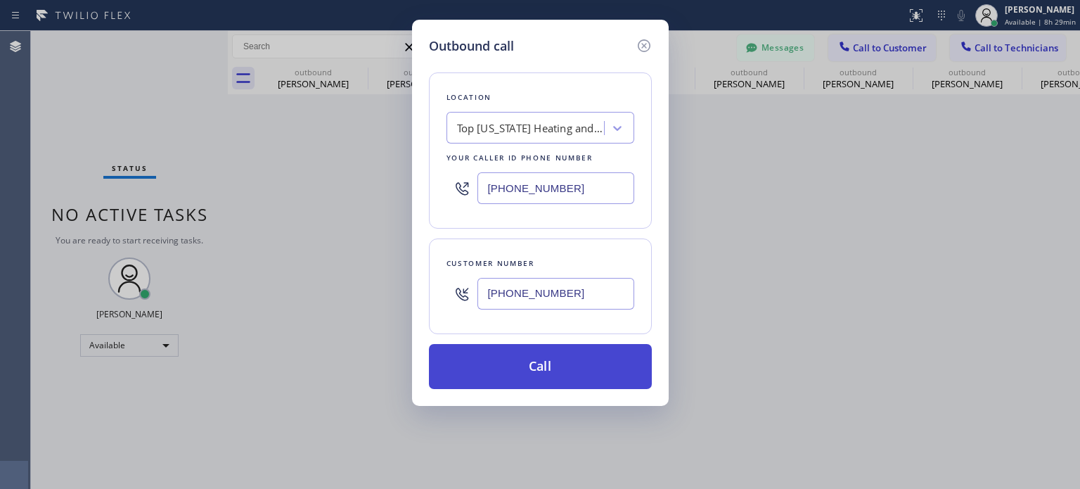
click at [521, 370] on button "Call" at bounding box center [540, 366] width 223 height 45
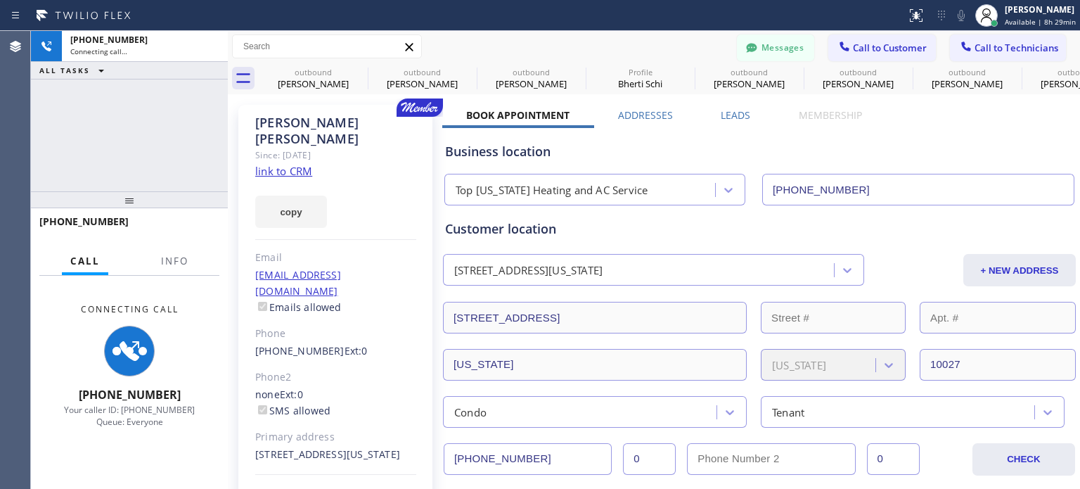
type input "[PHONE_NUMBER]"
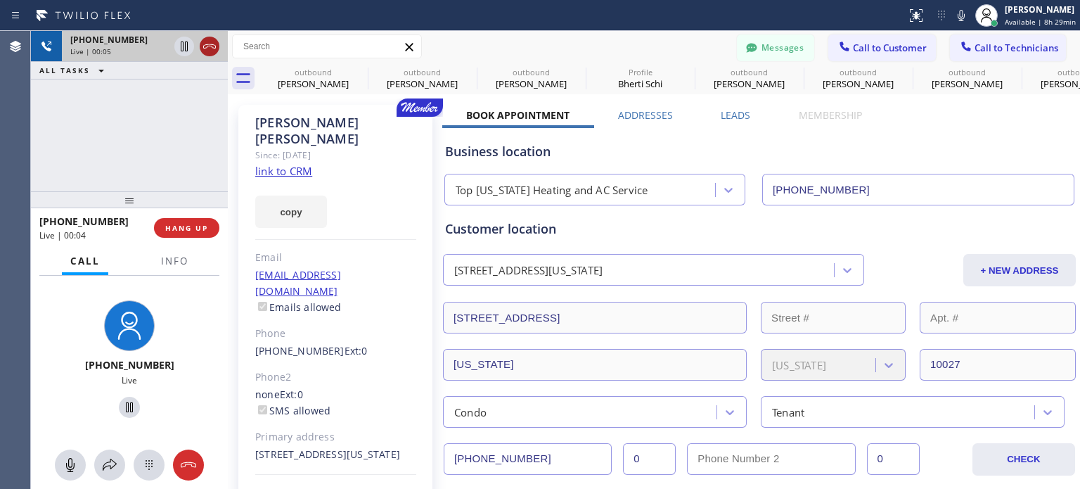
click at [214, 41] on icon at bounding box center [209, 46] width 17 height 17
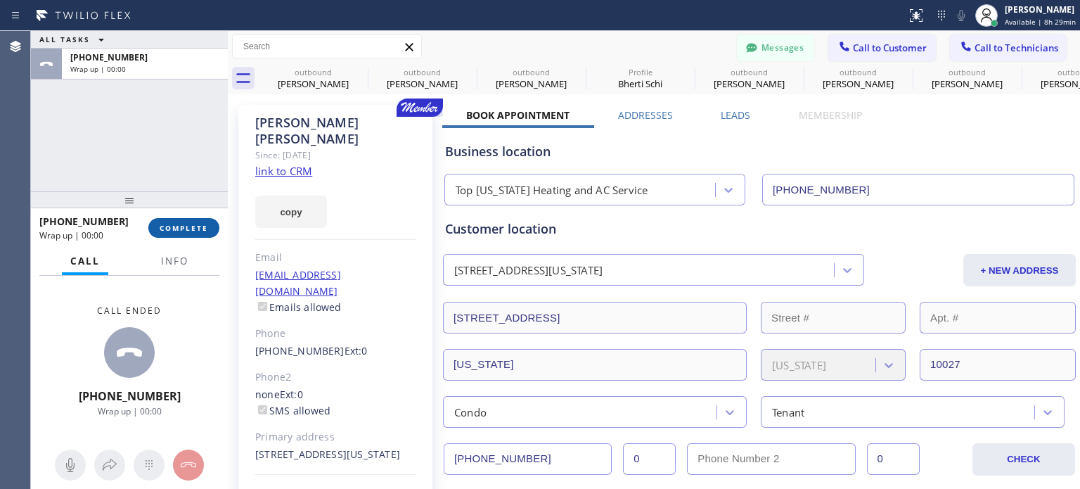
click at [186, 231] on span "COMPLETE" at bounding box center [184, 228] width 49 height 10
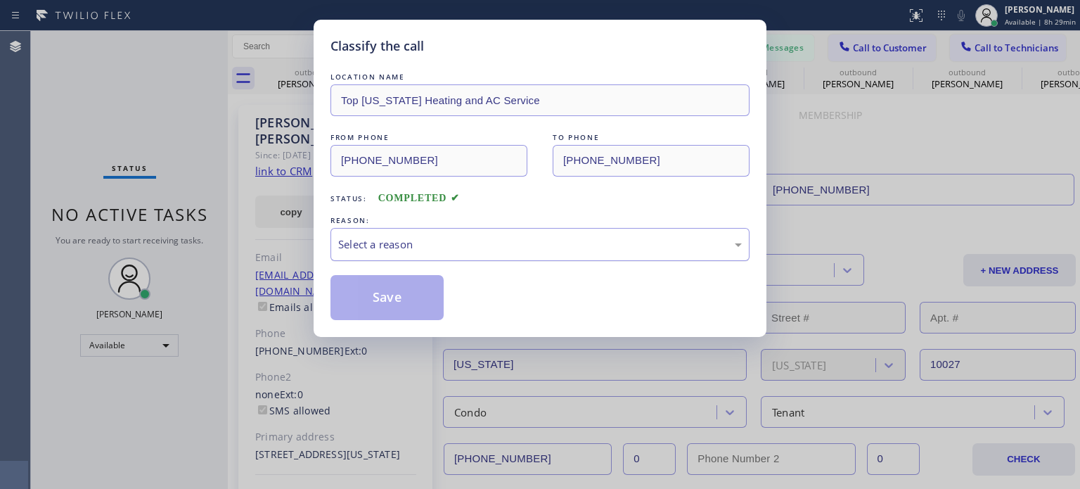
click at [424, 247] on div "Select a reason" at bounding box center [539, 244] width 403 height 16
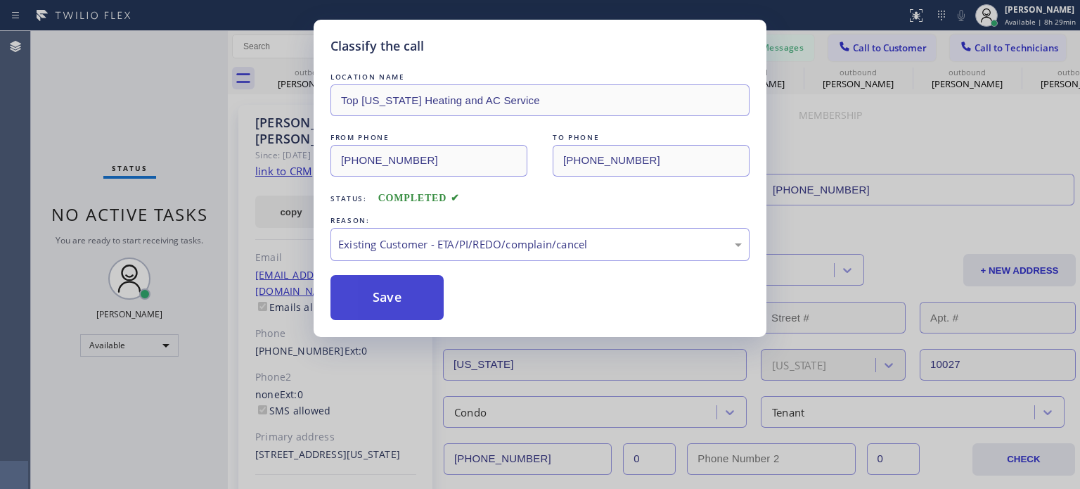
click at [404, 297] on button "Save" at bounding box center [386, 297] width 113 height 45
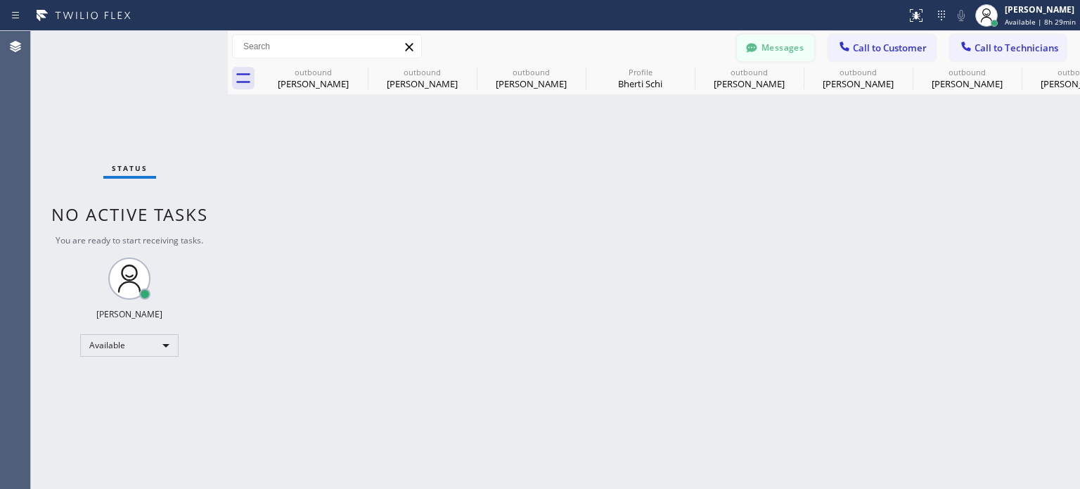
click at [782, 39] on button "Messages" at bounding box center [775, 47] width 77 height 27
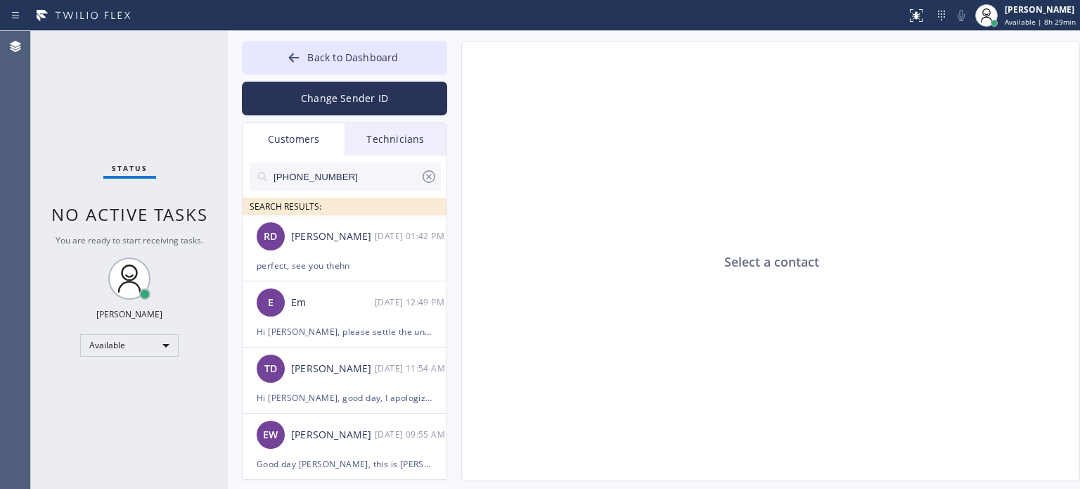
click at [306, 105] on button "Change Sender ID" at bounding box center [344, 99] width 205 height 34
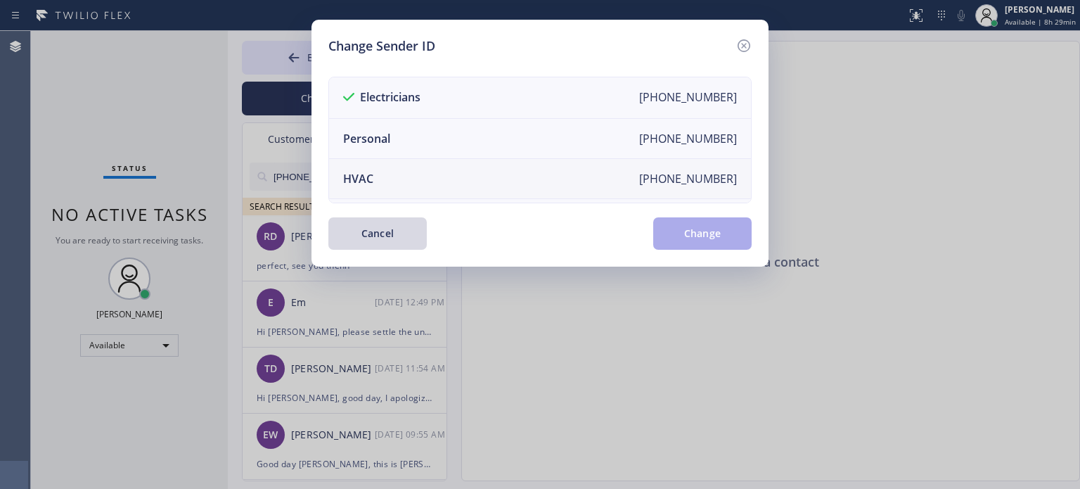
click at [387, 174] on li "HVAC [PHONE_NUMBER]" at bounding box center [540, 179] width 422 height 40
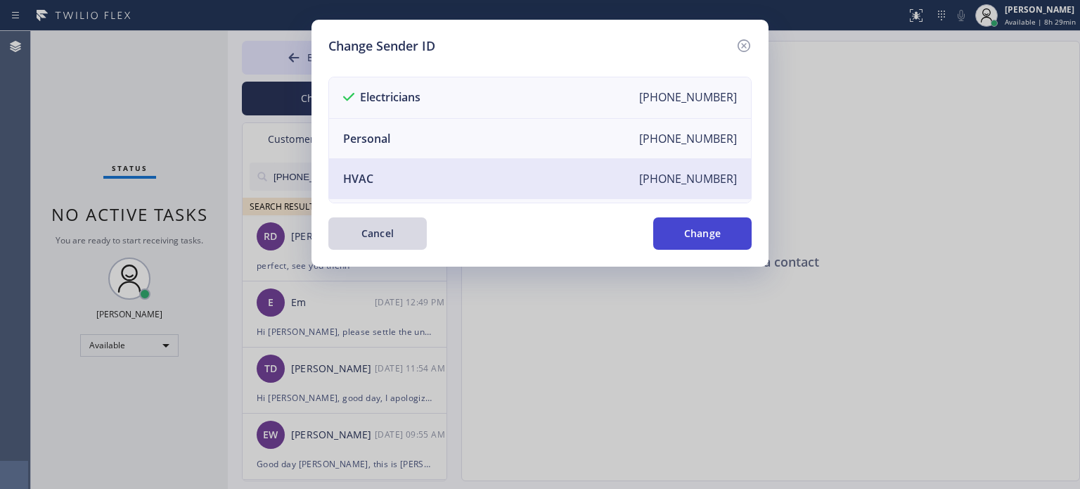
click at [709, 231] on button "Change" at bounding box center [702, 233] width 98 height 32
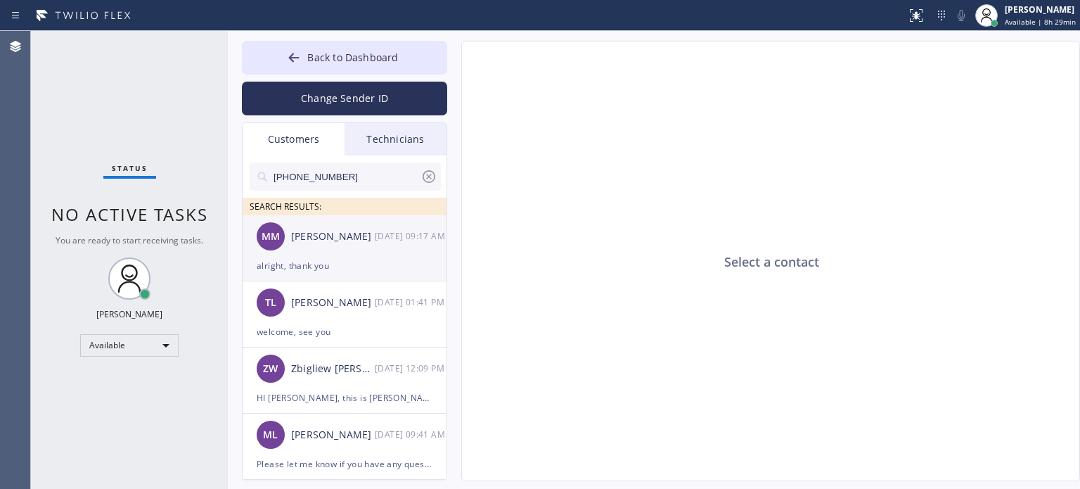
click at [297, 251] on div "MM [PERSON_NAME] [DATE] 09:17 AM" at bounding box center [345, 236] width 205 height 42
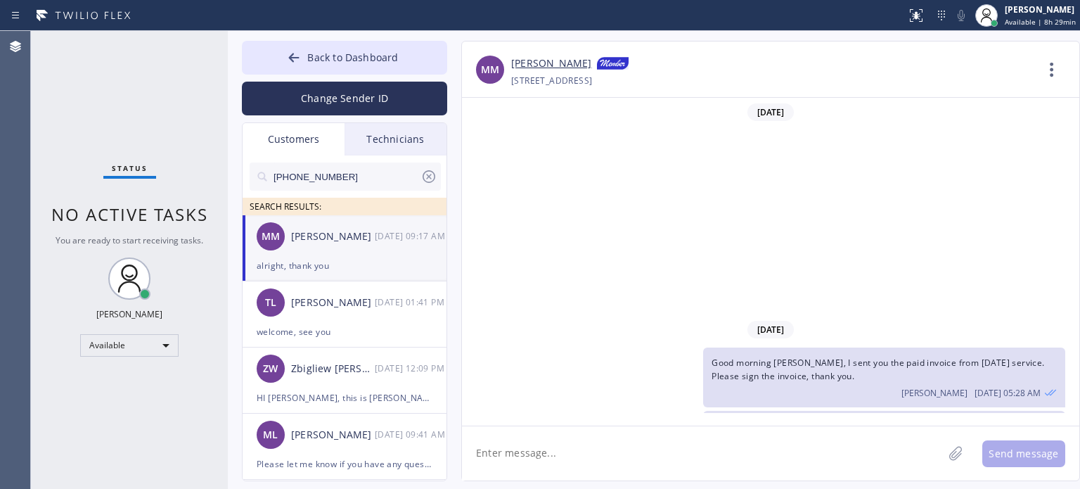
scroll to position [257, 0]
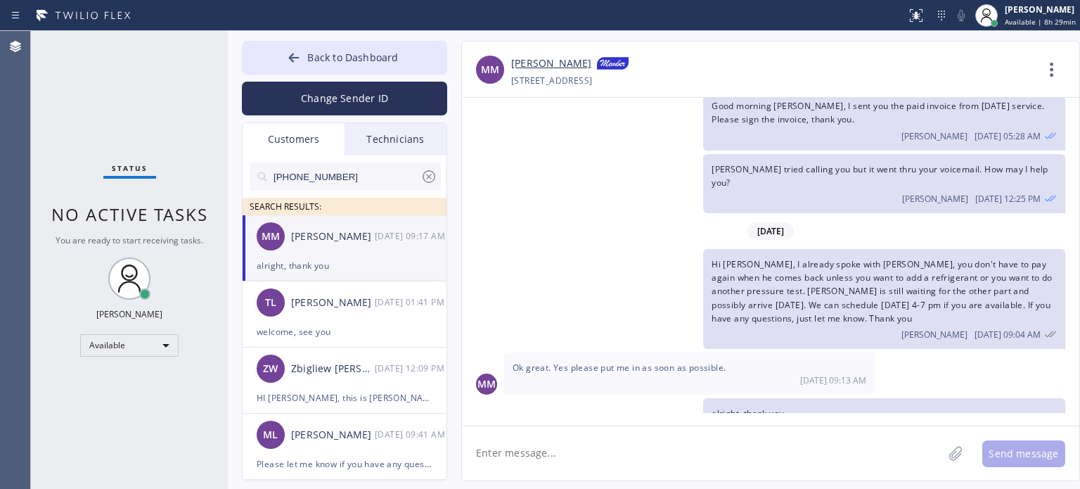
click at [343, 257] on div "alright, thank you" at bounding box center [345, 265] width 176 height 16
click at [326, 101] on button "Change Sender ID" at bounding box center [344, 99] width 205 height 34
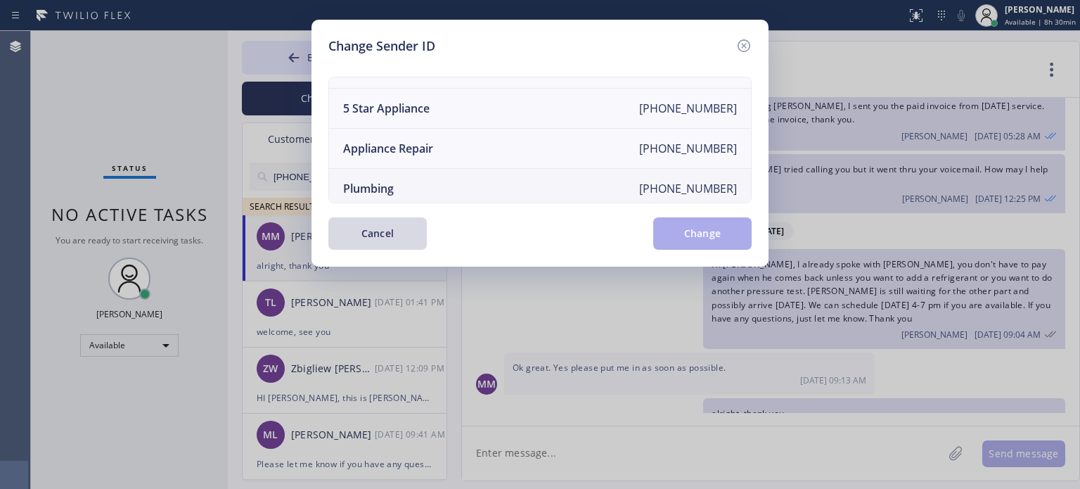
scroll to position [164, 0]
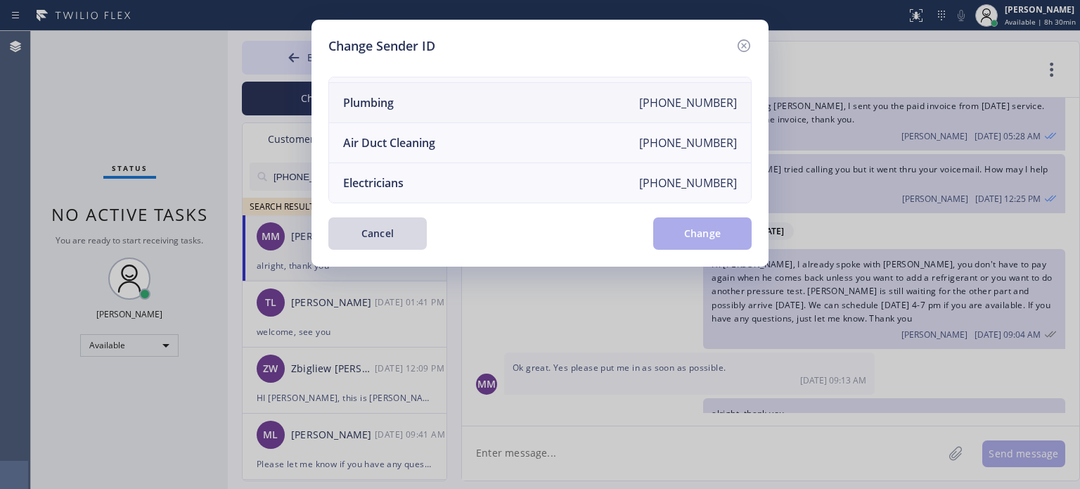
click at [366, 176] on div "Electricians" at bounding box center [373, 182] width 60 height 15
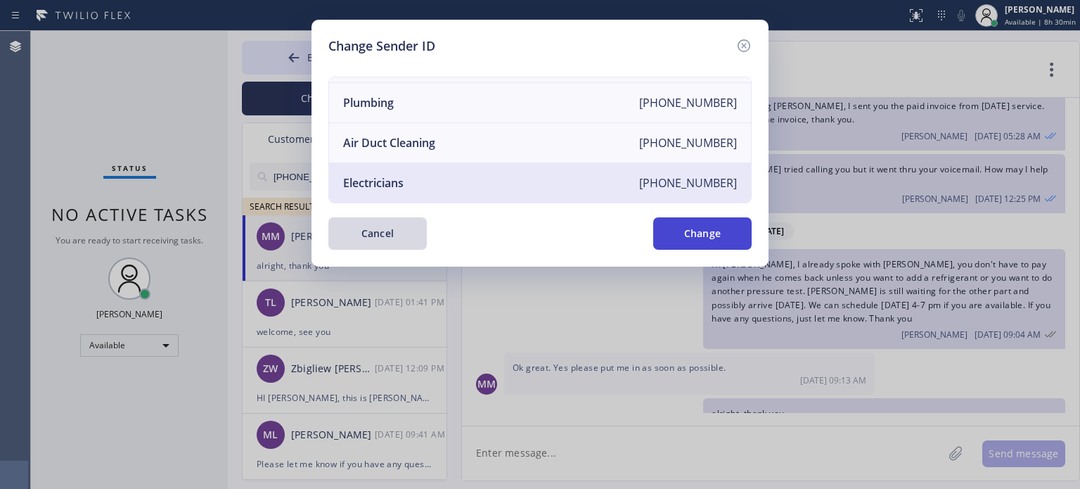
click at [692, 240] on button "Change" at bounding box center [702, 233] width 98 height 32
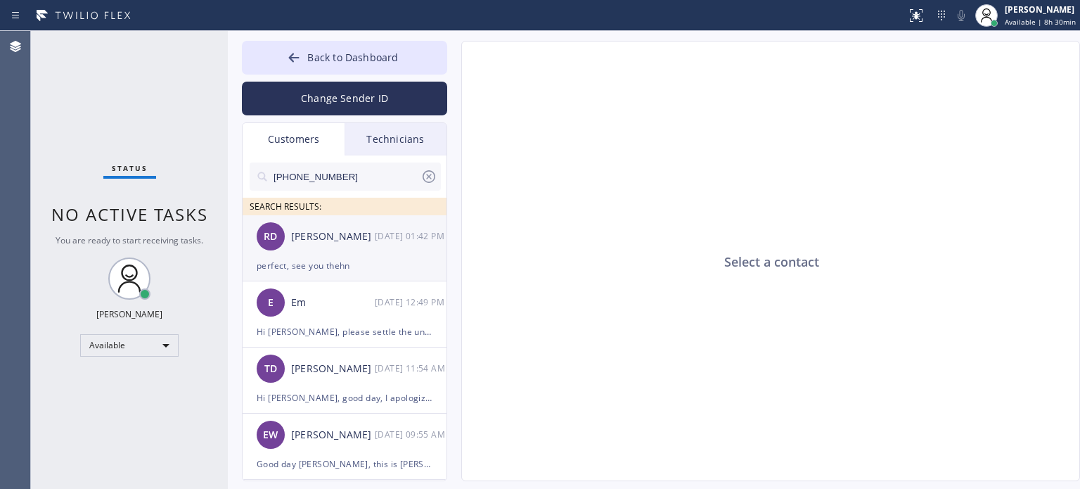
click at [370, 247] on div "RD [PERSON_NAME] [DATE] 01:42 PM" at bounding box center [345, 236] width 205 height 42
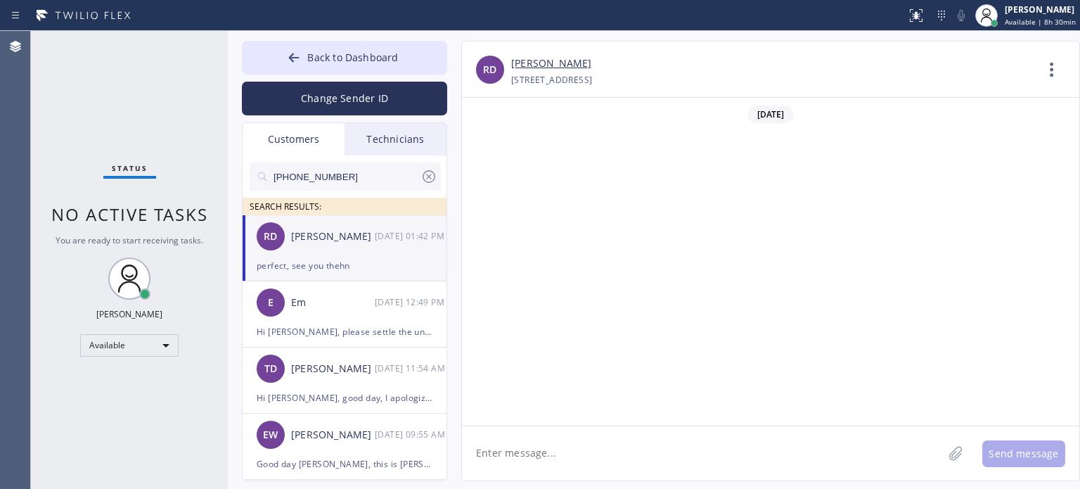
click at [324, 259] on div "perfect, see you thehn" at bounding box center [345, 265] width 176 height 16
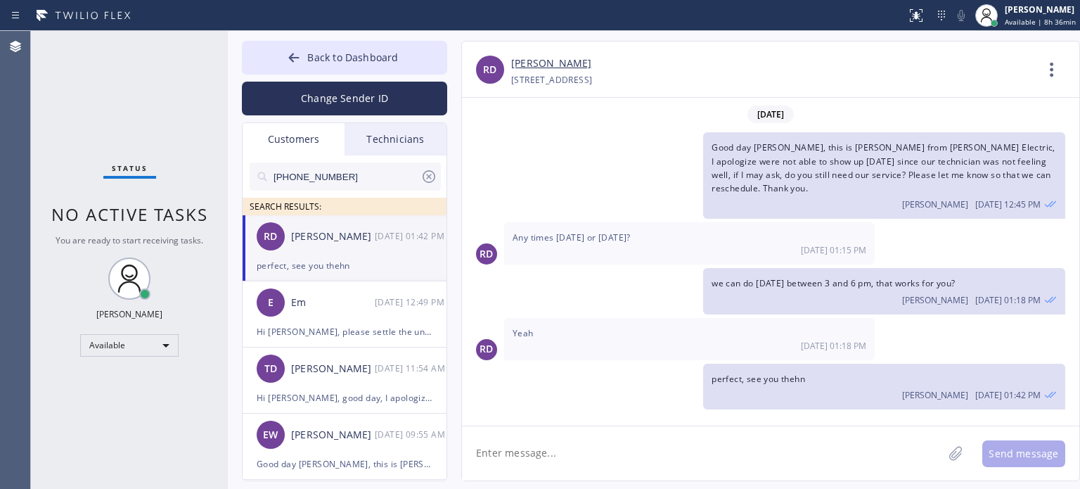
click at [630, 454] on textarea at bounding box center [702, 453] width 481 height 54
click at [131, 343] on div "Available" at bounding box center [129, 345] width 98 height 22
click at [131, 365] on li "Offline" at bounding box center [129, 364] width 96 height 17
